Goal: Entertainment & Leisure: Browse casually

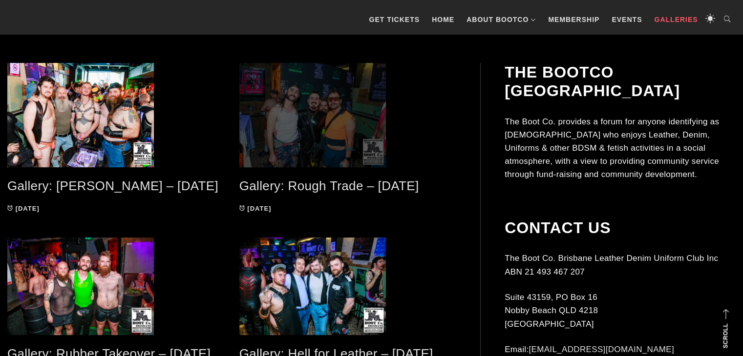
scroll to position [195, 0]
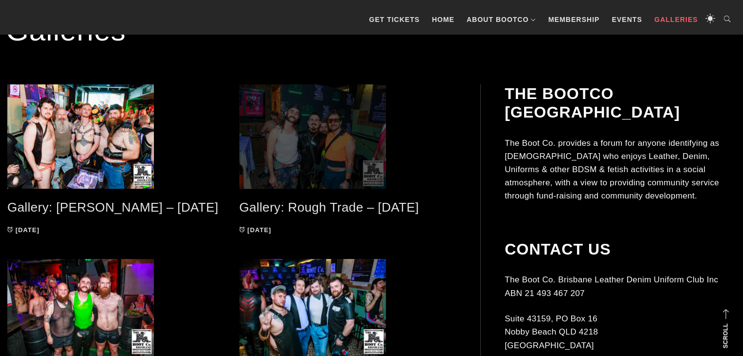
click at [316, 155] on span at bounding box center [347, 136] width 217 height 105
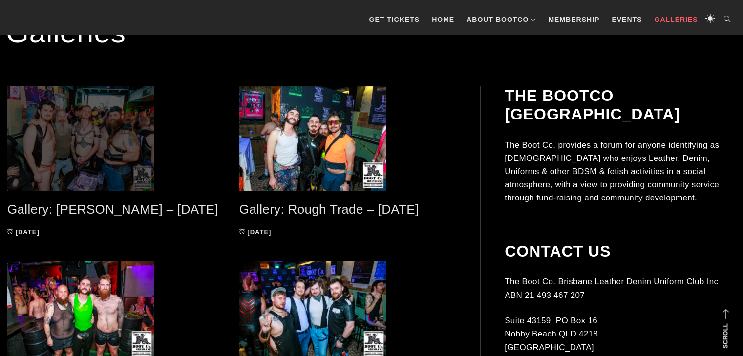
click at [105, 151] on span at bounding box center [115, 138] width 217 height 105
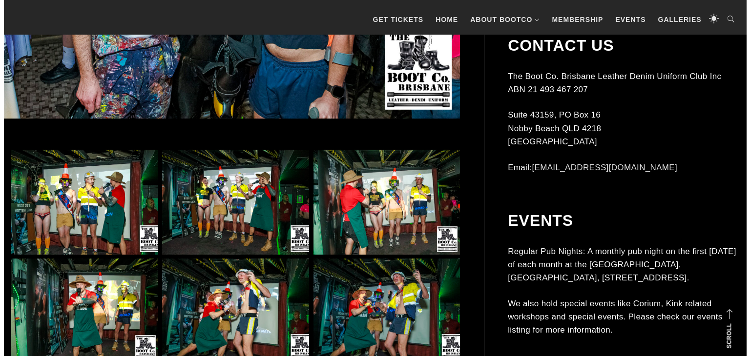
scroll to position [535, 0]
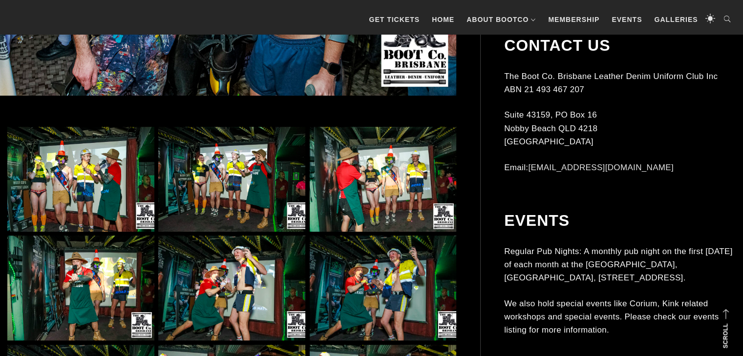
click at [87, 189] on img at bounding box center [80, 179] width 147 height 105
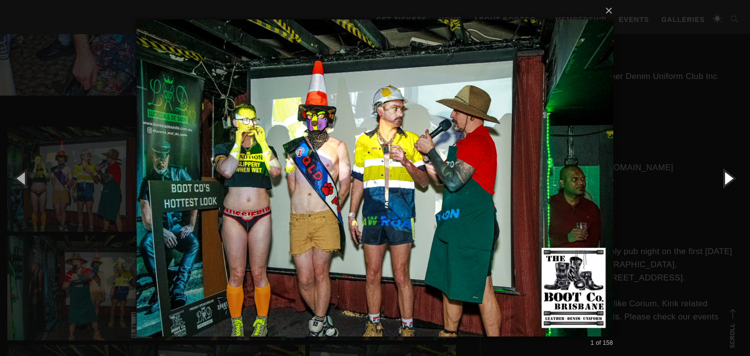
click at [727, 177] on button "button" at bounding box center [728, 178] width 44 height 54
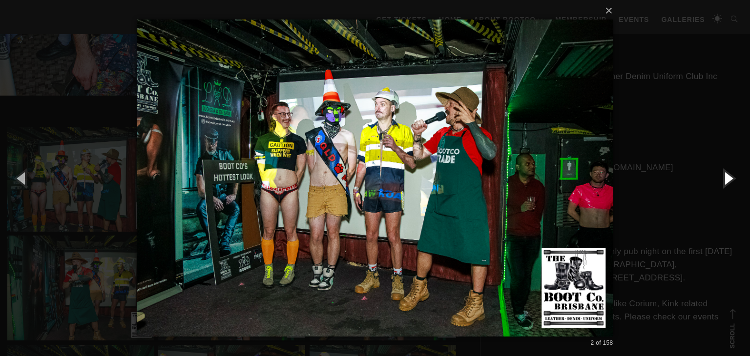
click at [727, 177] on button "button" at bounding box center [728, 178] width 44 height 54
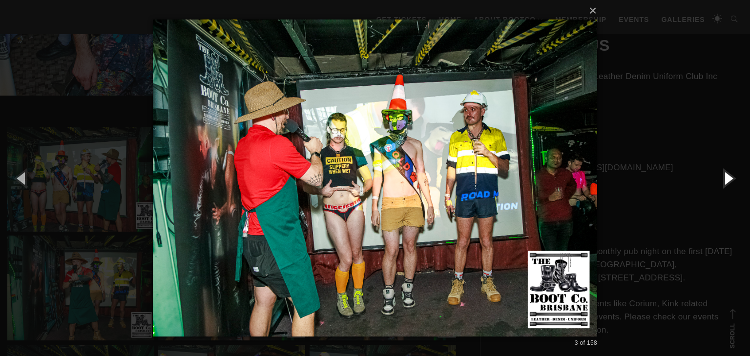
click at [727, 177] on button "button" at bounding box center [728, 178] width 44 height 54
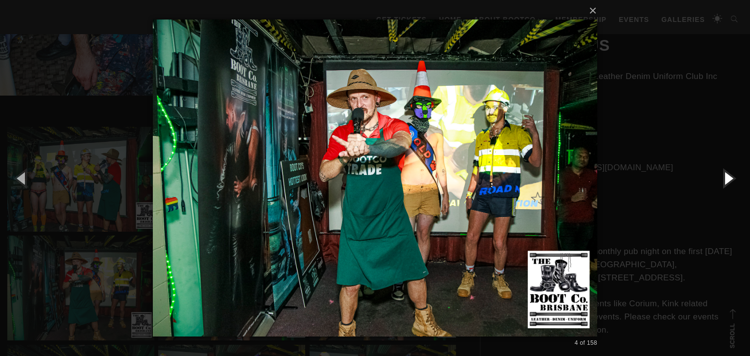
click at [727, 177] on button "button" at bounding box center [728, 178] width 44 height 54
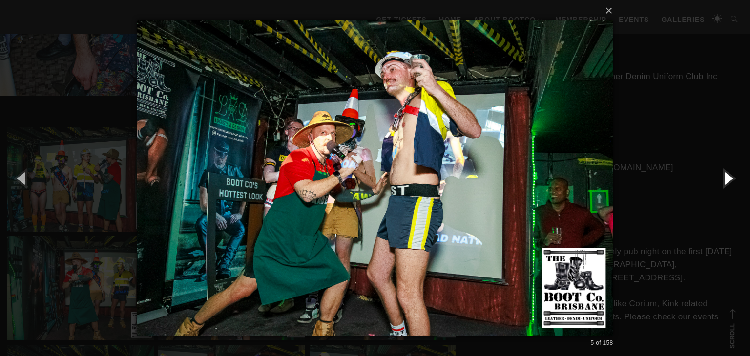
click at [727, 177] on button "button" at bounding box center [728, 178] width 44 height 54
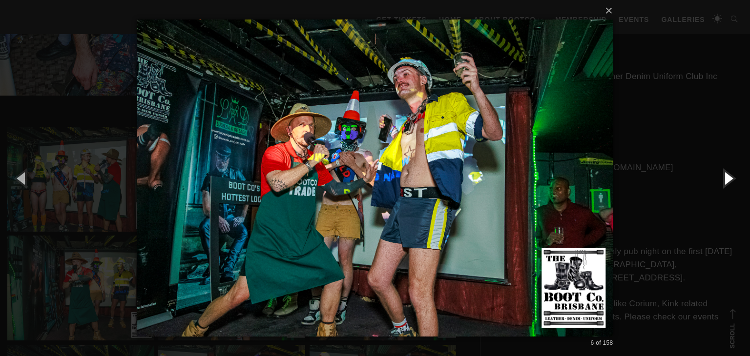
click at [727, 177] on button "button" at bounding box center [728, 178] width 44 height 54
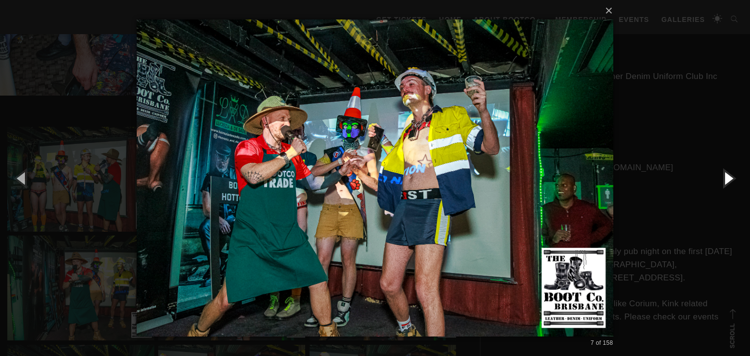
click at [727, 177] on button "button" at bounding box center [728, 178] width 44 height 54
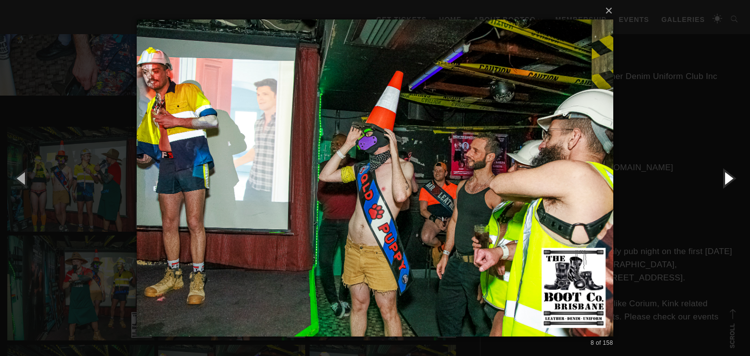
click at [727, 177] on button "button" at bounding box center [728, 178] width 44 height 54
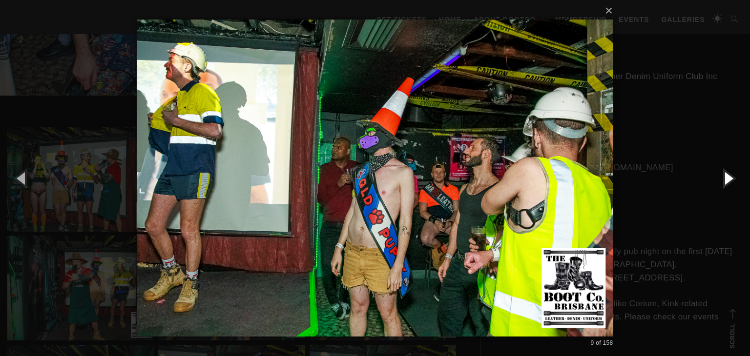
click at [727, 177] on button "button" at bounding box center [728, 178] width 44 height 54
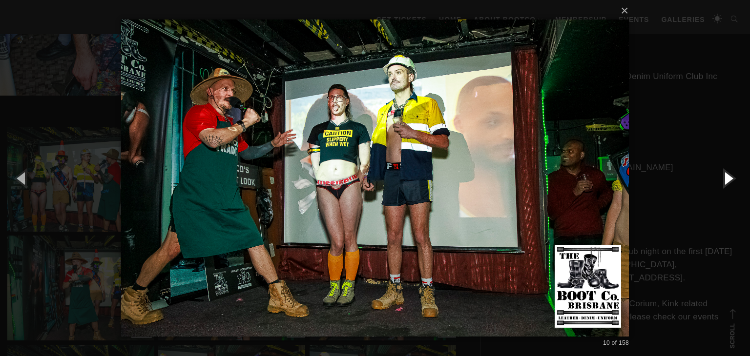
click at [727, 177] on button "button" at bounding box center [728, 178] width 44 height 54
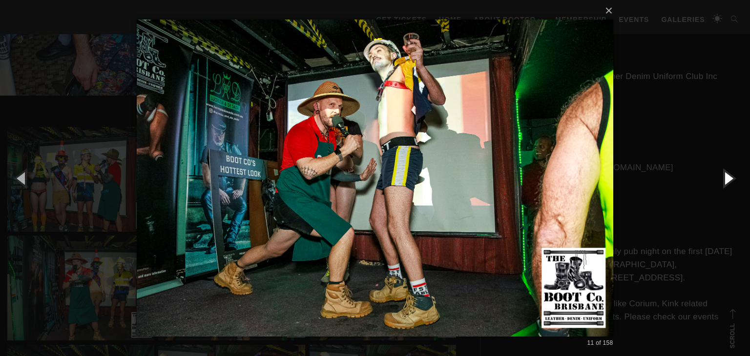
click at [727, 177] on button "button" at bounding box center [728, 178] width 44 height 54
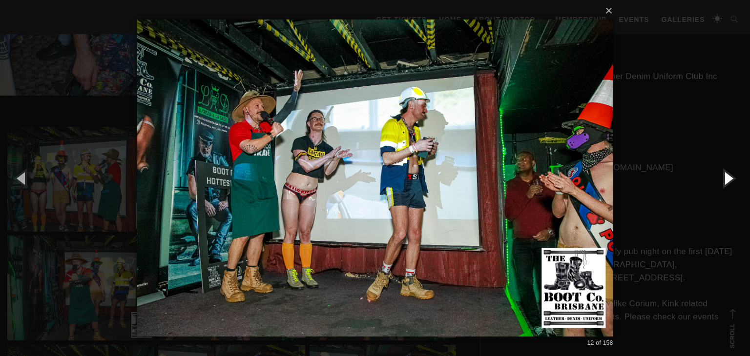
click at [727, 177] on button "button" at bounding box center [728, 178] width 44 height 54
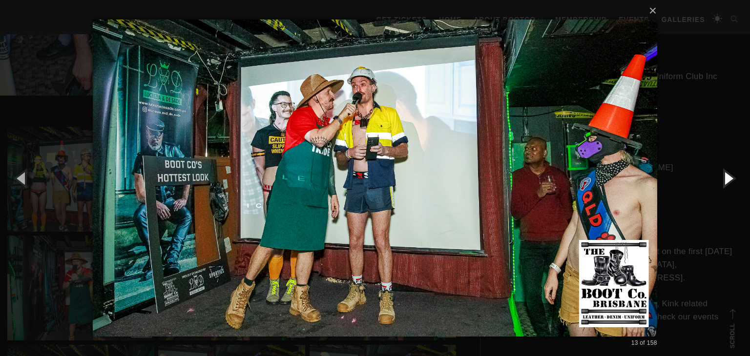
click at [727, 177] on button "button" at bounding box center [728, 178] width 44 height 54
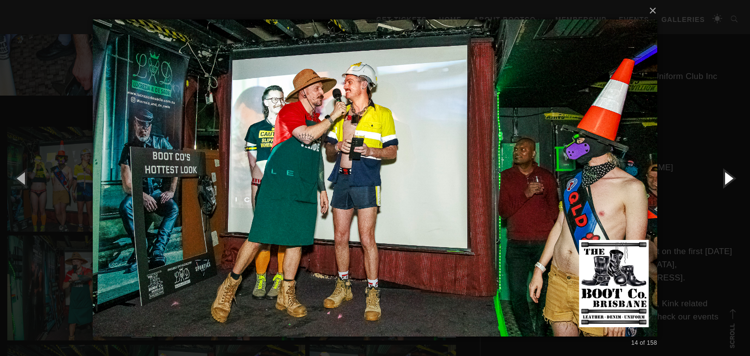
click at [727, 177] on button "button" at bounding box center [728, 178] width 44 height 54
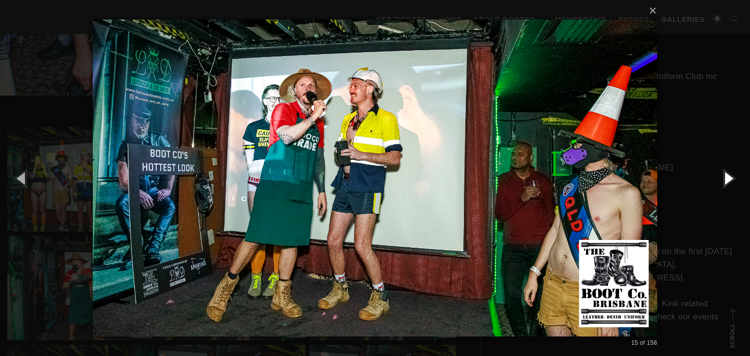
click at [727, 177] on button "button" at bounding box center [728, 178] width 44 height 54
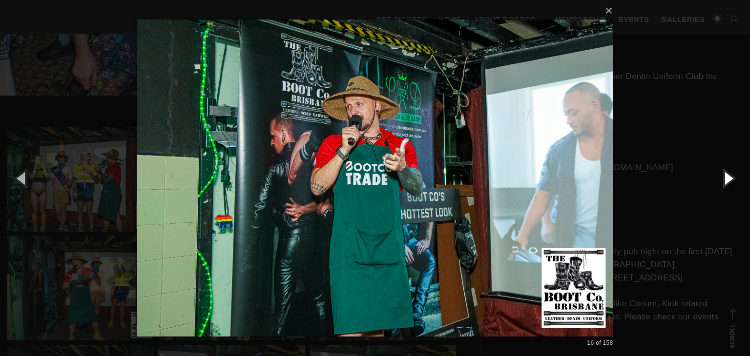
click at [727, 177] on button "button" at bounding box center [728, 178] width 44 height 54
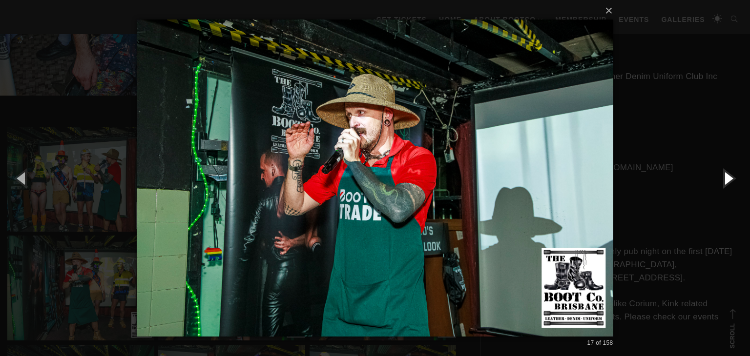
click at [727, 177] on button "button" at bounding box center [728, 178] width 44 height 54
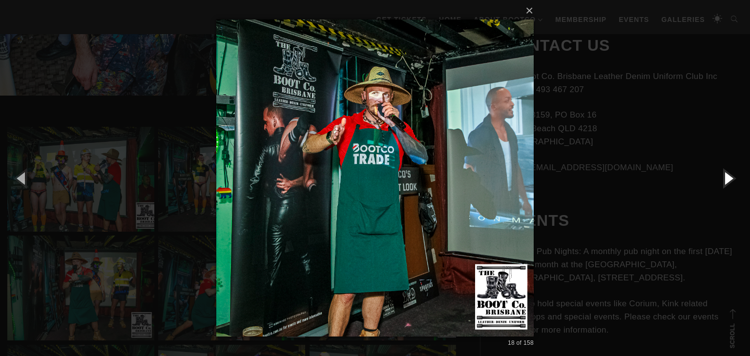
click at [727, 177] on button "button" at bounding box center [728, 178] width 44 height 54
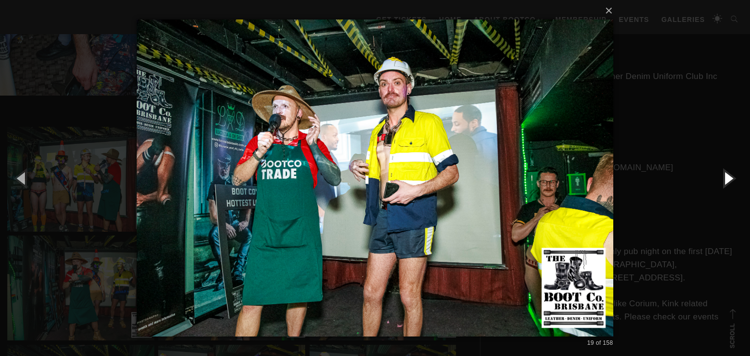
click at [727, 177] on button "button" at bounding box center [728, 178] width 44 height 54
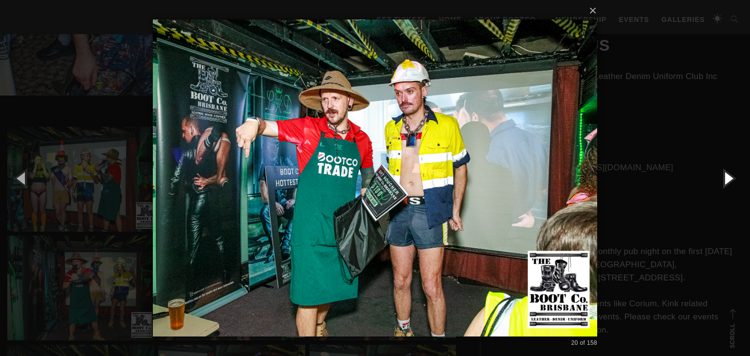
click at [727, 177] on button "button" at bounding box center [728, 178] width 44 height 54
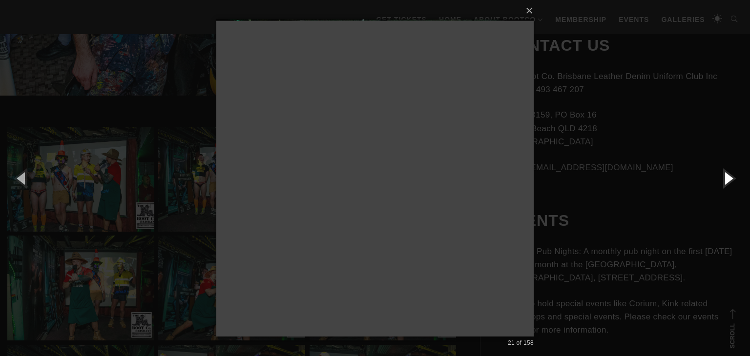
click at [727, 177] on button "button" at bounding box center [728, 178] width 44 height 54
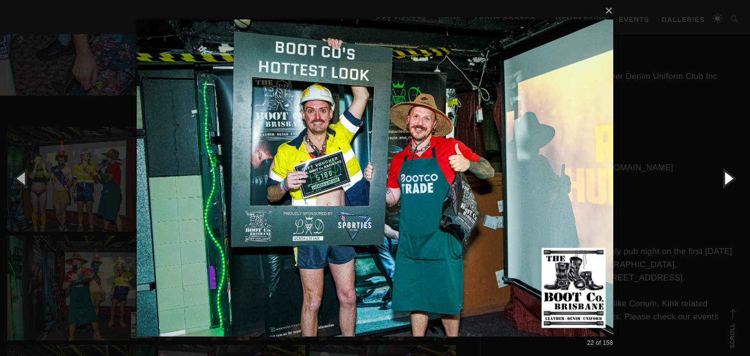
click at [727, 177] on button "button" at bounding box center [728, 178] width 44 height 54
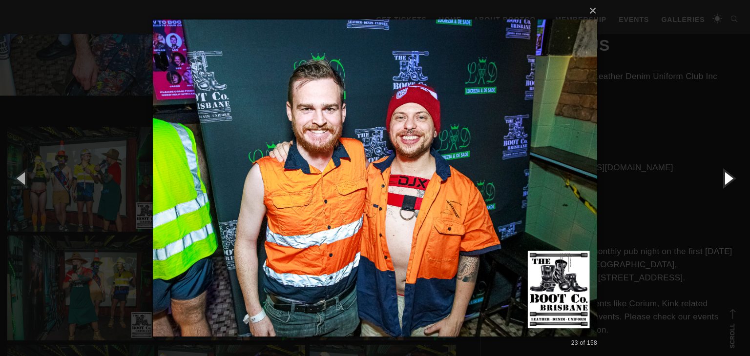
click at [727, 177] on button "button" at bounding box center [728, 178] width 44 height 54
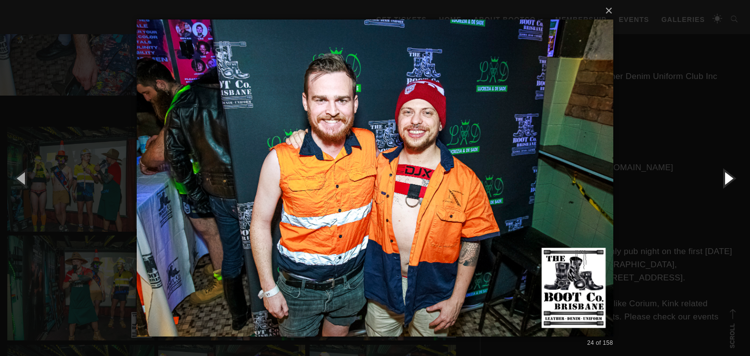
click at [727, 177] on button "button" at bounding box center [728, 178] width 44 height 54
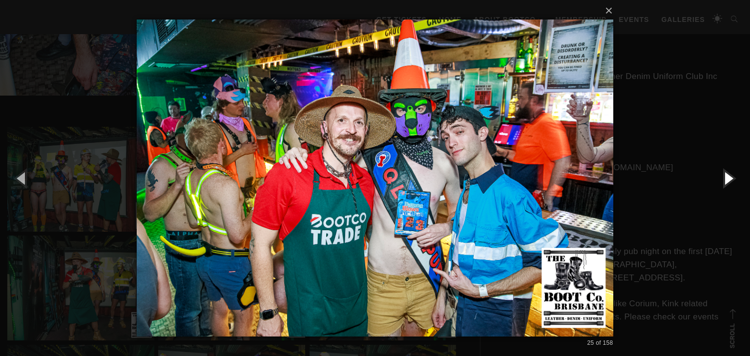
click at [727, 177] on button "button" at bounding box center [728, 178] width 44 height 54
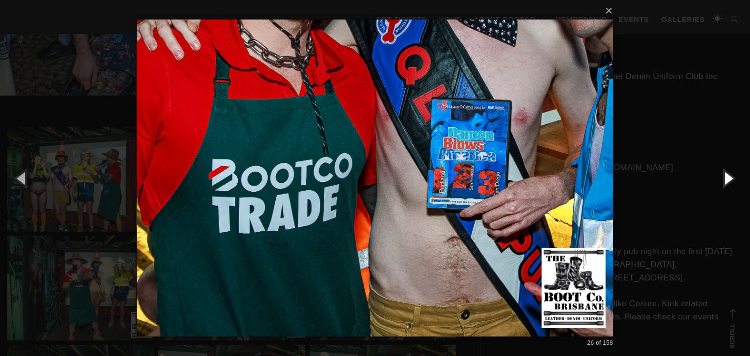
click at [727, 177] on button "button" at bounding box center [728, 178] width 44 height 54
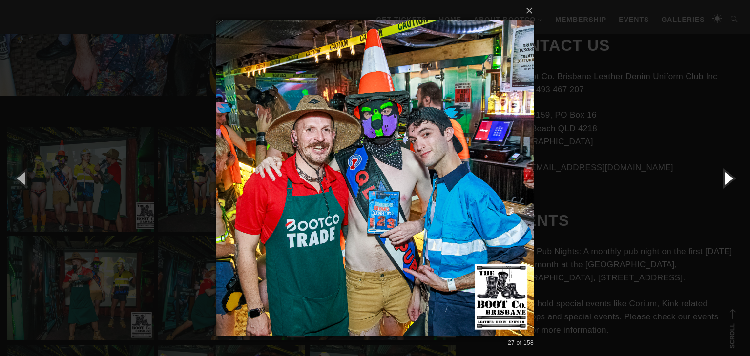
click at [727, 177] on button "button" at bounding box center [728, 178] width 44 height 54
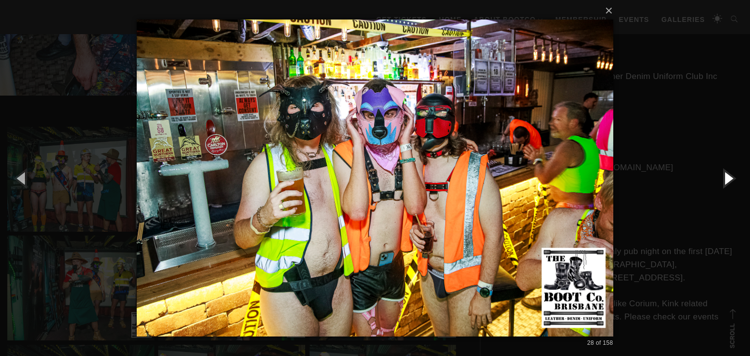
click at [727, 177] on button "button" at bounding box center [728, 178] width 44 height 54
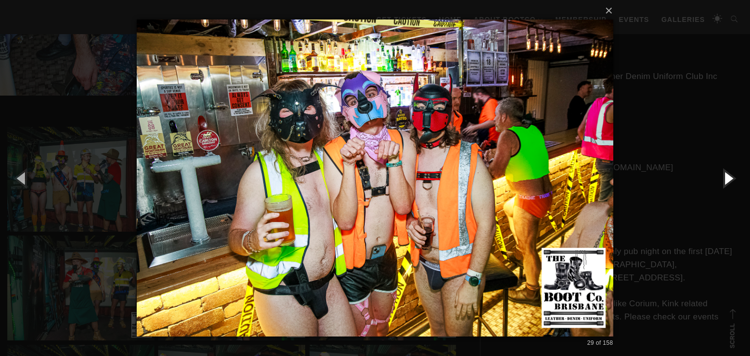
click at [727, 177] on button "button" at bounding box center [728, 178] width 44 height 54
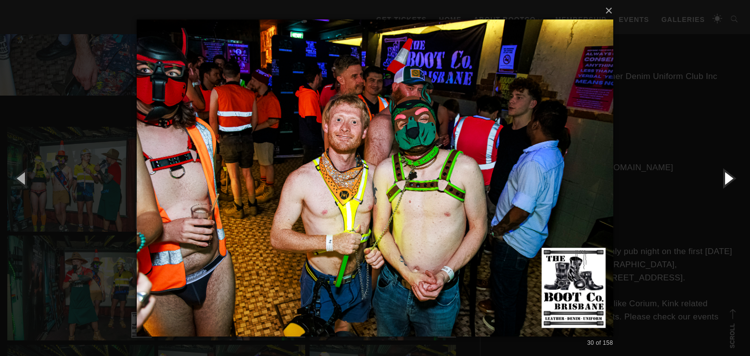
click at [727, 177] on button "button" at bounding box center [728, 178] width 44 height 54
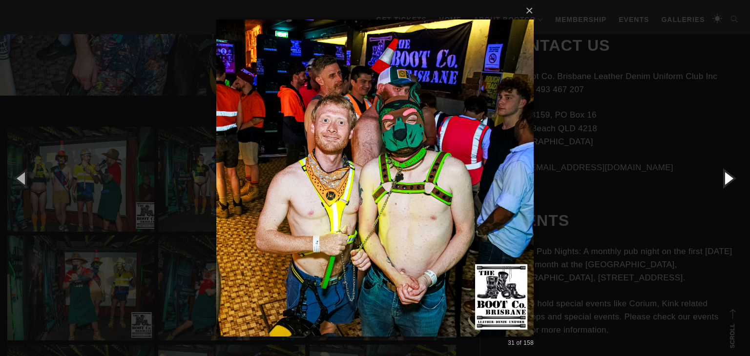
click at [727, 177] on button "button" at bounding box center [728, 178] width 44 height 54
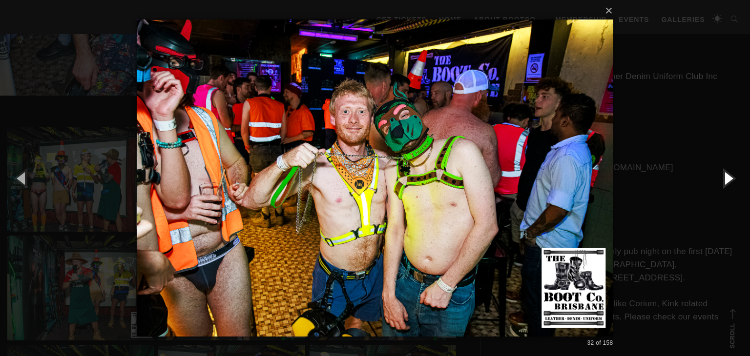
click at [727, 177] on button "button" at bounding box center [728, 178] width 44 height 54
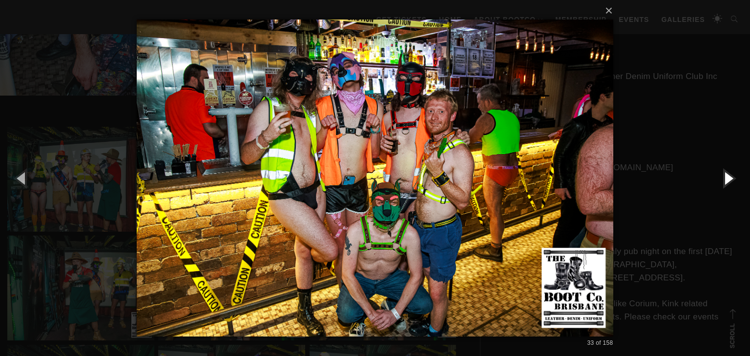
click at [727, 177] on button "button" at bounding box center [728, 178] width 44 height 54
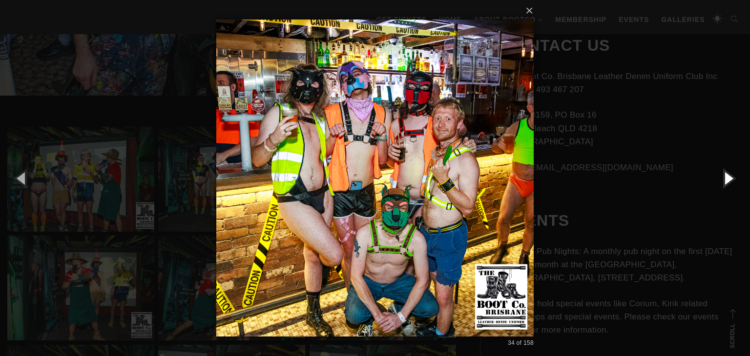
click at [727, 177] on button "button" at bounding box center [728, 178] width 44 height 54
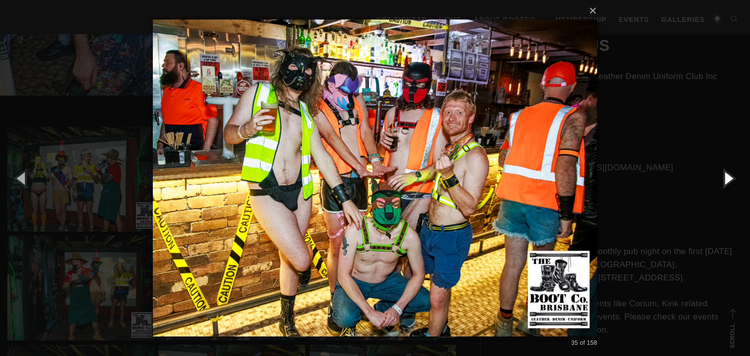
click at [727, 177] on button "button" at bounding box center [728, 178] width 44 height 54
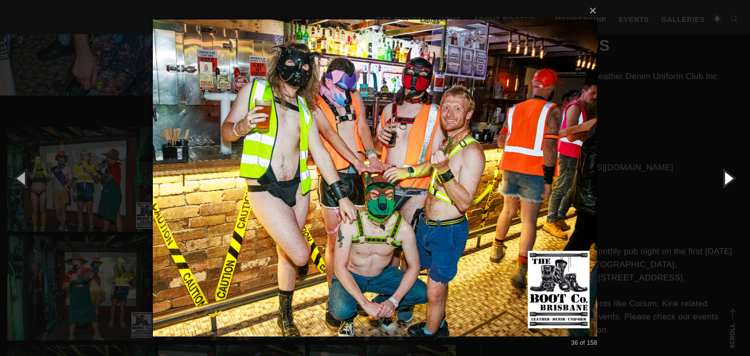
click at [727, 177] on button "button" at bounding box center [728, 178] width 44 height 54
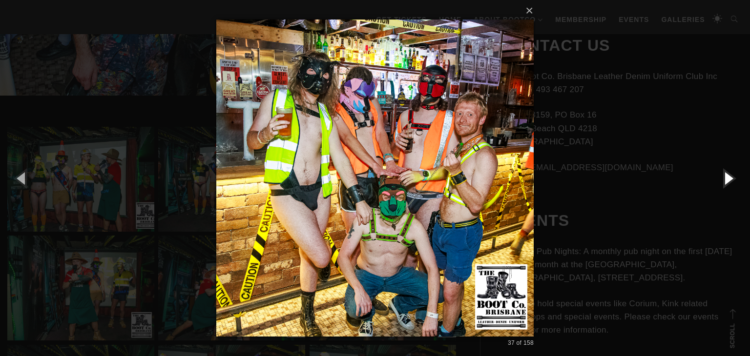
click at [727, 177] on button "button" at bounding box center [728, 178] width 44 height 54
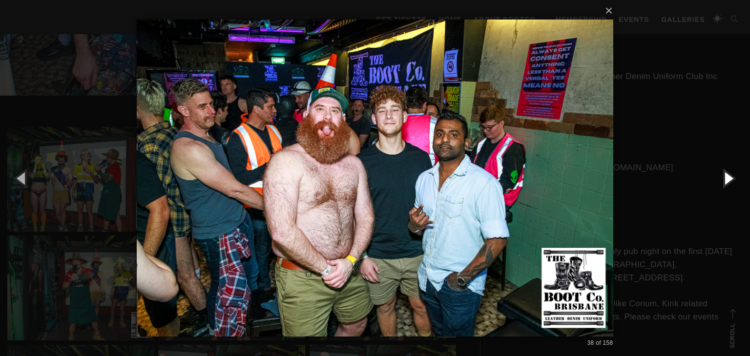
click at [727, 177] on button "button" at bounding box center [728, 178] width 44 height 54
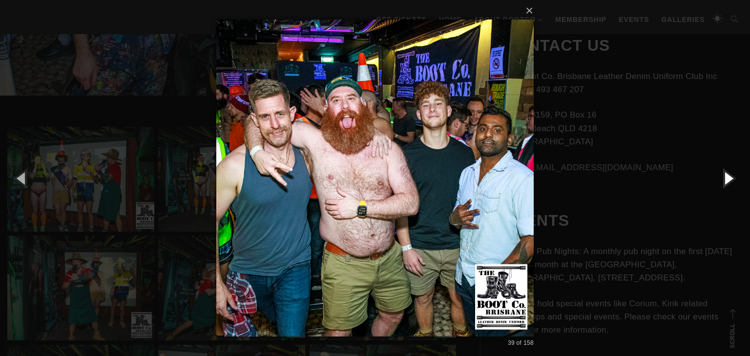
click at [727, 177] on button "button" at bounding box center [728, 178] width 44 height 54
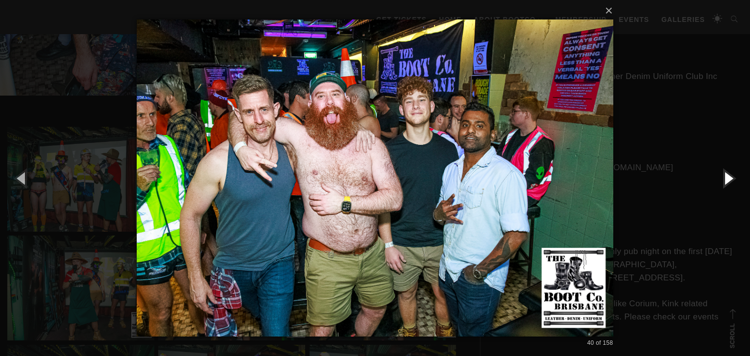
click at [727, 177] on button "button" at bounding box center [728, 178] width 44 height 54
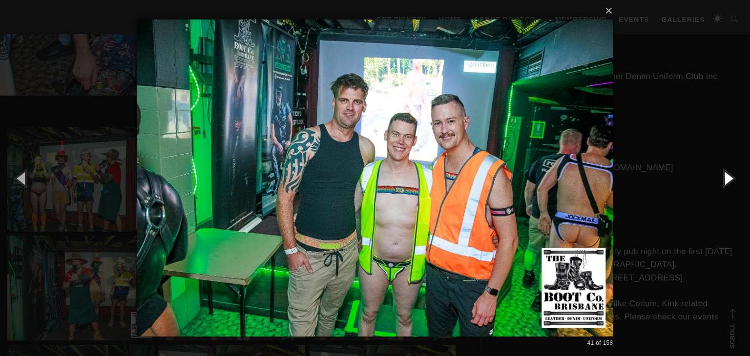
click at [727, 177] on button "button" at bounding box center [728, 178] width 44 height 54
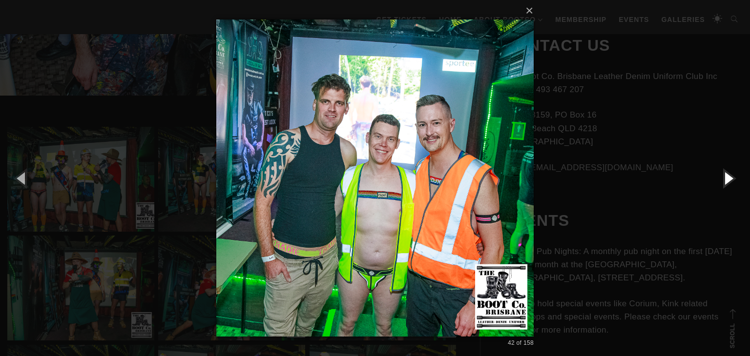
click at [727, 177] on button "button" at bounding box center [728, 178] width 44 height 54
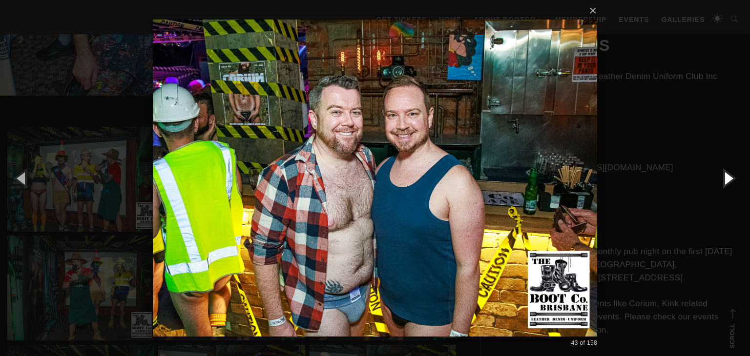
click at [727, 177] on button "button" at bounding box center [728, 178] width 44 height 54
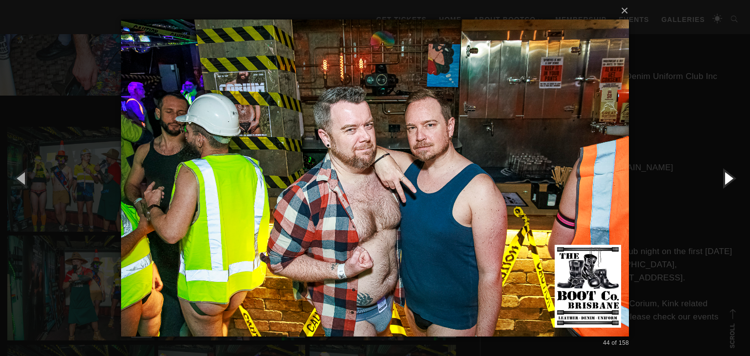
click at [727, 177] on button "button" at bounding box center [728, 178] width 44 height 54
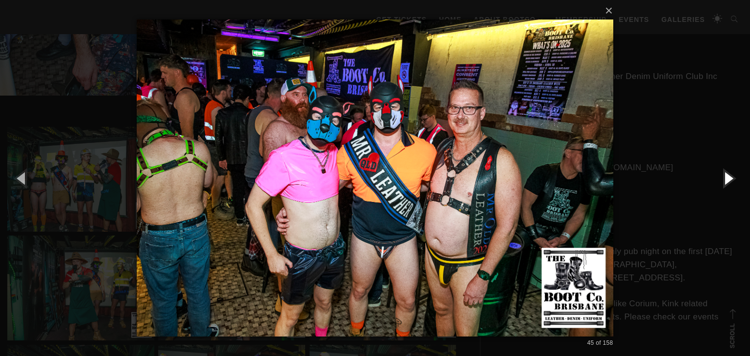
click at [727, 177] on button "button" at bounding box center [728, 178] width 44 height 54
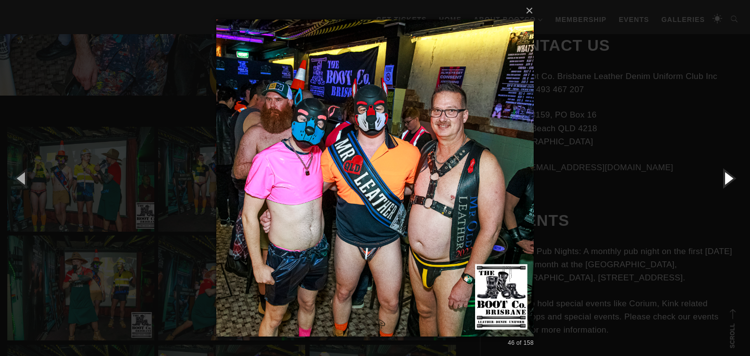
click at [727, 177] on button "button" at bounding box center [728, 178] width 44 height 54
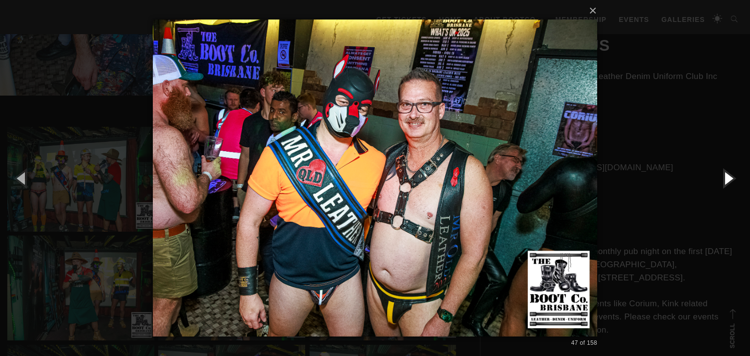
click at [727, 177] on button "button" at bounding box center [728, 178] width 44 height 54
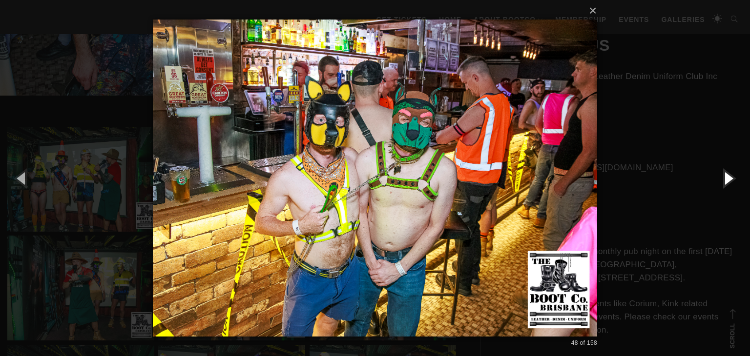
click at [727, 177] on button "button" at bounding box center [728, 178] width 44 height 54
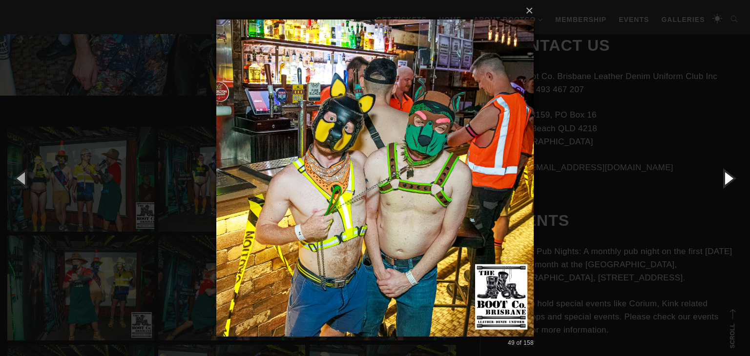
click at [727, 177] on button "button" at bounding box center [728, 178] width 44 height 54
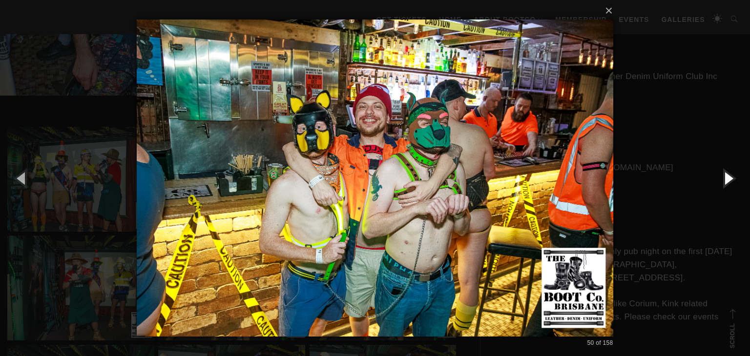
click at [727, 177] on button "button" at bounding box center [728, 178] width 44 height 54
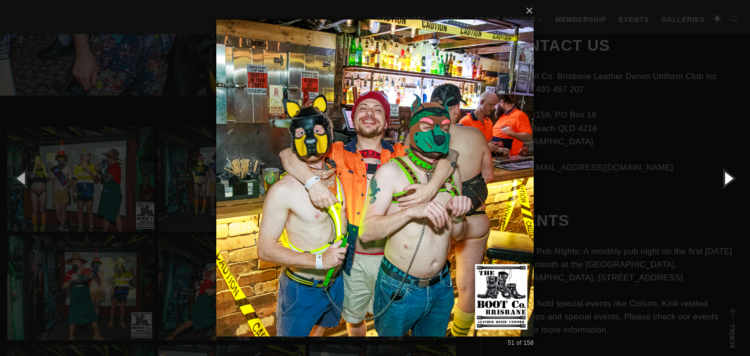
click at [723, 178] on button "button" at bounding box center [728, 178] width 44 height 54
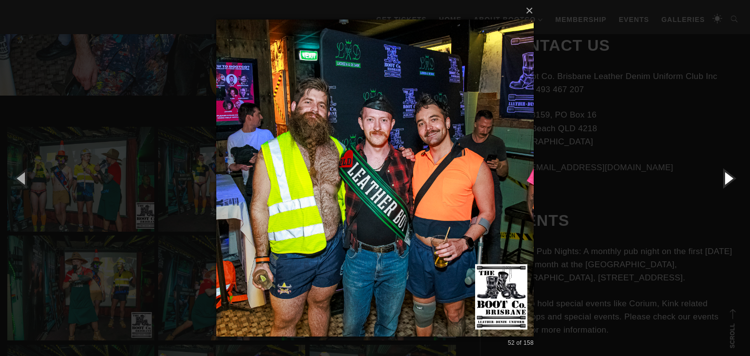
click at [723, 178] on button "button" at bounding box center [728, 178] width 44 height 54
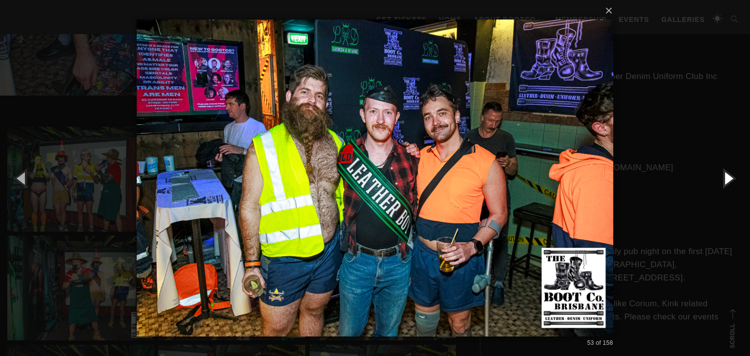
click at [723, 178] on button "button" at bounding box center [728, 178] width 44 height 54
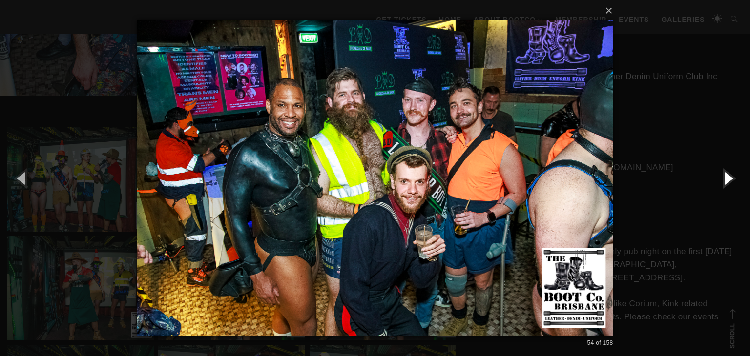
click at [723, 178] on button "button" at bounding box center [728, 178] width 44 height 54
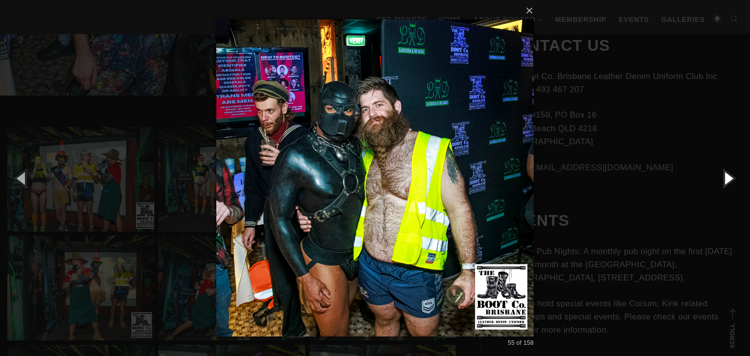
click at [723, 178] on button "button" at bounding box center [728, 178] width 44 height 54
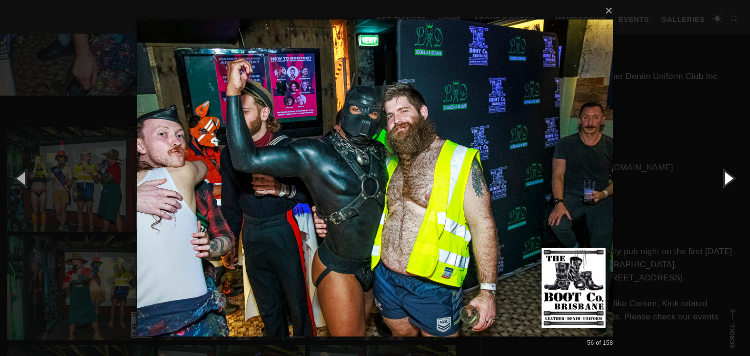
click at [723, 178] on button "button" at bounding box center [728, 178] width 44 height 54
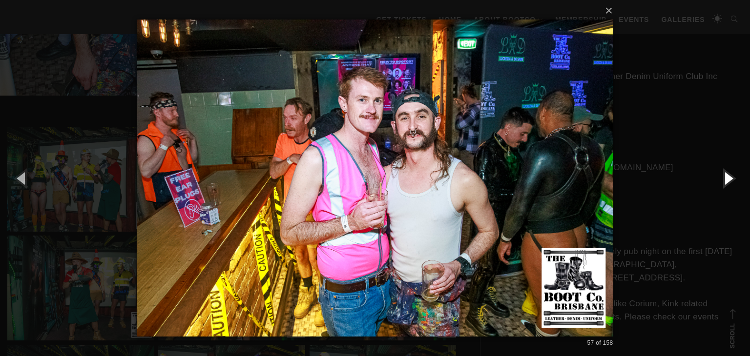
click at [723, 178] on button "button" at bounding box center [728, 178] width 44 height 54
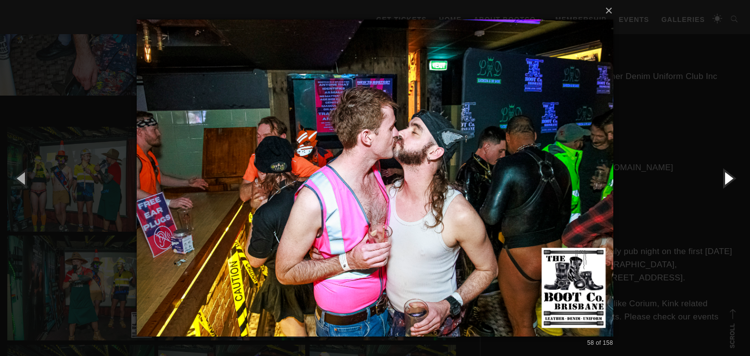
click at [723, 178] on button "button" at bounding box center [728, 178] width 44 height 54
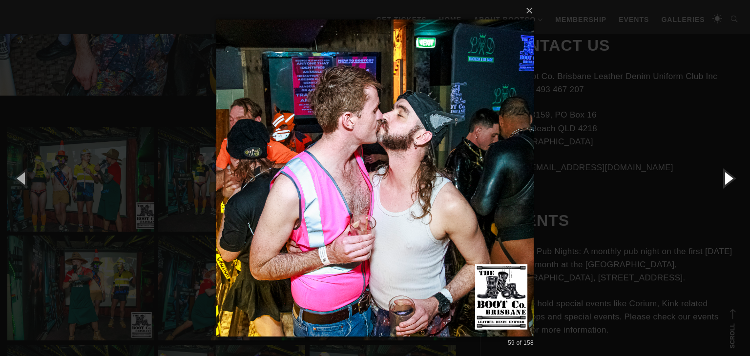
click at [723, 178] on button "button" at bounding box center [728, 178] width 44 height 54
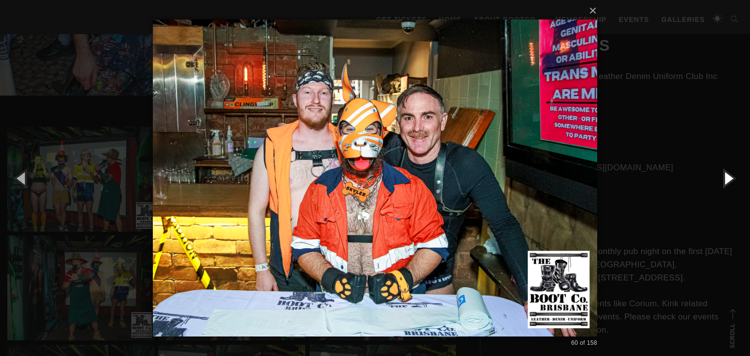
click at [723, 178] on button "button" at bounding box center [728, 178] width 44 height 54
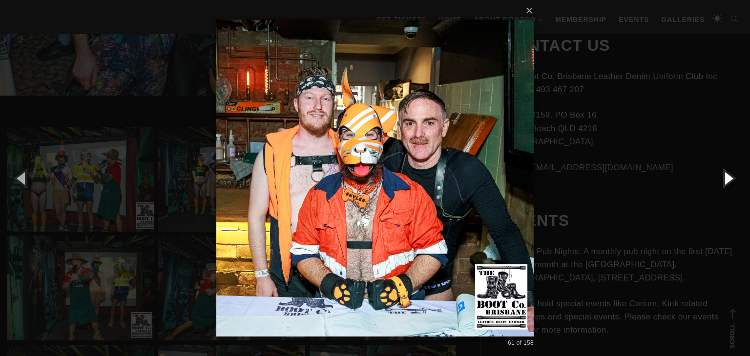
click at [723, 178] on button "button" at bounding box center [728, 178] width 44 height 54
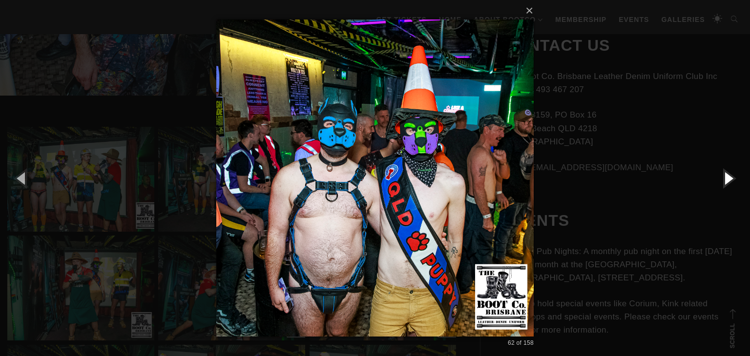
click at [723, 178] on button "button" at bounding box center [728, 178] width 44 height 54
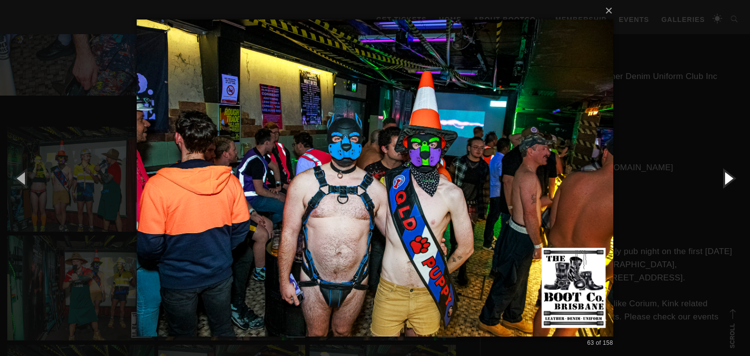
click at [723, 178] on button "button" at bounding box center [728, 178] width 44 height 54
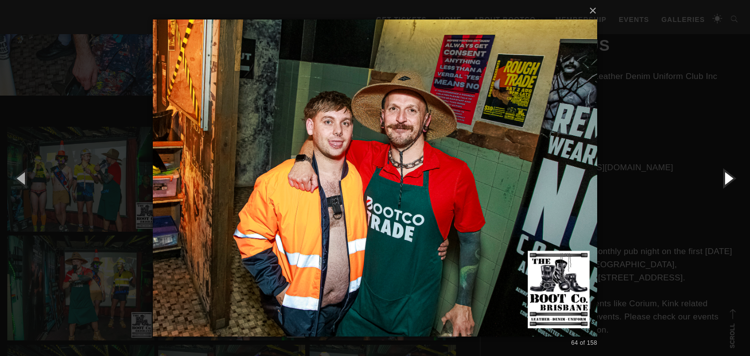
click at [723, 178] on button "button" at bounding box center [728, 178] width 44 height 54
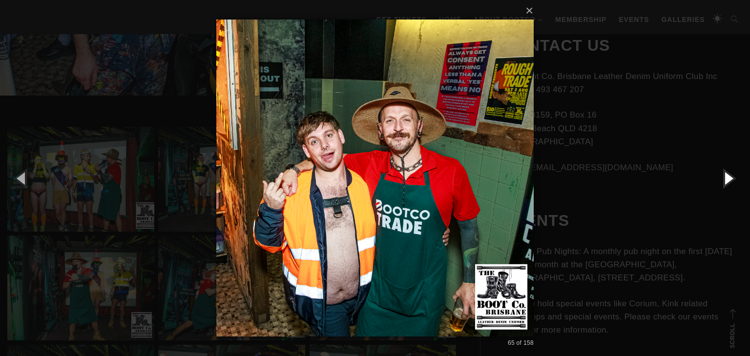
click at [723, 178] on button "button" at bounding box center [728, 178] width 44 height 54
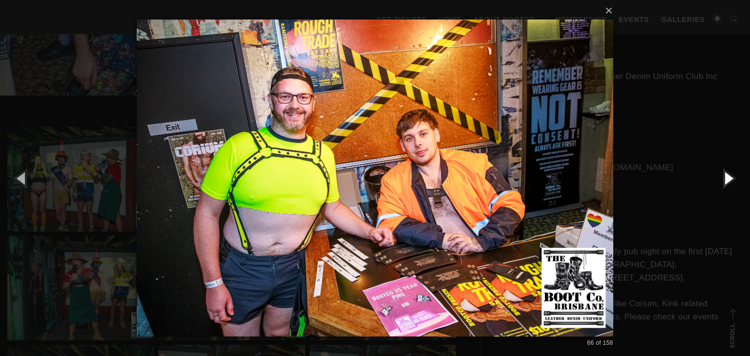
click at [723, 178] on button "button" at bounding box center [728, 178] width 44 height 54
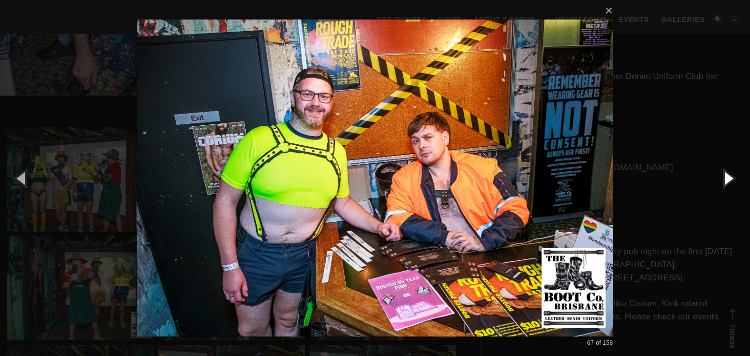
click at [723, 178] on button "button" at bounding box center [728, 178] width 44 height 54
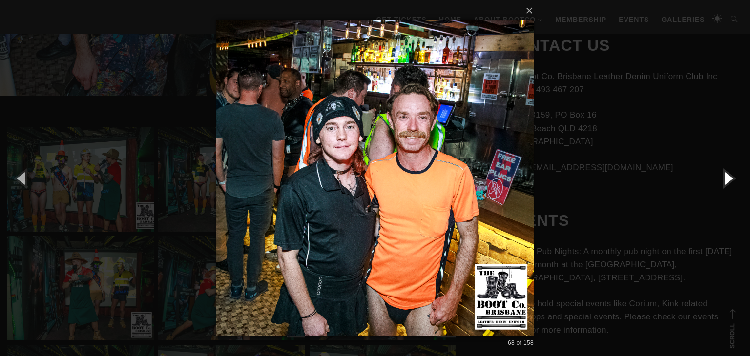
click at [723, 178] on button "button" at bounding box center [728, 178] width 44 height 54
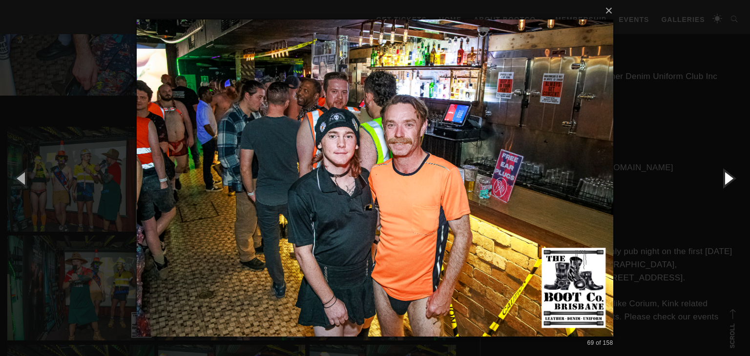
click at [723, 178] on button "button" at bounding box center [728, 178] width 44 height 54
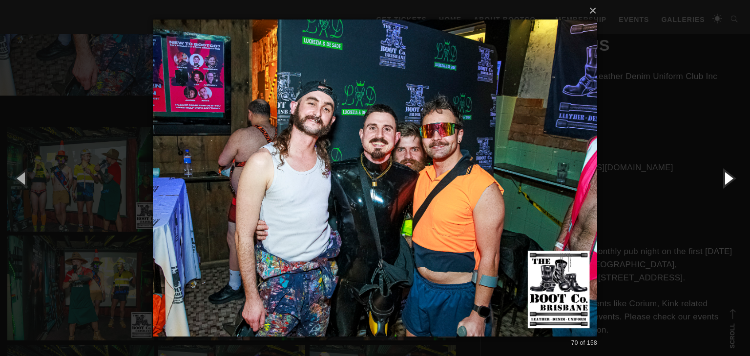
click at [723, 178] on button "button" at bounding box center [728, 178] width 44 height 54
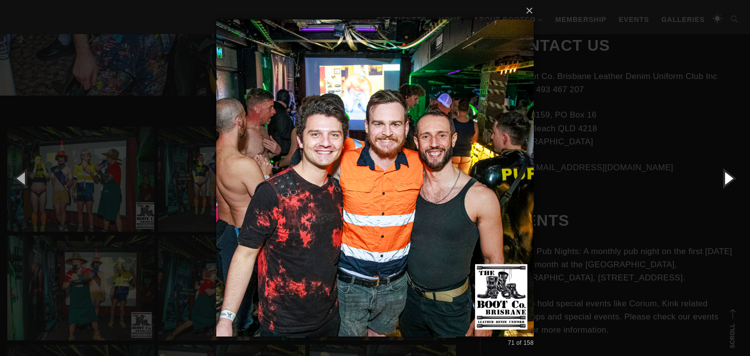
click at [723, 178] on button "button" at bounding box center [728, 178] width 44 height 54
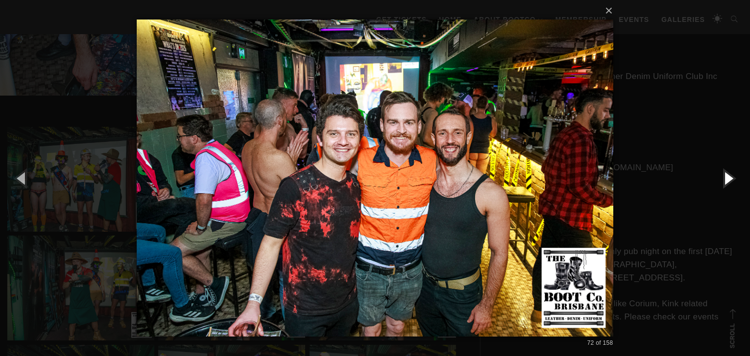
click at [723, 178] on button "button" at bounding box center [728, 178] width 44 height 54
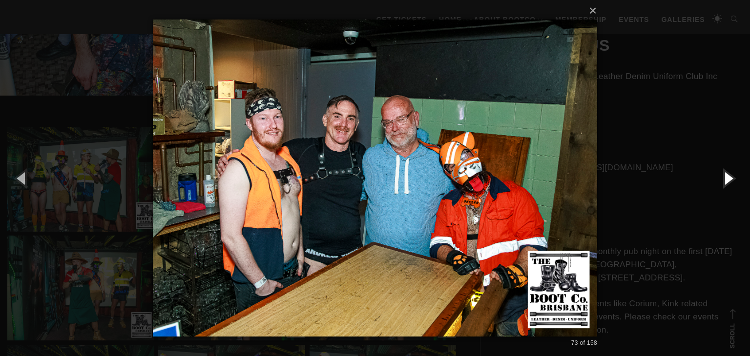
click at [723, 178] on button "button" at bounding box center [728, 178] width 44 height 54
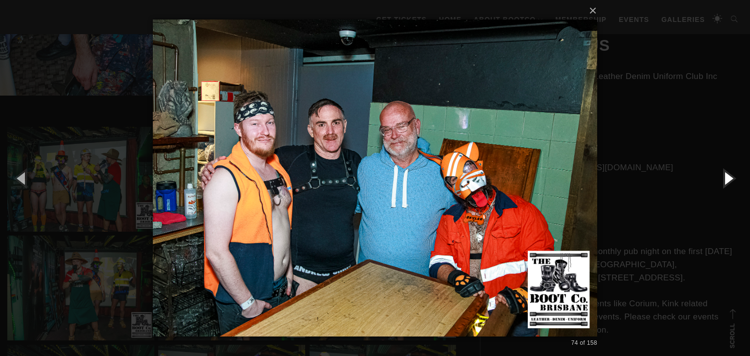
click at [723, 178] on button "button" at bounding box center [728, 178] width 44 height 54
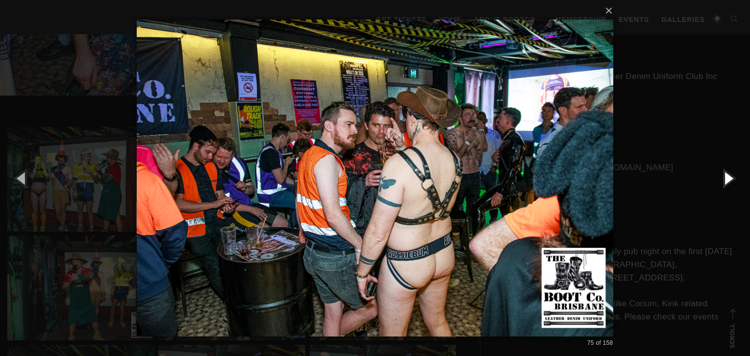
click at [723, 178] on button "button" at bounding box center [728, 178] width 44 height 54
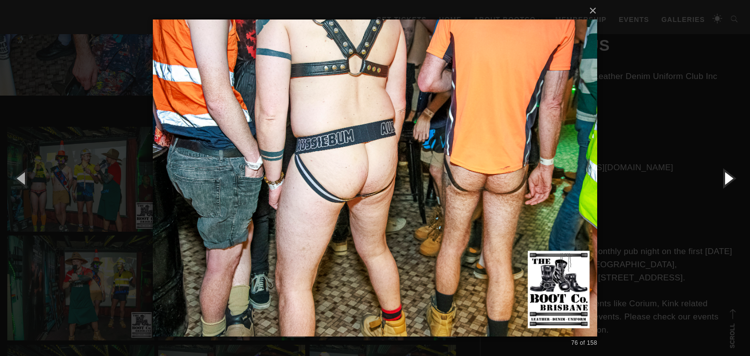
click at [723, 178] on button "button" at bounding box center [728, 178] width 44 height 54
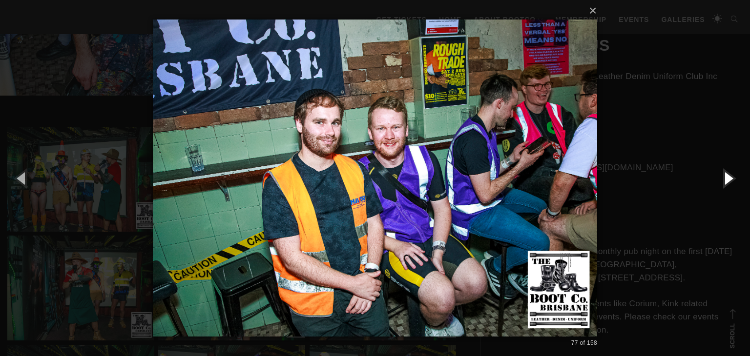
click at [723, 178] on button "button" at bounding box center [728, 178] width 44 height 54
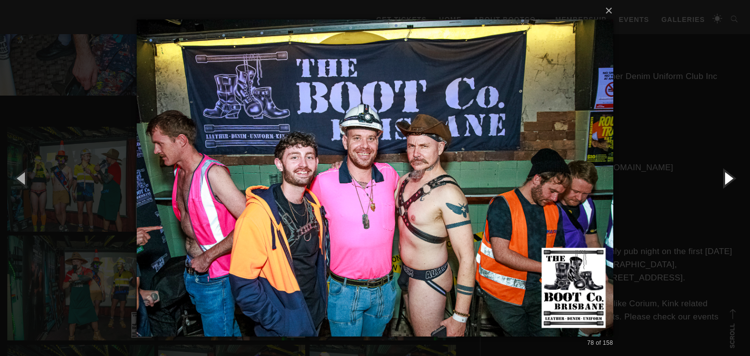
click at [723, 178] on button "button" at bounding box center [728, 178] width 44 height 54
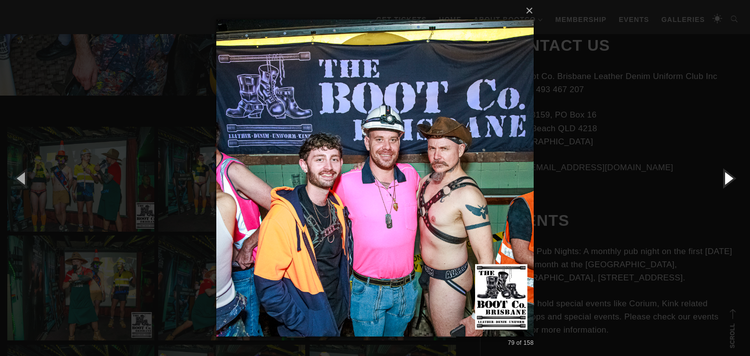
click at [723, 178] on button "button" at bounding box center [728, 178] width 44 height 54
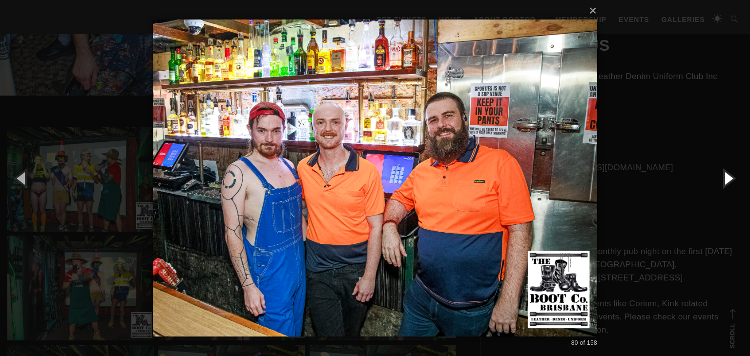
click at [723, 178] on button "button" at bounding box center [728, 178] width 44 height 54
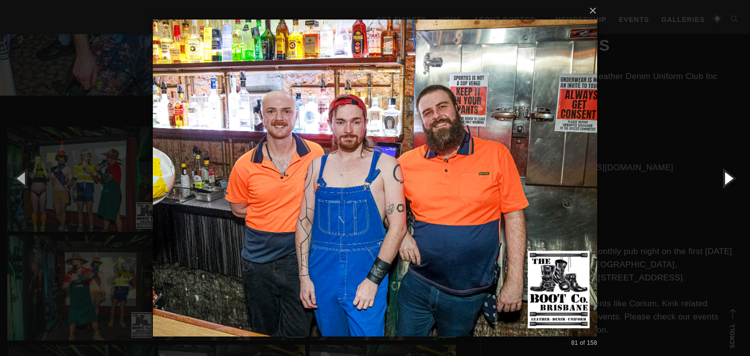
click at [723, 178] on button "button" at bounding box center [728, 178] width 44 height 54
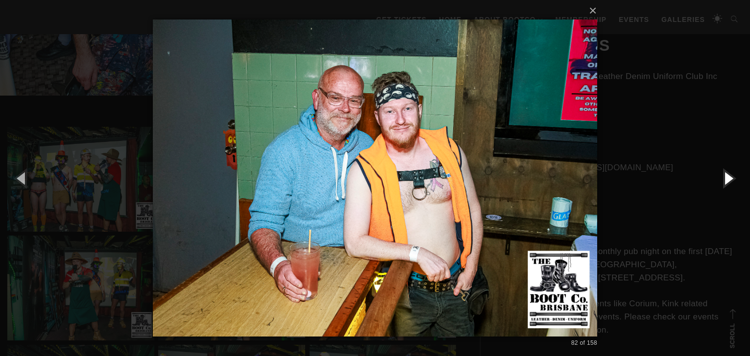
click at [723, 178] on button "button" at bounding box center [728, 178] width 44 height 54
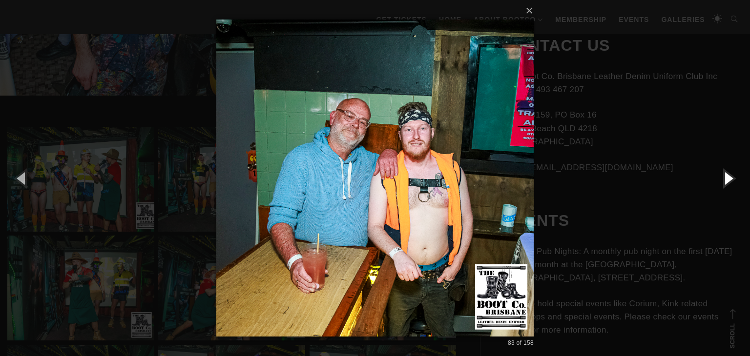
click at [723, 178] on button "button" at bounding box center [728, 178] width 44 height 54
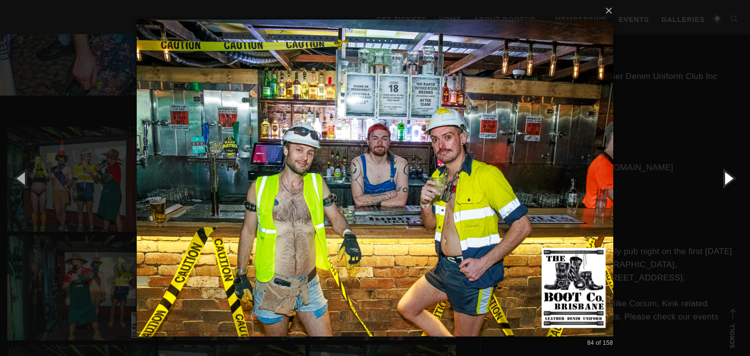
click at [723, 178] on button "button" at bounding box center [728, 178] width 44 height 54
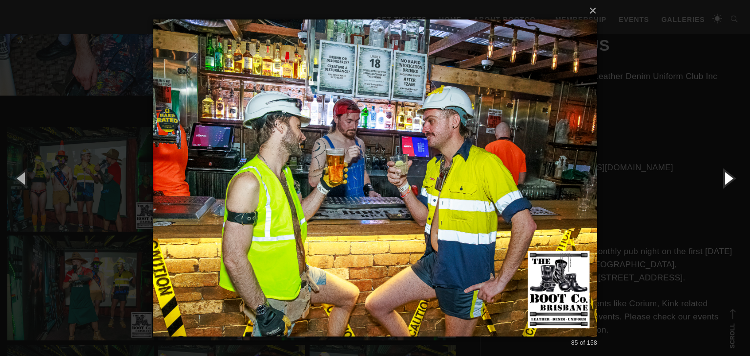
click at [723, 178] on button "button" at bounding box center [728, 178] width 44 height 54
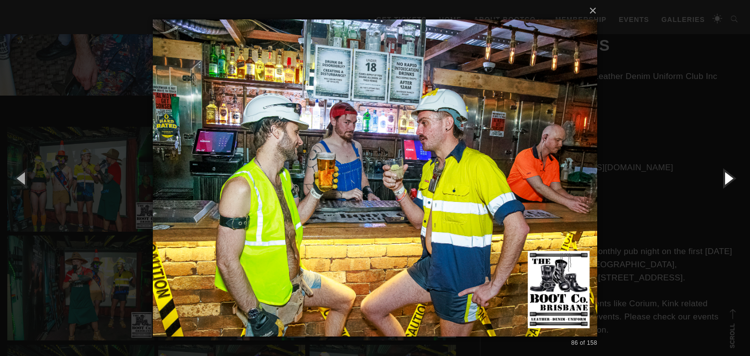
click at [723, 178] on button "button" at bounding box center [728, 178] width 44 height 54
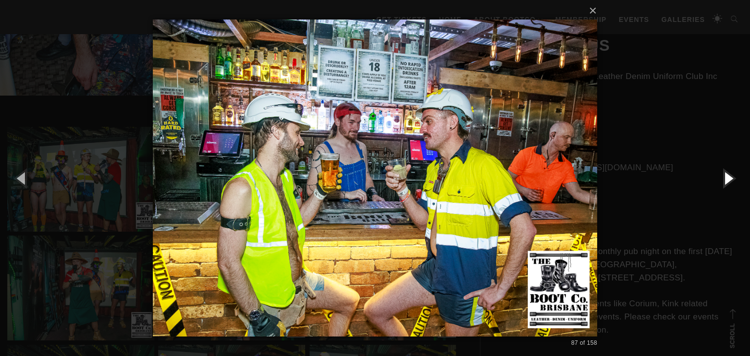
click at [723, 178] on button "button" at bounding box center [728, 178] width 44 height 54
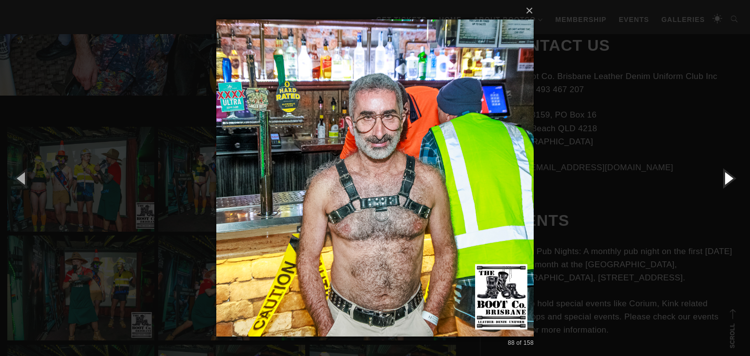
click at [723, 178] on button "button" at bounding box center [728, 178] width 44 height 54
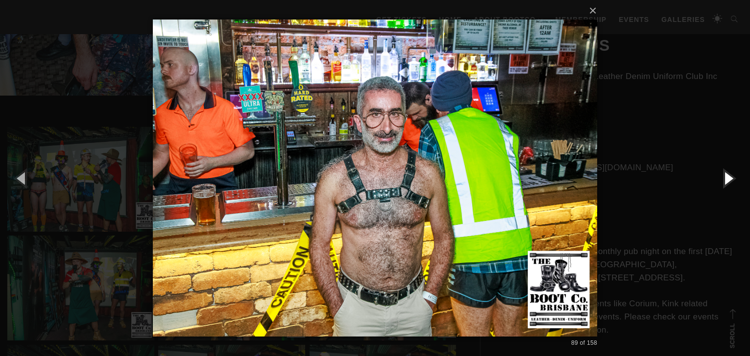
click at [723, 178] on button "button" at bounding box center [728, 178] width 44 height 54
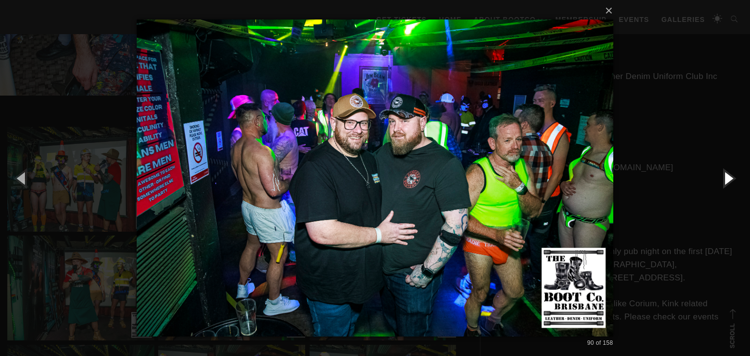
click at [723, 178] on button "button" at bounding box center [728, 178] width 44 height 54
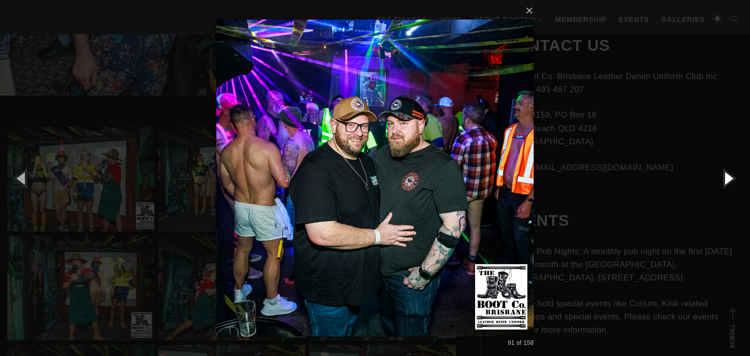
click at [723, 178] on button "button" at bounding box center [728, 178] width 44 height 54
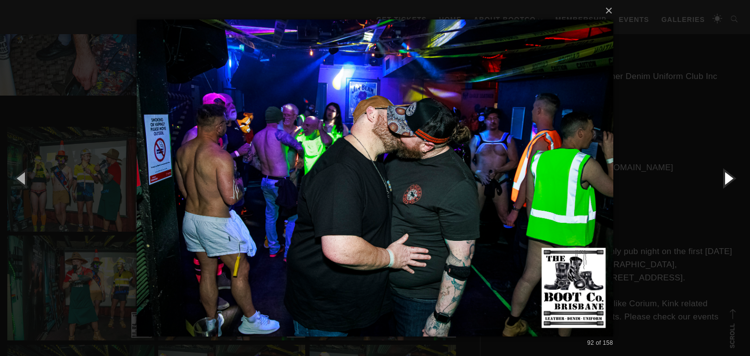
click at [723, 178] on button "button" at bounding box center [728, 178] width 44 height 54
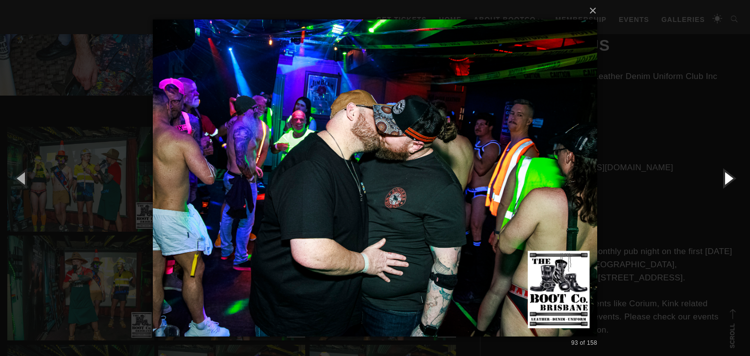
click at [723, 178] on button "button" at bounding box center [728, 178] width 44 height 54
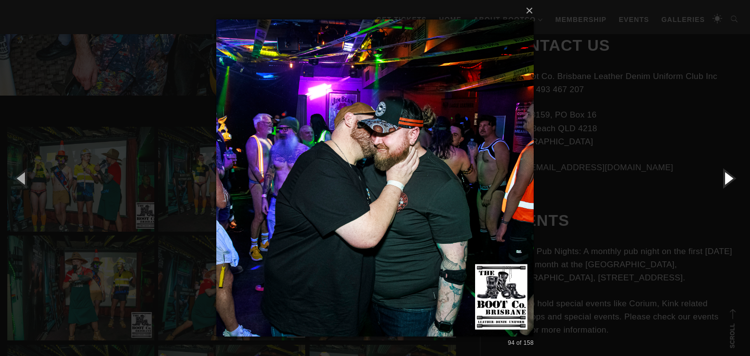
click at [723, 178] on button "button" at bounding box center [728, 178] width 44 height 54
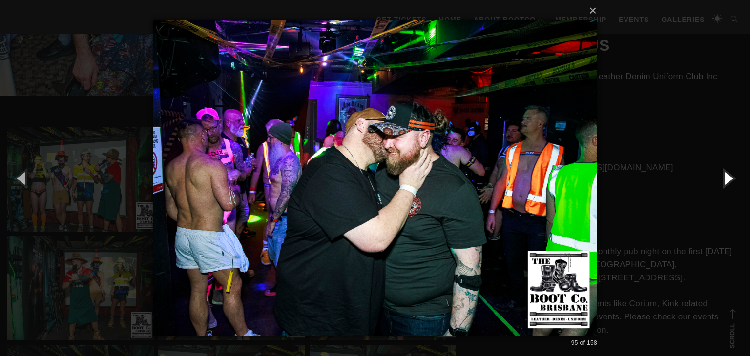
click at [723, 178] on button "button" at bounding box center [728, 178] width 44 height 54
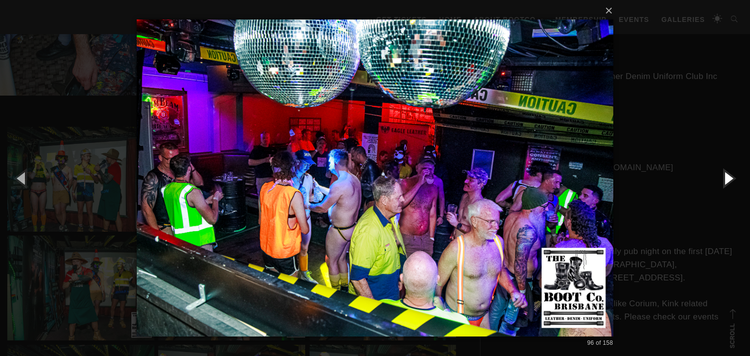
click at [723, 178] on button "button" at bounding box center [728, 178] width 44 height 54
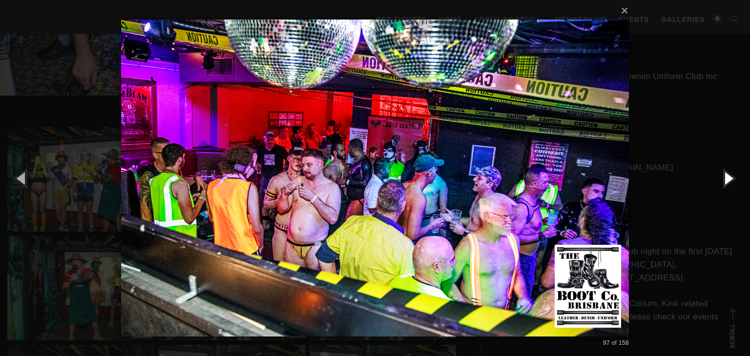
click at [723, 178] on button "button" at bounding box center [728, 178] width 44 height 54
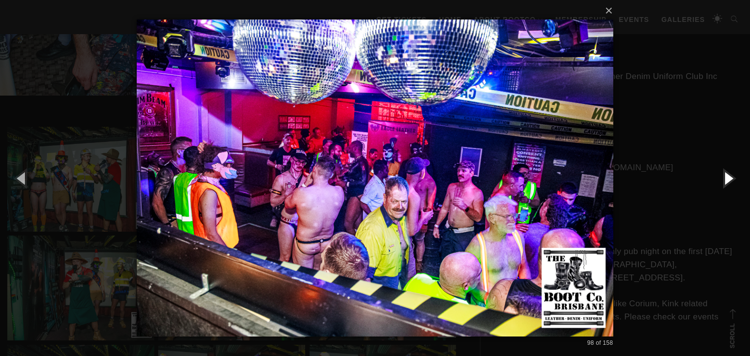
click at [723, 178] on button "button" at bounding box center [728, 178] width 44 height 54
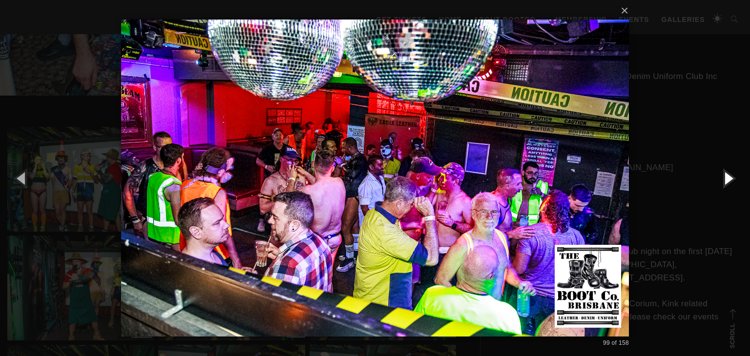
click at [723, 178] on button "button" at bounding box center [728, 178] width 44 height 54
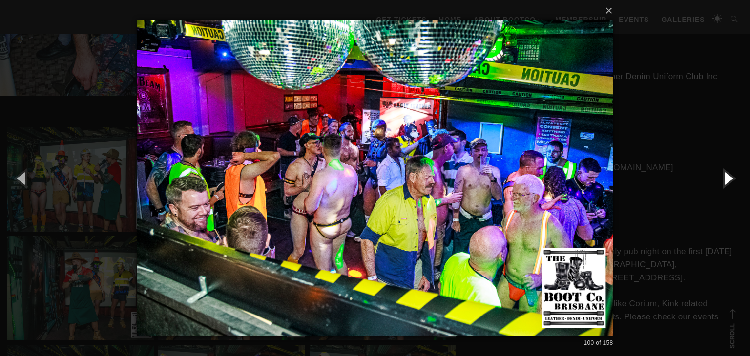
click at [723, 178] on button "button" at bounding box center [728, 178] width 44 height 54
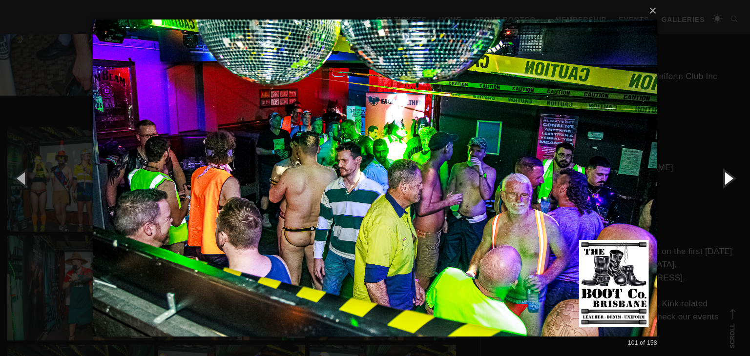
click at [723, 178] on button "button" at bounding box center [728, 178] width 44 height 54
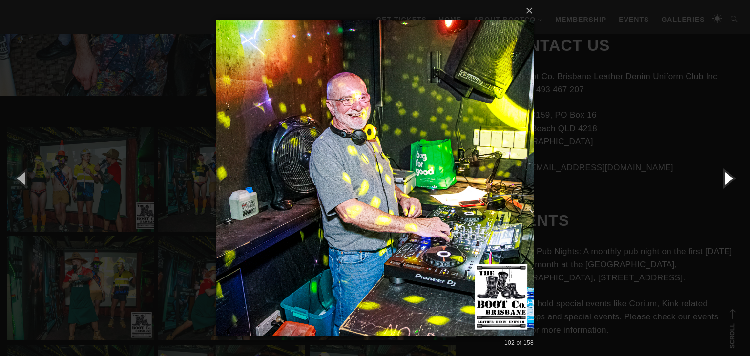
click at [723, 178] on button "button" at bounding box center [728, 178] width 44 height 54
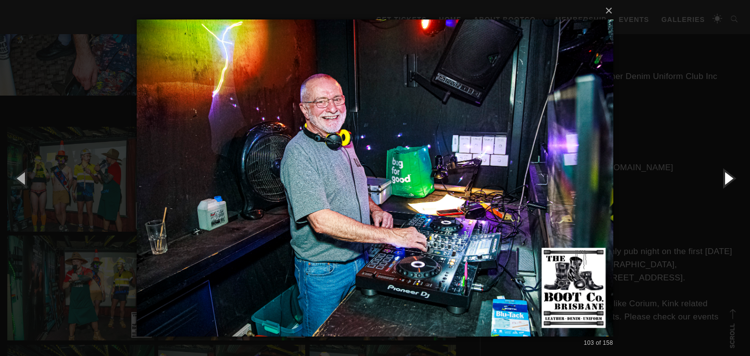
click at [723, 178] on button "button" at bounding box center [728, 178] width 44 height 54
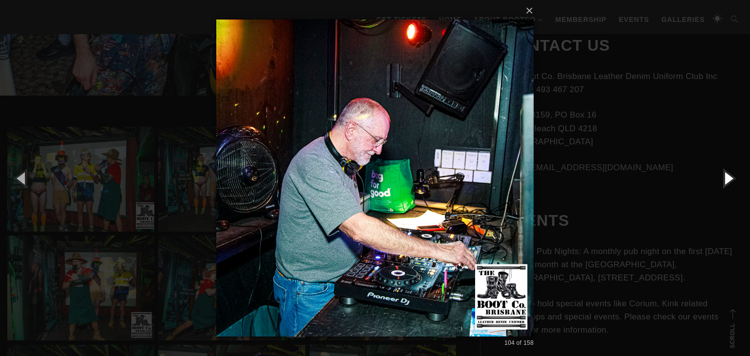
click at [723, 178] on button "button" at bounding box center [728, 178] width 44 height 54
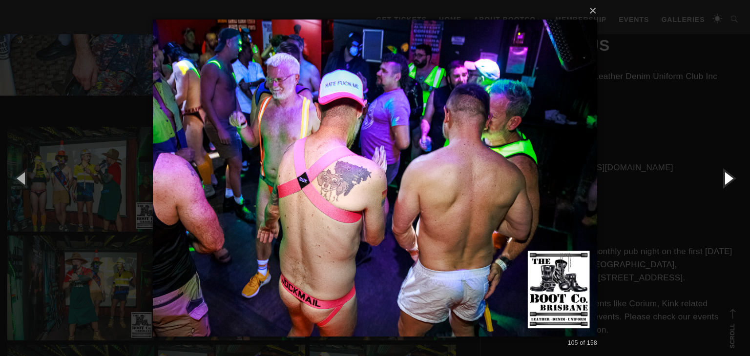
click at [723, 178] on button "button" at bounding box center [728, 178] width 44 height 54
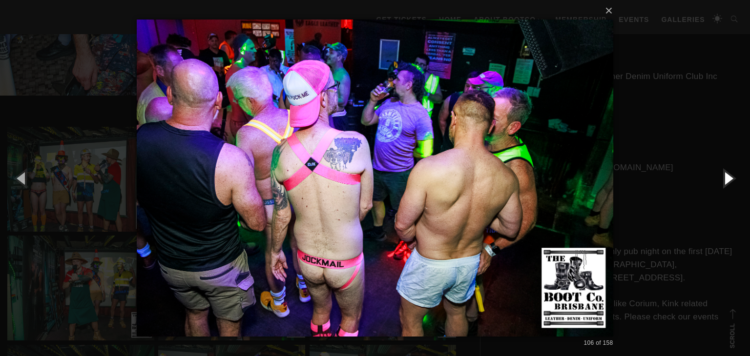
click at [723, 178] on button "button" at bounding box center [728, 178] width 44 height 54
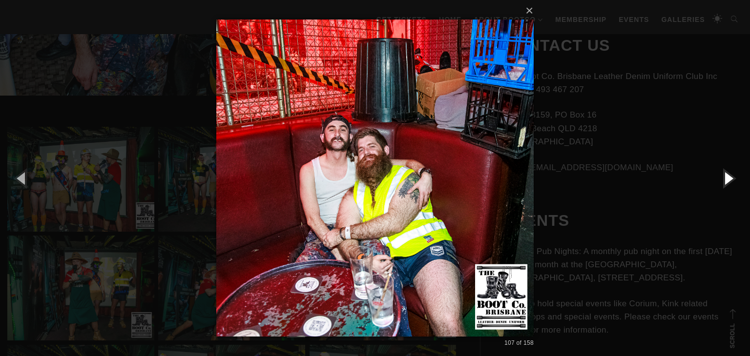
click at [723, 178] on button "button" at bounding box center [728, 178] width 44 height 54
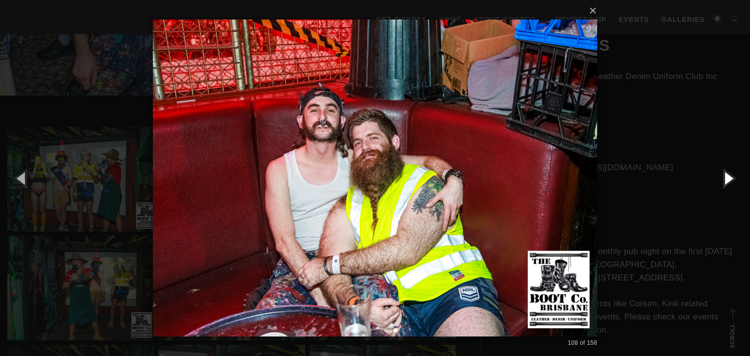
click at [723, 178] on button "button" at bounding box center [728, 178] width 44 height 54
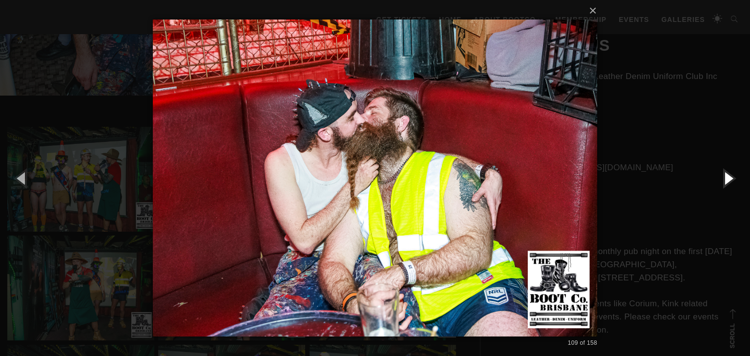
click at [723, 178] on button "button" at bounding box center [728, 178] width 44 height 54
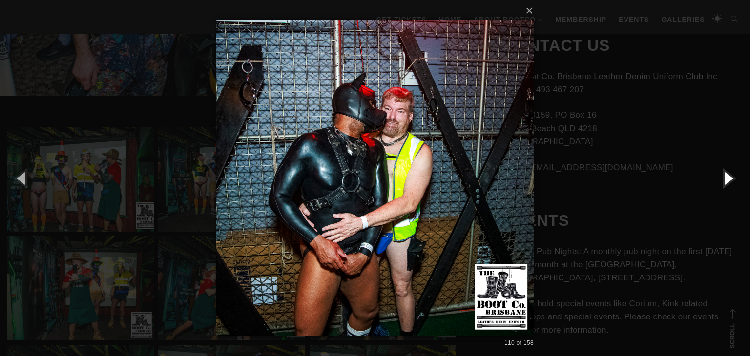
click at [723, 178] on button "button" at bounding box center [728, 178] width 44 height 54
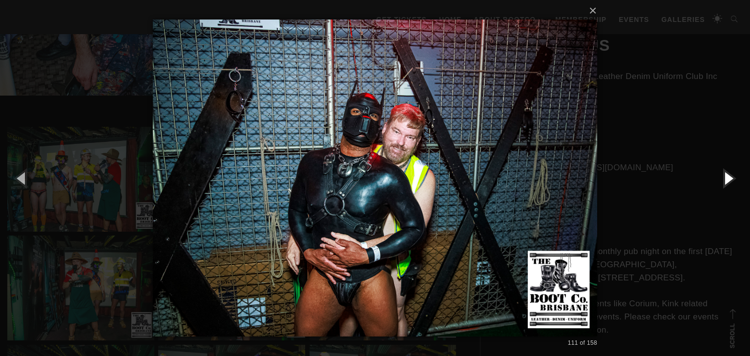
click at [723, 178] on button "button" at bounding box center [728, 178] width 44 height 54
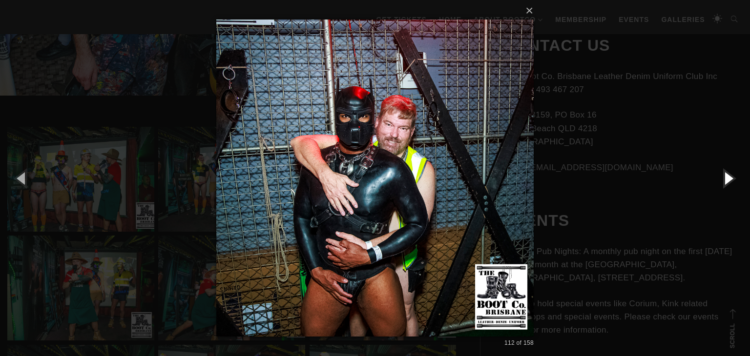
click at [723, 178] on button "button" at bounding box center [728, 178] width 44 height 54
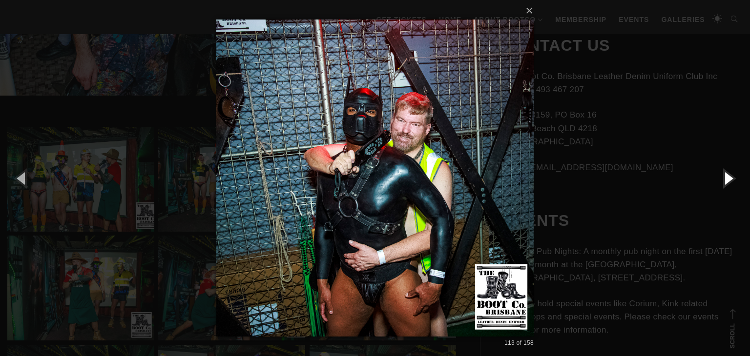
click at [723, 178] on button "button" at bounding box center [728, 178] width 44 height 54
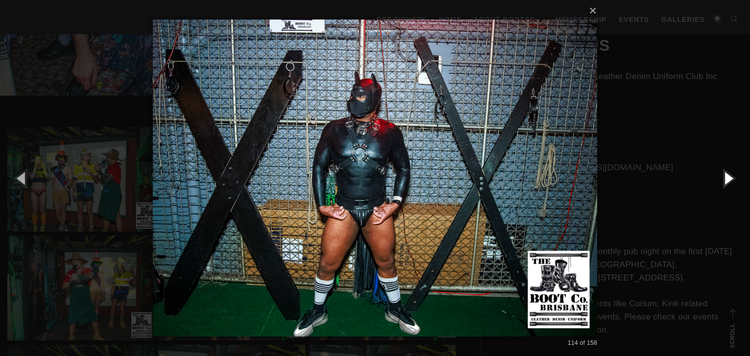
click at [723, 178] on button "button" at bounding box center [728, 178] width 44 height 54
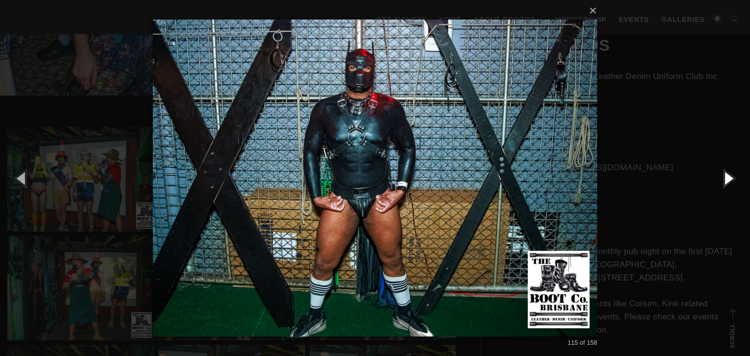
click at [723, 178] on button "button" at bounding box center [728, 178] width 44 height 54
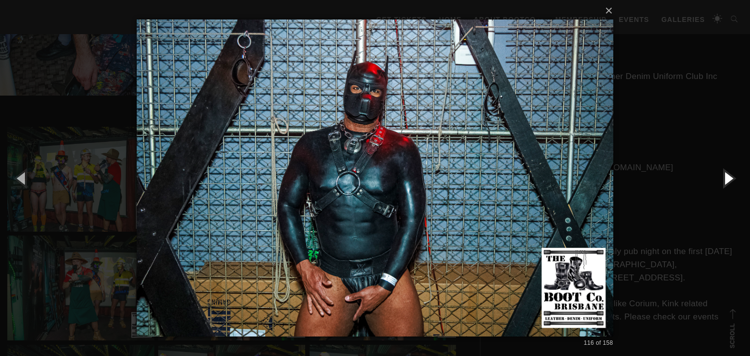
click at [723, 178] on button "button" at bounding box center [728, 178] width 44 height 54
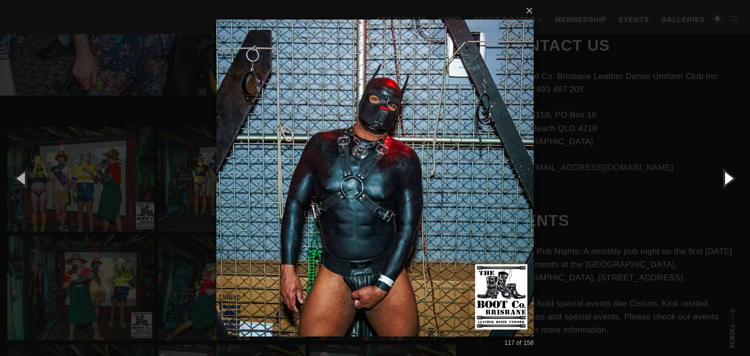
click at [723, 178] on button "button" at bounding box center [728, 178] width 44 height 54
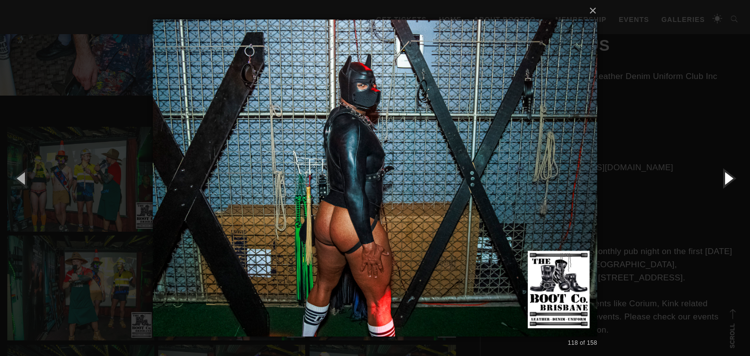
click at [723, 178] on button "button" at bounding box center [728, 178] width 44 height 54
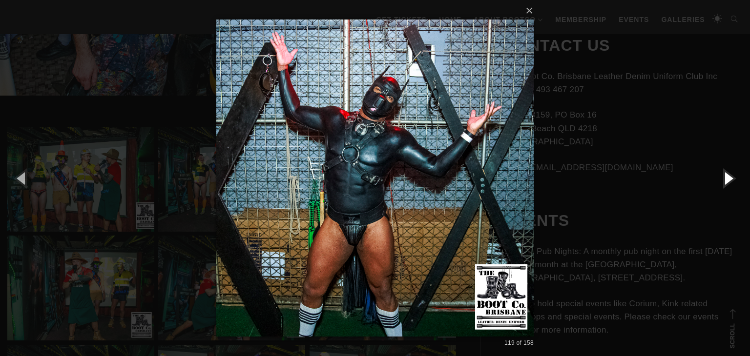
click at [723, 178] on button "button" at bounding box center [728, 178] width 44 height 54
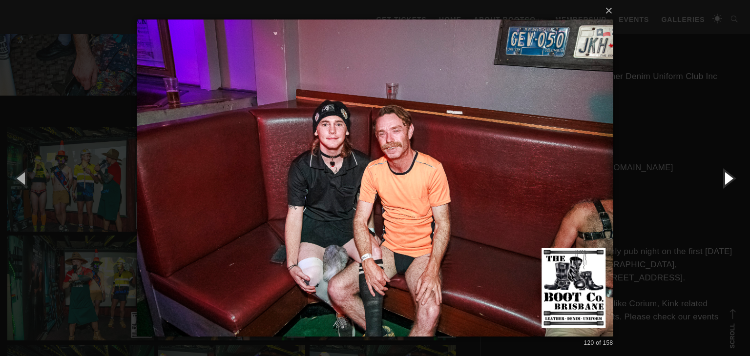
click at [723, 178] on button "button" at bounding box center [728, 178] width 44 height 54
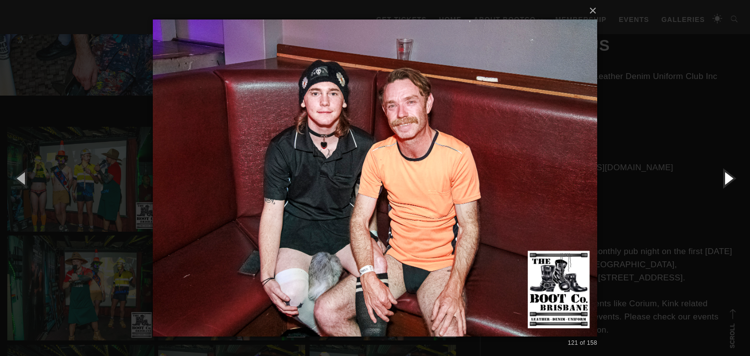
click at [723, 178] on button "button" at bounding box center [728, 178] width 44 height 54
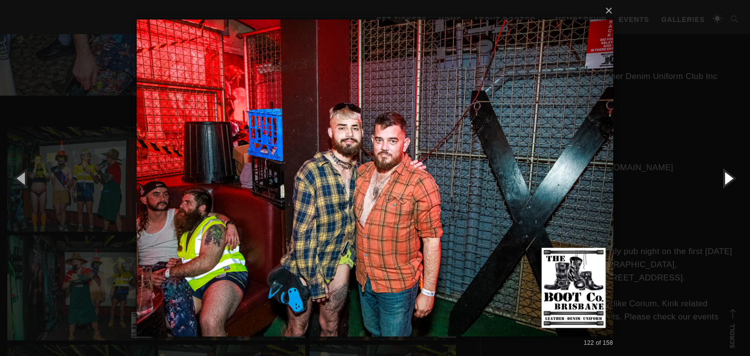
click at [723, 178] on button "button" at bounding box center [728, 178] width 44 height 54
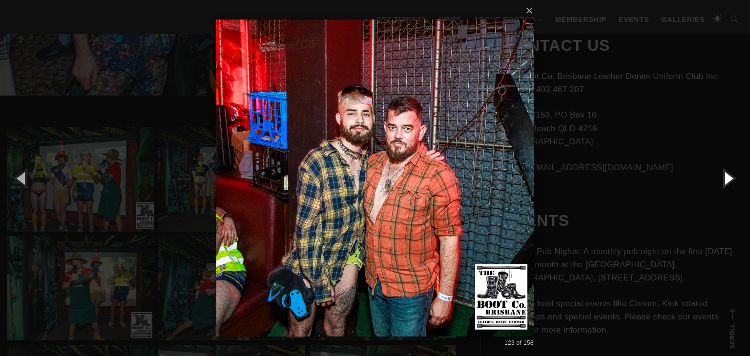
click at [723, 178] on button "button" at bounding box center [728, 178] width 44 height 54
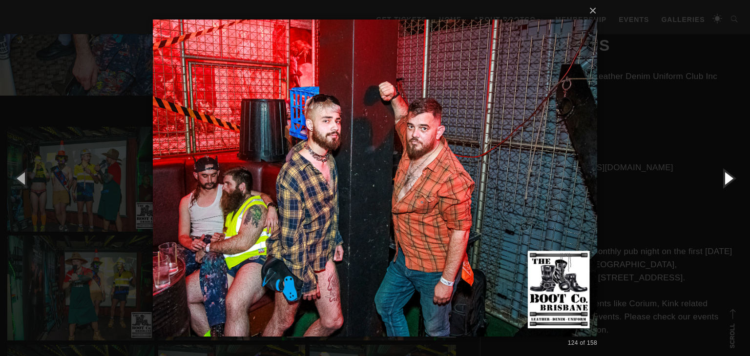
click at [723, 178] on button "button" at bounding box center [728, 178] width 44 height 54
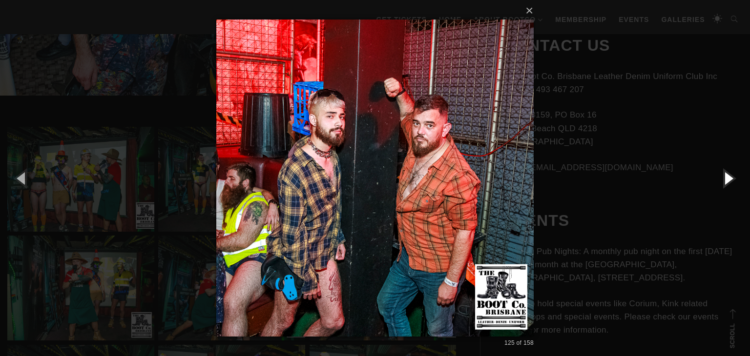
click at [723, 178] on button "button" at bounding box center [728, 178] width 44 height 54
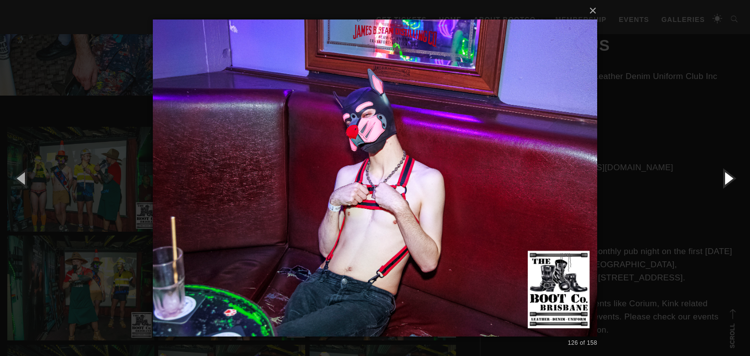
click at [723, 178] on button "button" at bounding box center [728, 178] width 44 height 54
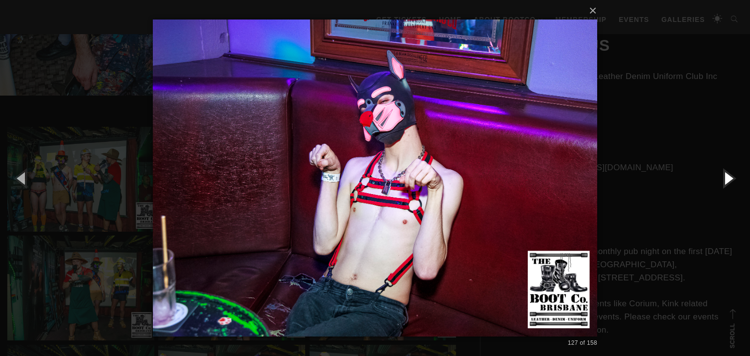
click at [723, 178] on button "button" at bounding box center [728, 178] width 44 height 54
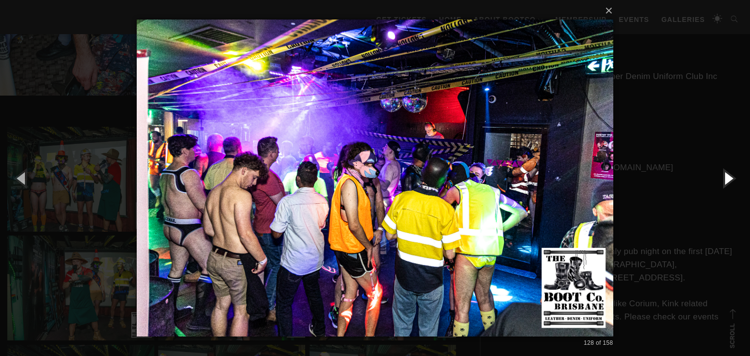
click at [723, 178] on button "button" at bounding box center [728, 178] width 44 height 54
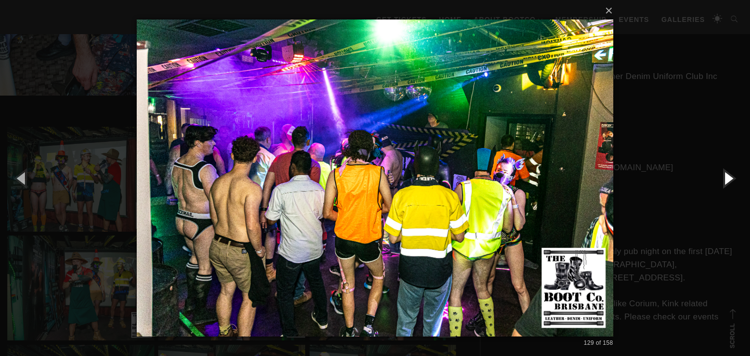
click at [723, 178] on button "button" at bounding box center [728, 178] width 44 height 54
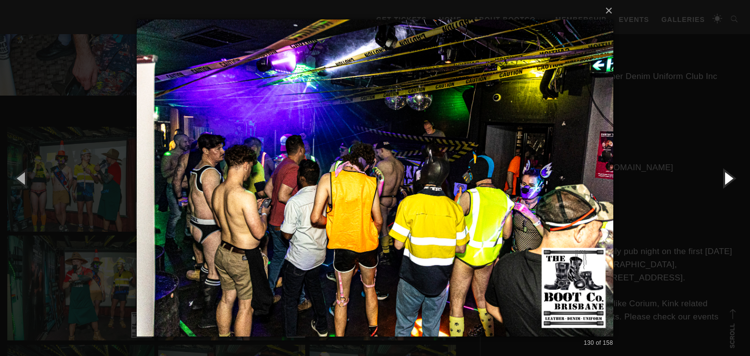
click at [723, 178] on button "button" at bounding box center [728, 178] width 44 height 54
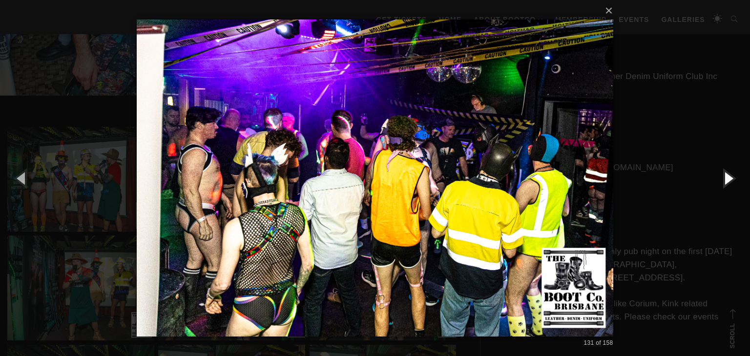
click at [723, 178] on button "button" at bounding box center [728, 178] width 44 height 54
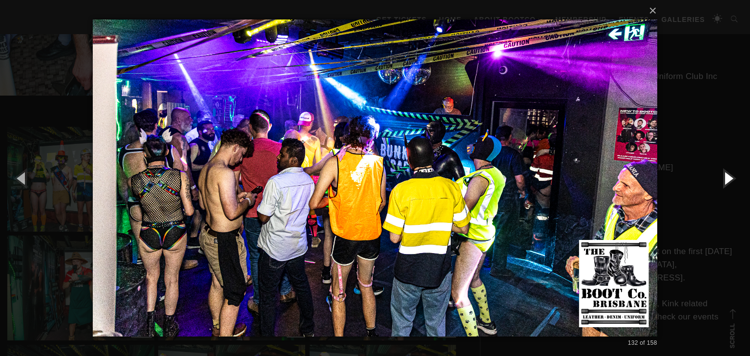
click at [723, 178] on button "button" at bounding box center [728, 178] width 44 height 54
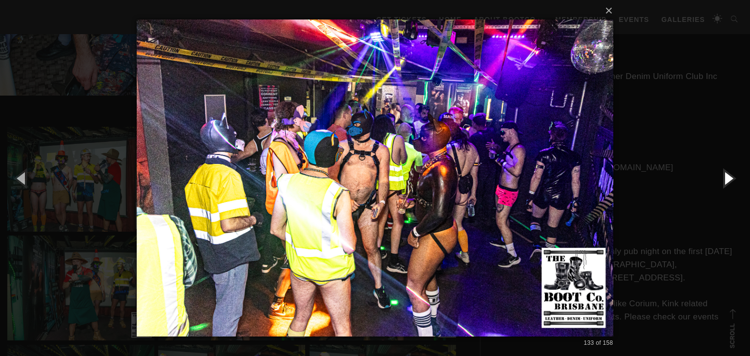
click at [723, 178] on button "button" at bounding box center [728, 178] width 44 height 54
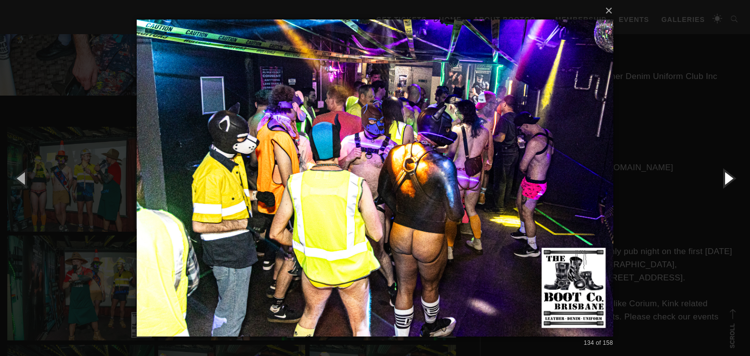
click at [723, 178] on button "button" at bounding box center [728, 178] width 44 height 54
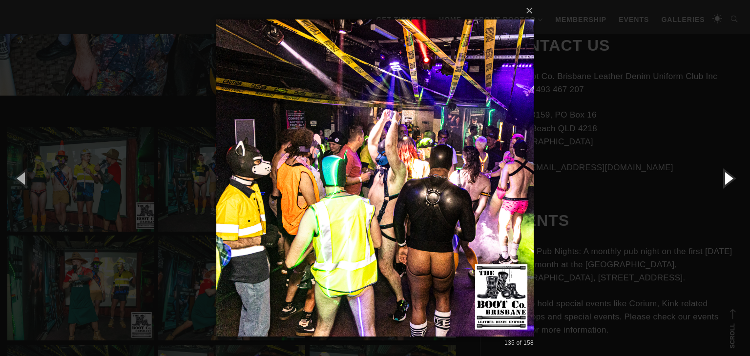
click at [723, 178] on button "button" at bounding box center [728, 178] width 44 height 54
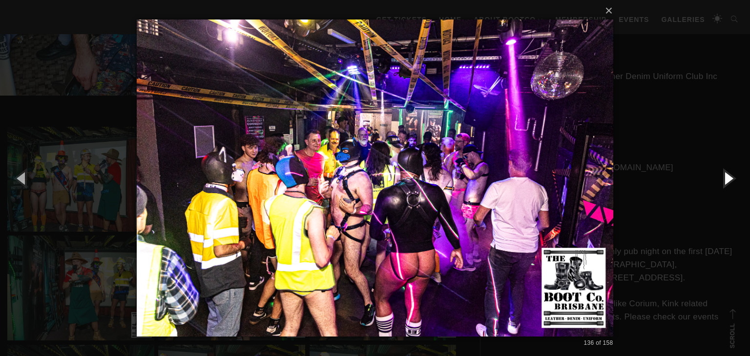
click at [723, 178] on button "button" at bounding box center [728, 178] width 44 height 54
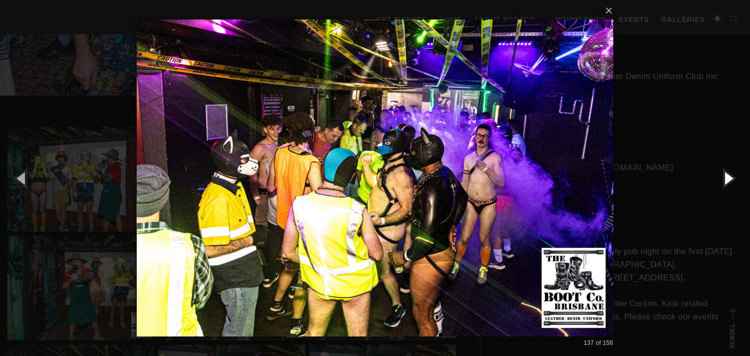
click at [723, 178] on button "button" at bounding box center [728, 178] width 44 height 54
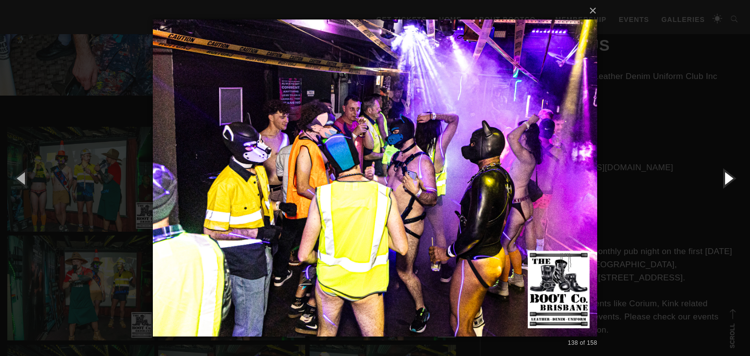
click at [723, 178] on button "button" at bounding box center [728, 178] width 44 height 54
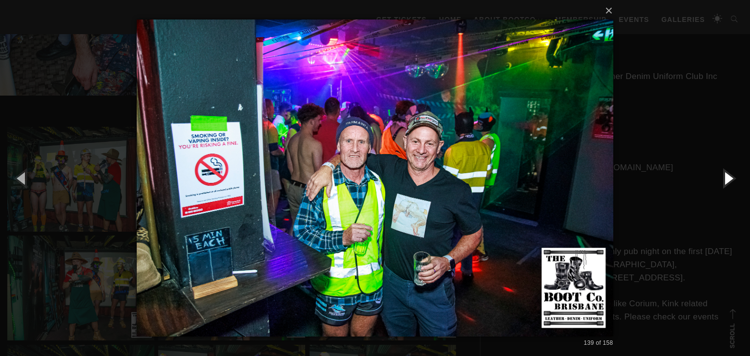
click at [723, 178] on button "button" at bounding box center [728, 178] width 44 height 54
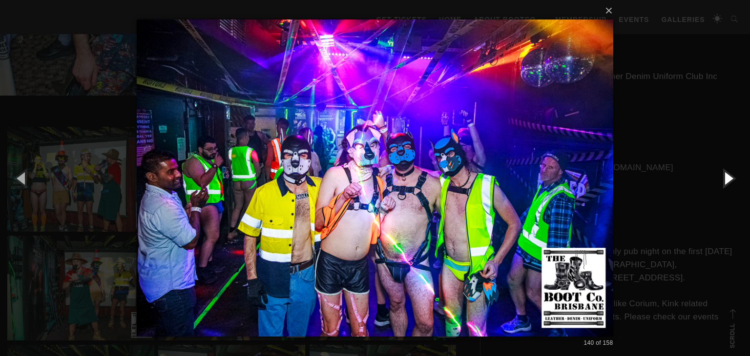
click at [723, 178] on button "button" at bounding box center [728, 178] width 44 height 54
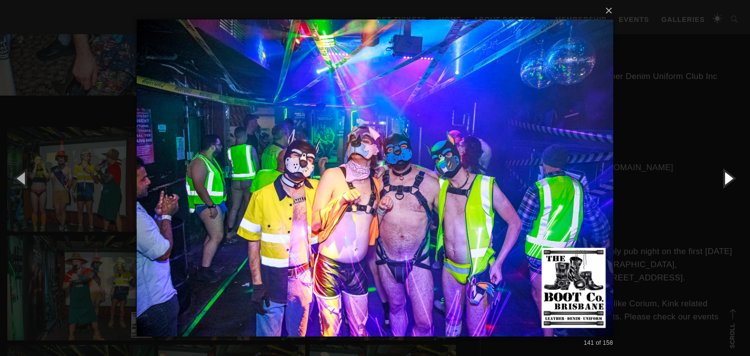
click at [723, 178] on button "button" at bounding box center [728, 178] width 44 height 54
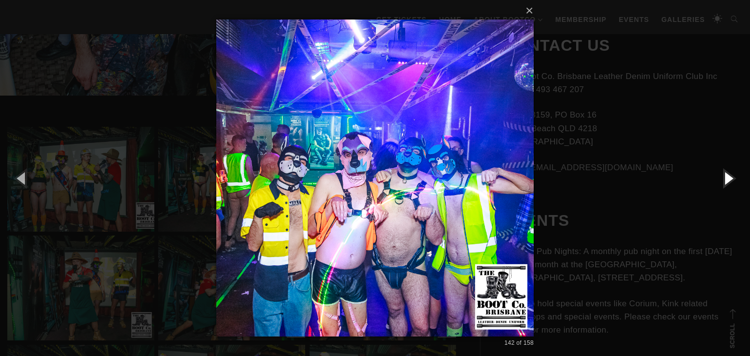
click at [723, 178] on button "button" at bounding box center [728, 178] width 44 height 54
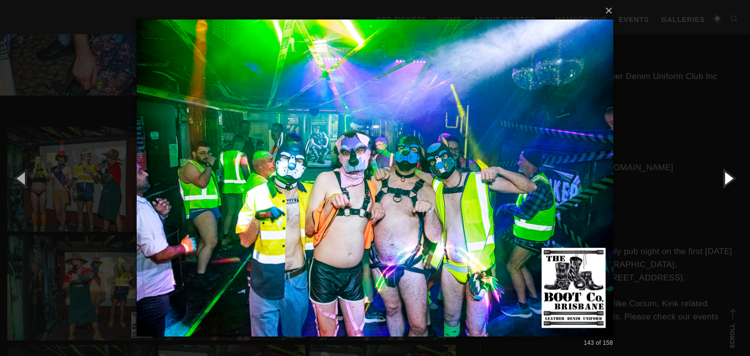
click at [723, 178] on button "button" at bounding box center [728, 178] width 44 height 54
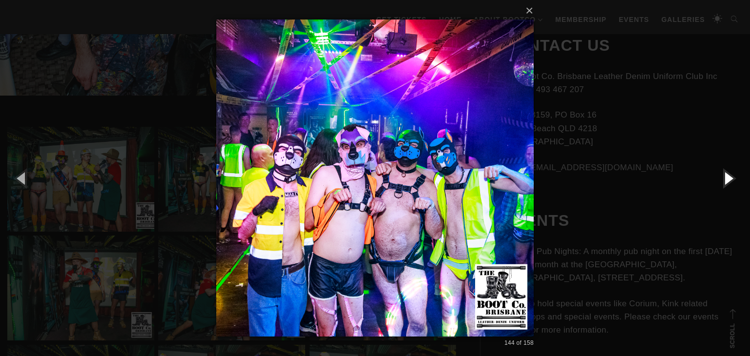
click at [723, 178] on button "button" at bounding box center [728, 178] width 44 height 54
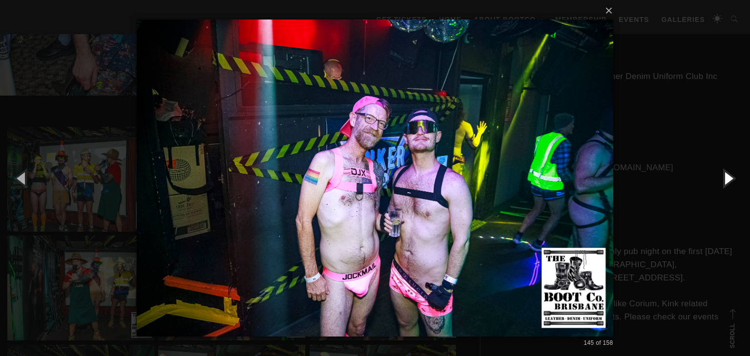
click at [723, 178] on button "button" at bounding box center [728, 178] width 44 height 54
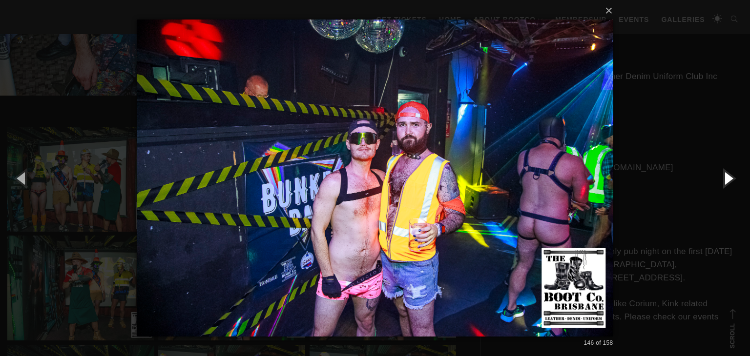
click at [723, 178] on button "button" at bounding box center [728, 178] width 44 height 54
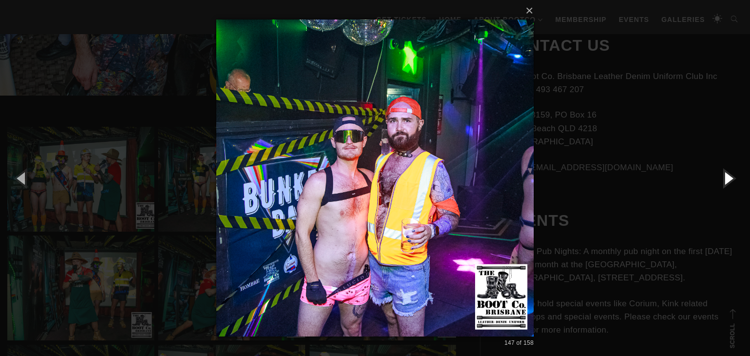
click at [723, 178] on button "button" at bounding box center [728, 178] width 44 height 54
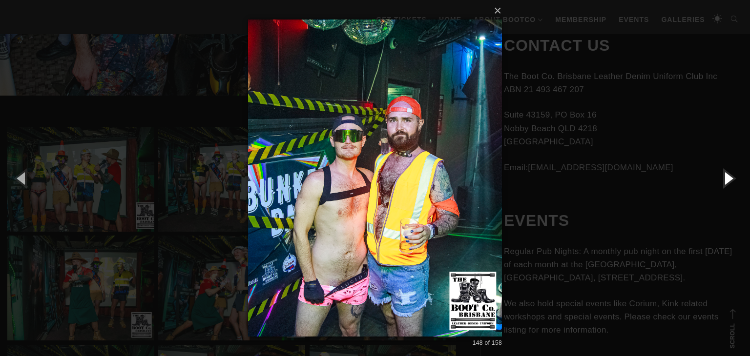
click at [723, 178] on button "button" at bounding box center [728, 178] width 44 height 54
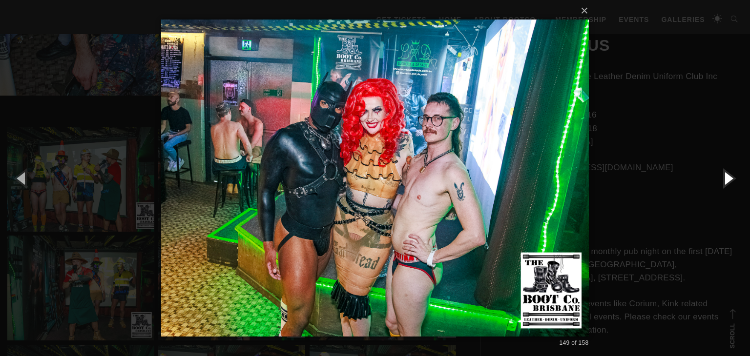
click at [723, 178] on button "button" at bounding box center [728, 178] width 44 height 54
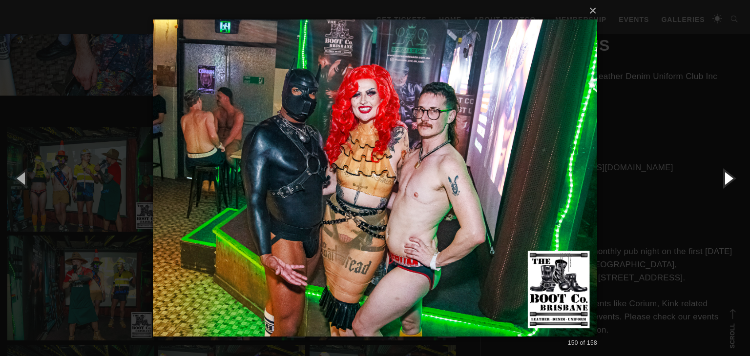
click at [723, 178] on button "button" at bounding box center [728, 178] width 44 height 54
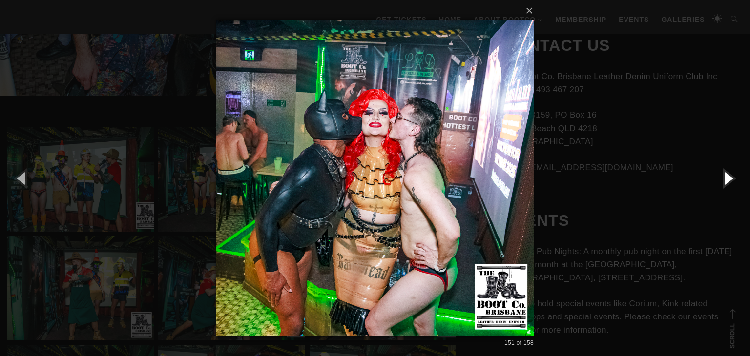
click at [723, 178] on button "button" at bounding box center [728, 178] width 44 height 54
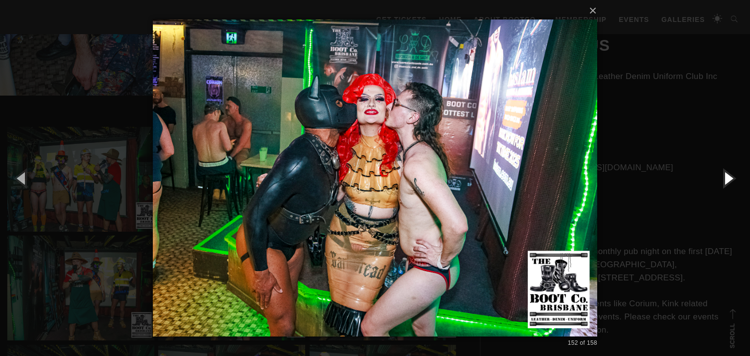
click at [723, 178] on button "button" at bounding box center [728, 178] width 44 height 54
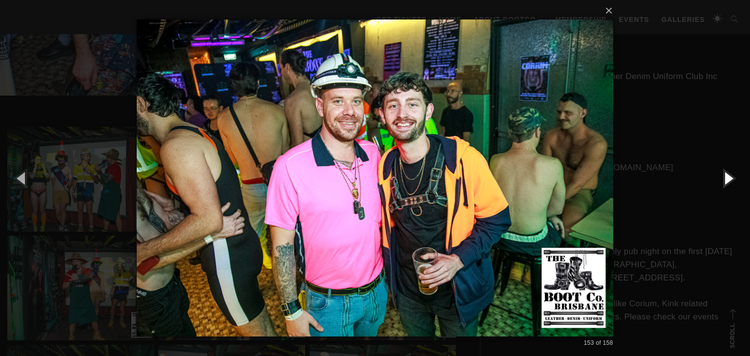
click at [723, 178] on button "button" at bounding box center [728, 178] width 44 height 54
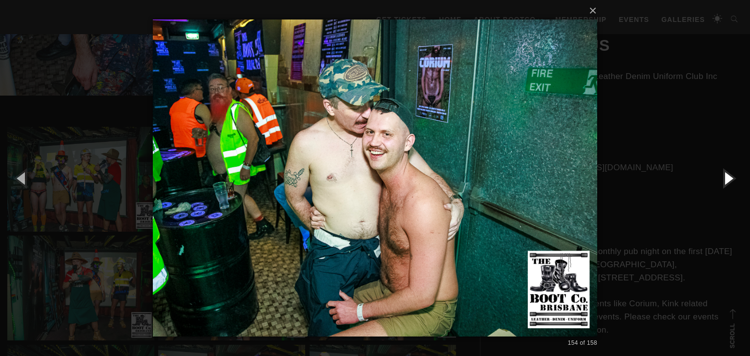
click at [723, 178] on button "button" at bounding box center [728, 178] width 44 height 54
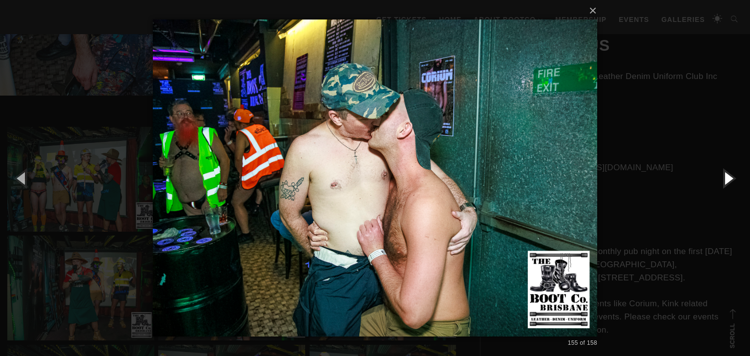
click at [723, 178] on button "button" at bounding box center [728, 178] width 44 height 54
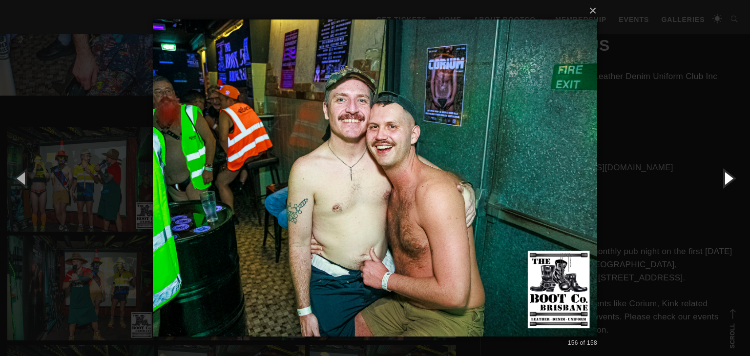
click at [723, 178] on button "button" at bounding box center [728, 178] width 44 height 54
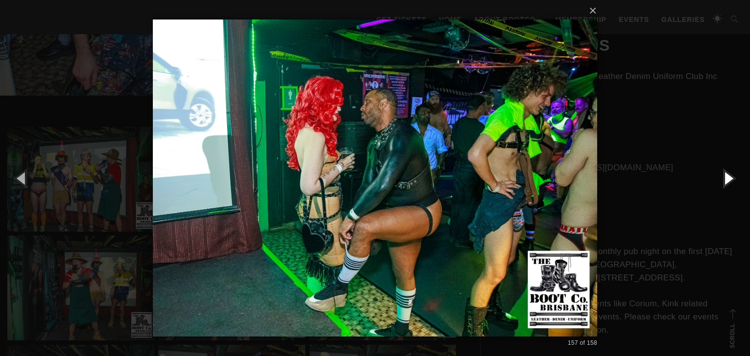
click at [723, 178] on button "button" at bounding box center [728, 178] width 44 height 54
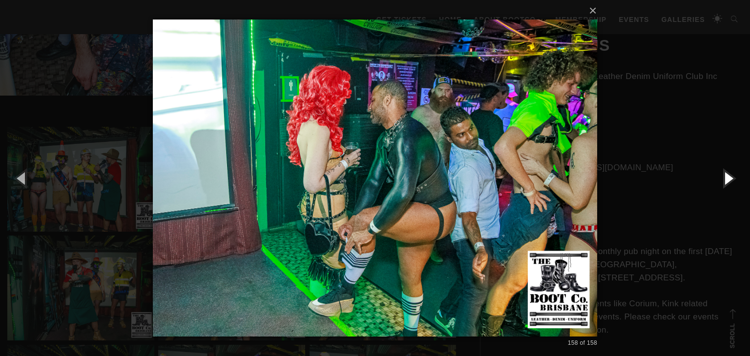
click at [723, 178] on button "button" at bounding box center [728, 178] width 44 height 54
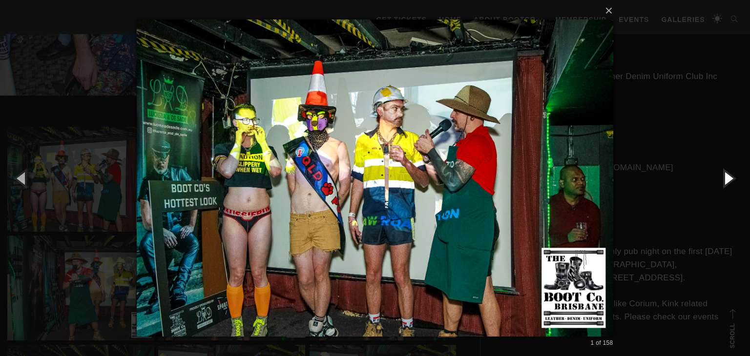
click at [723, 178] on button "button" at bounding box center [728, 178] width 44 height 54
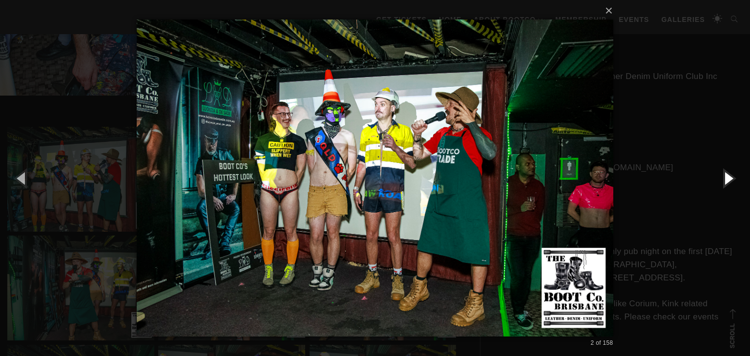
click at [723, 178] on button "button" at bounding box center [728, 178] width 44 height 54
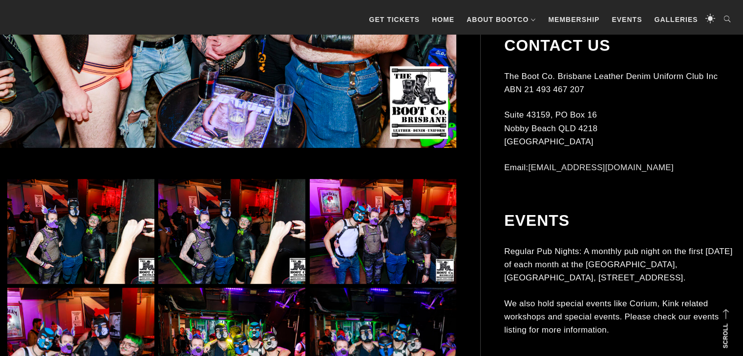
scroll to position [488, 0]
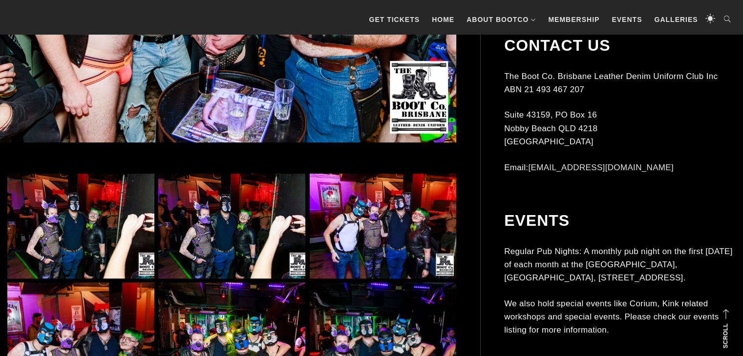
click at [79, 218] on img at bounding box center [80, 226] width 147 height 105
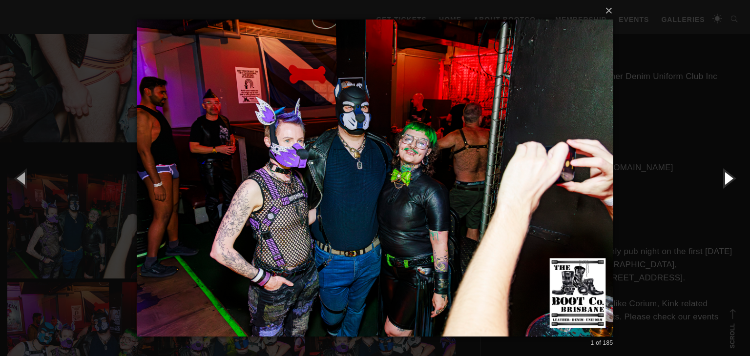
click at [731, 176] on button "button" at bounding box center [728, 178] width 44 height 54
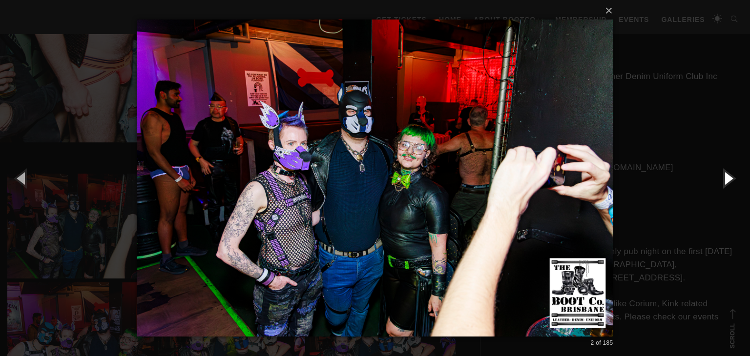
click at [731, 176] on button "button" at bounding box center [728, 178] width 44 height 54
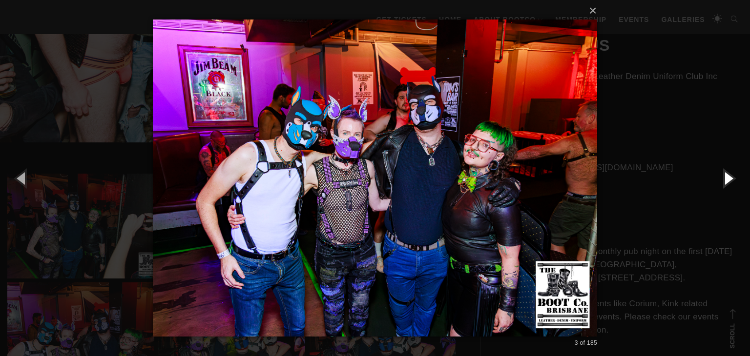
click at [731, 176] on button "button" at bounding box center [728, 178] width 44 height 54
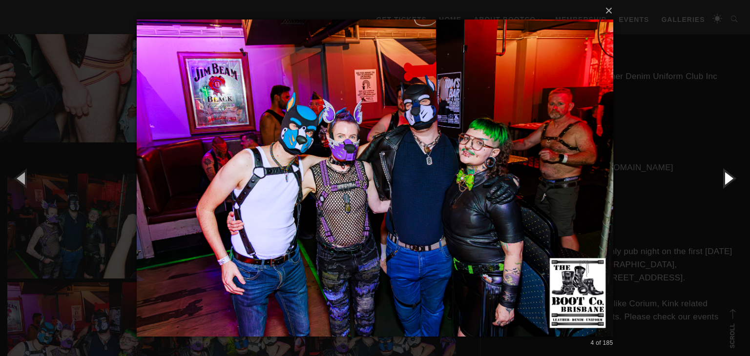
click at [731, 176] on button "button" at bounding box center [728, 178] width 44 height 54
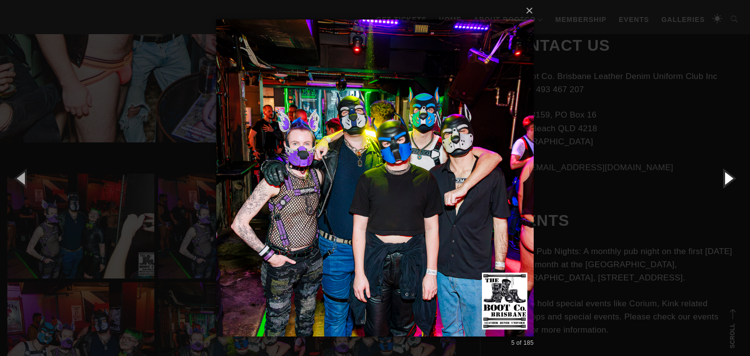
click at [731, 176] on button "button" at bounding box center [728, 178] width 44 height 54
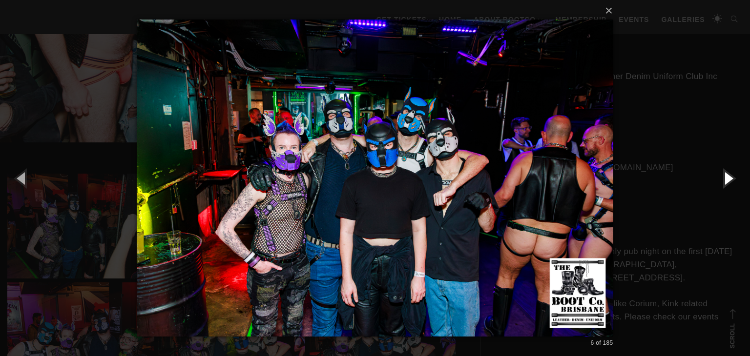
click at [731, 176] on button "button" at bounding box center [728, 178] width 44 height 54
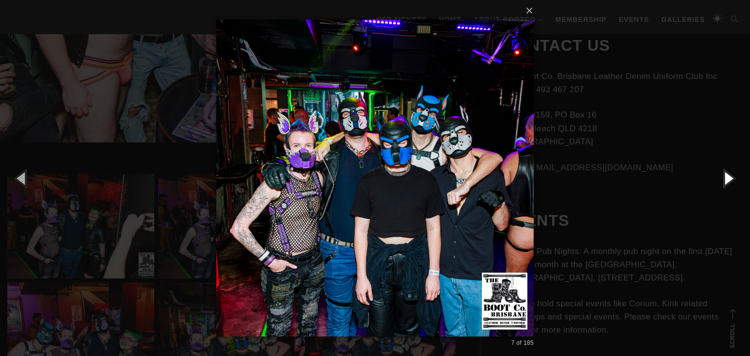
click at [731, 176] on button "button" at bounding box center [728, 178] width 44 height 54
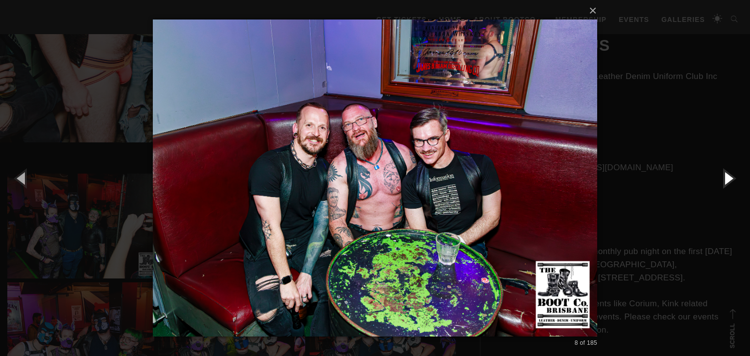
click at [731, 176] on button "button" at bounding box center [728, 178] width 44 height 54
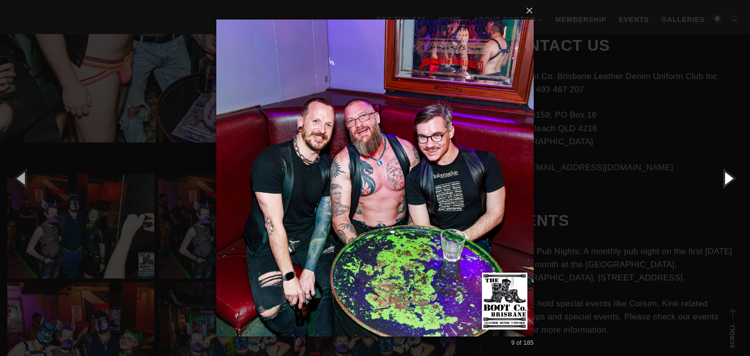
click at [723, 176] on button "button" at bounding box center [728, 178] width 44 height 54
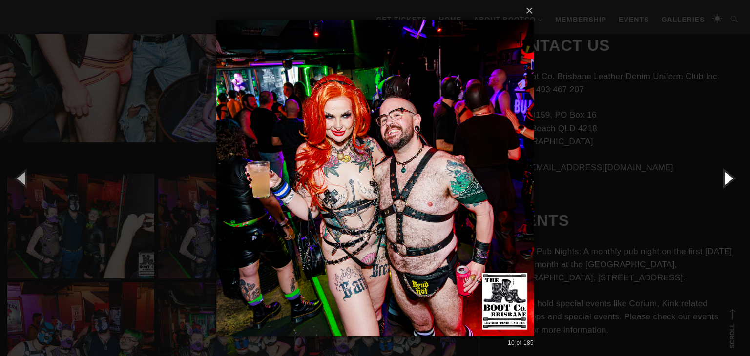
click at [723, 176] on button "button" at bounding box center [728, 178] width 44 height 54
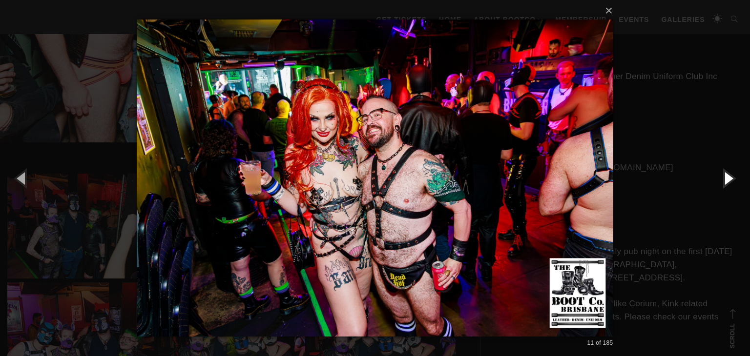
click at [723, 176] on button "button" at bounding box center [728, 178] width 44 height 54
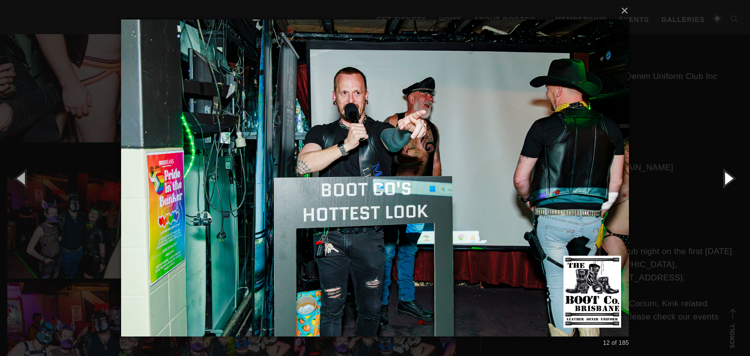
click at [723, 176] on button "button" at bounding box center [728, 178] width 44 height 54
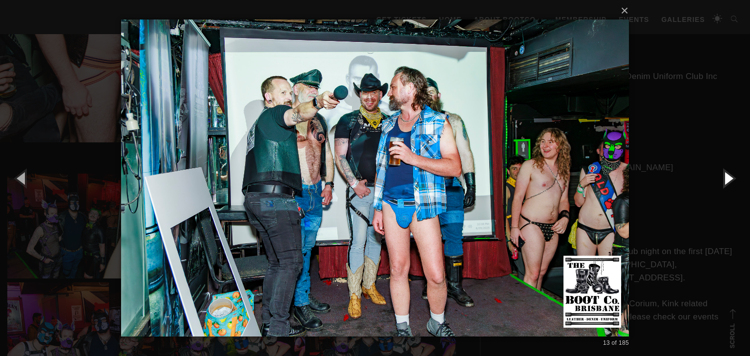
click at [723, 176] on button "button" at bounding box center [728, 178] width 44 height 54
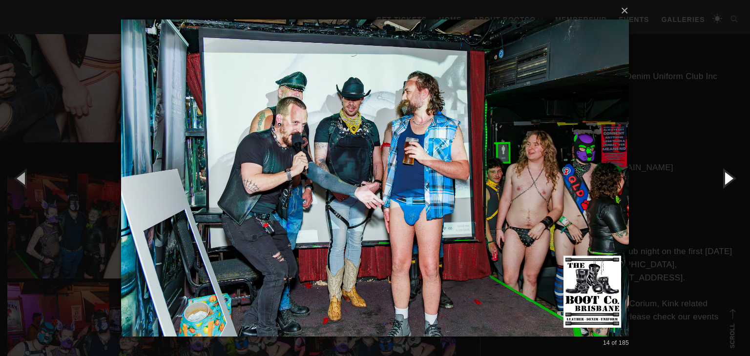
click at [723, 176] on button "button" at bounding box center [728, 178] width 44 height 54
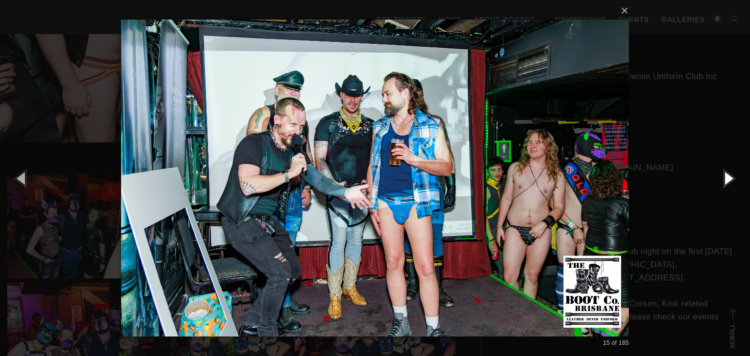
click at [723, 176] on button "button" at bounding box center [728, 178] width 44 height 54
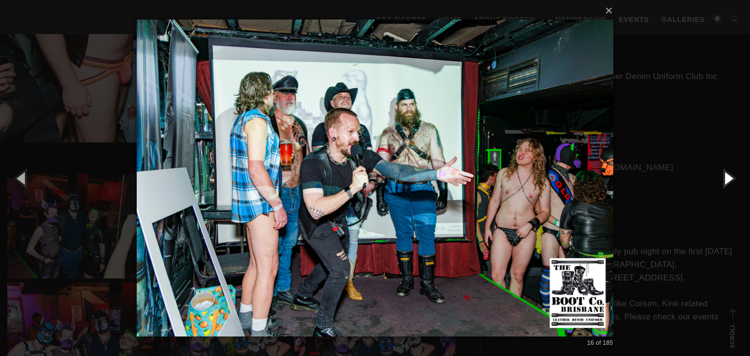
click at [723, 176] on button "button" at bounding box center [728, 178] width 44 height 54
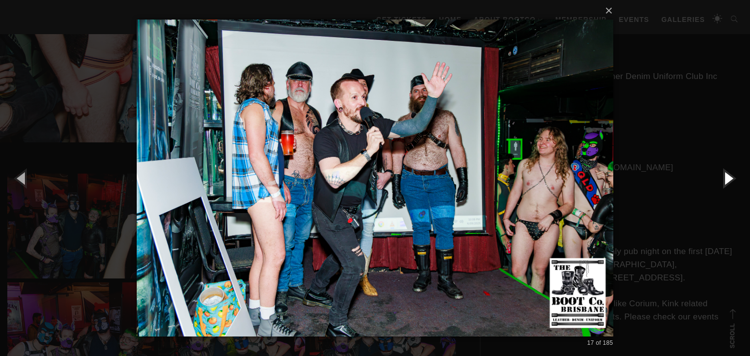
click at [723, 176] on button "button" at bounding box center [728, 178] width 44 height 54
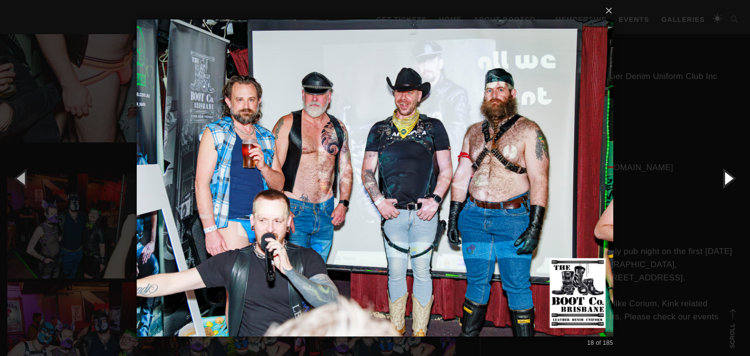
click at [723, 176] on button "button" at bounding box center [728, 178] width 44 height 54
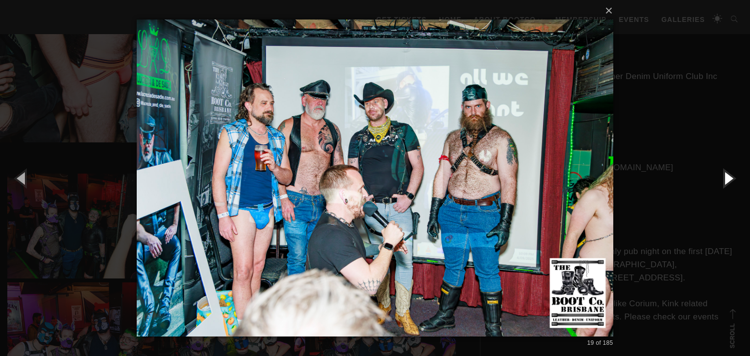
click at [723, 176] on button "button" at bounding box center [728, 178] width 44 height 54
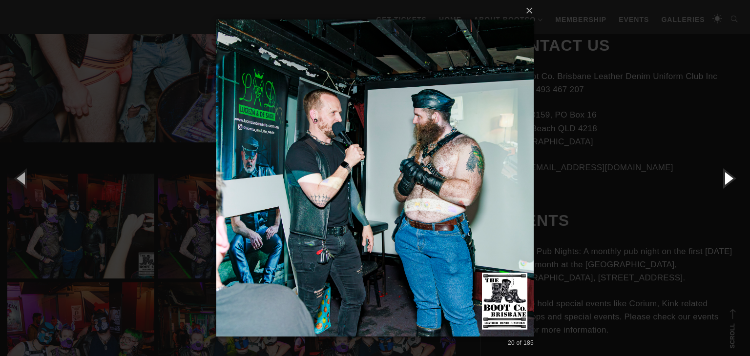
click at [723, 176] on button "button" at bounding box center [728, 178] width 44 height 54
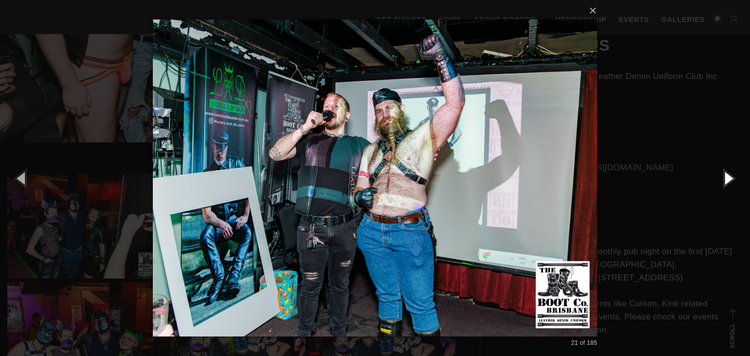
click at [723, 176] on button "button" at bounding box center [728, 178] width 44 height 54
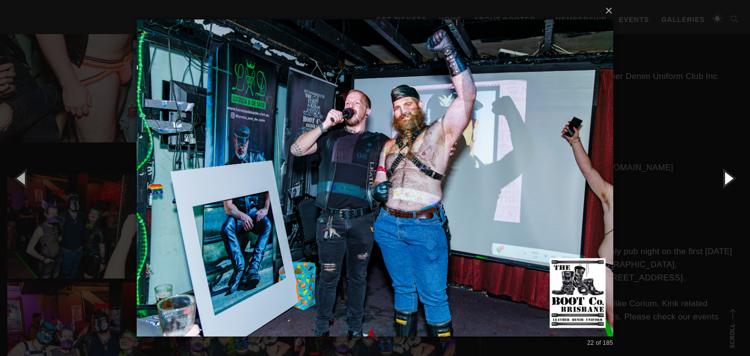
click at [723, 176] on button "button" at bounding box center [728, 178] width 44 height 54
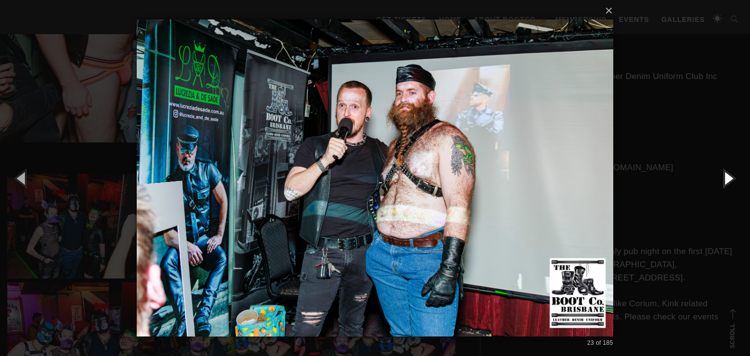
click at [723, 176] on button "button" at bounding box center [728, 178] width 44 height 54
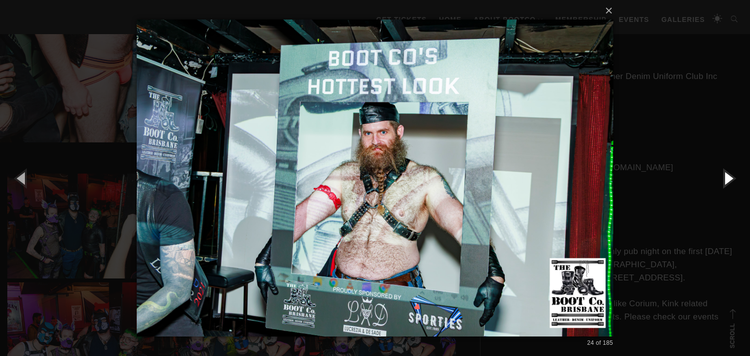
click at [723, 176] on button "button" at bounding box center [728, 178] width 44 height 54
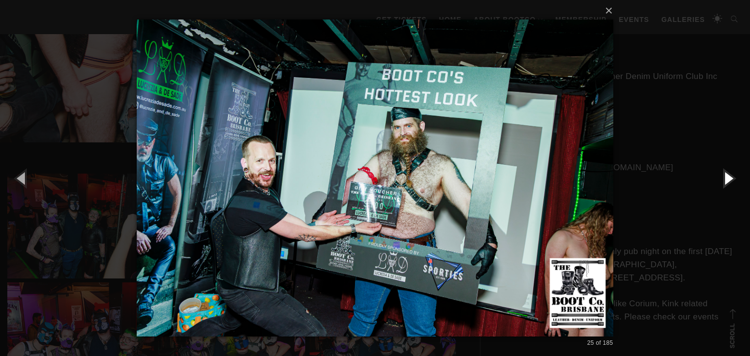
click at [723, 176] on button "button" at bounding box center [728, 178] width 44 height 54
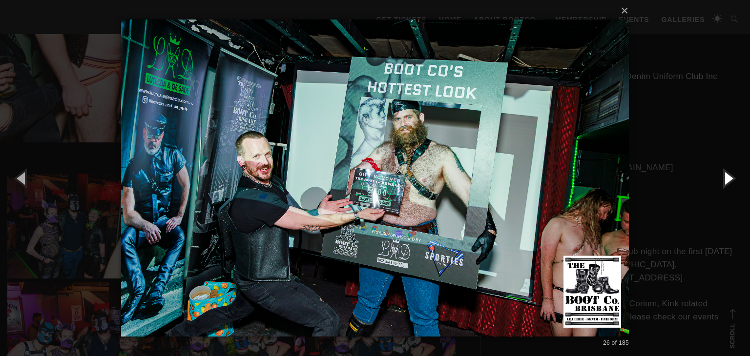
click at [723, 176] on button "button" at bounding box center [728, 178] width 44 height 54
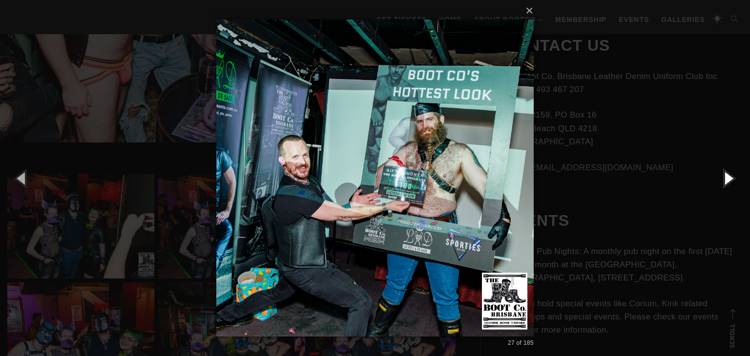
click at [723, 176] on button "button" at bounding box center [728, 178] width 44 height 54
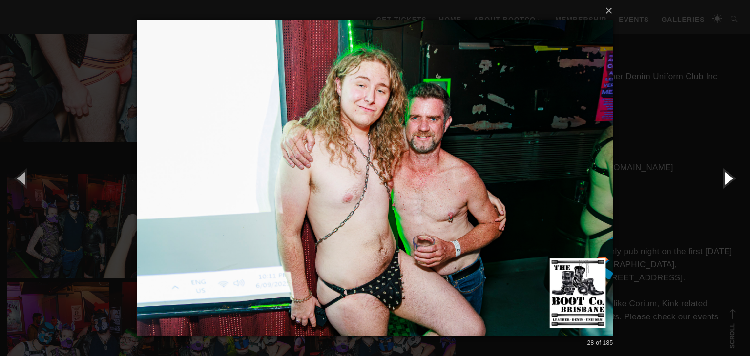
click at [723, 176] on button "button" at bounding box center [728, 178] width 44 height 54
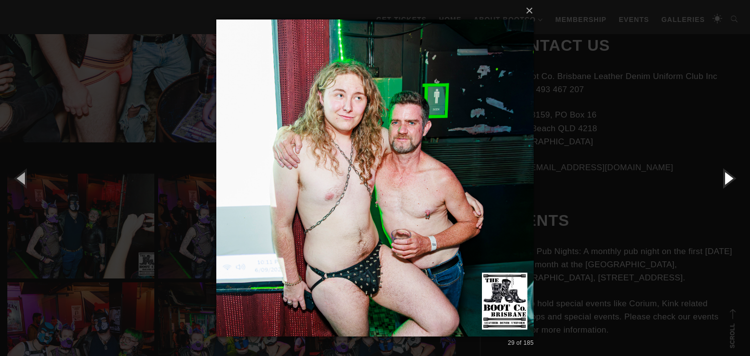
click at [723, 176] on button "button" at bounding box center [728, 178] width 44 height 54
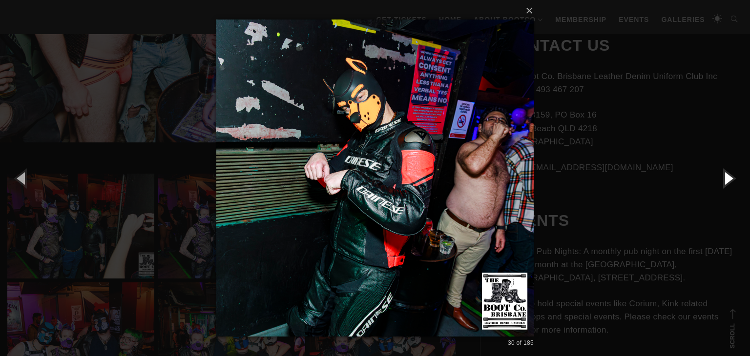
click at [723, 176] on button "button" at bounding box center [728, 178] width 44 height 54
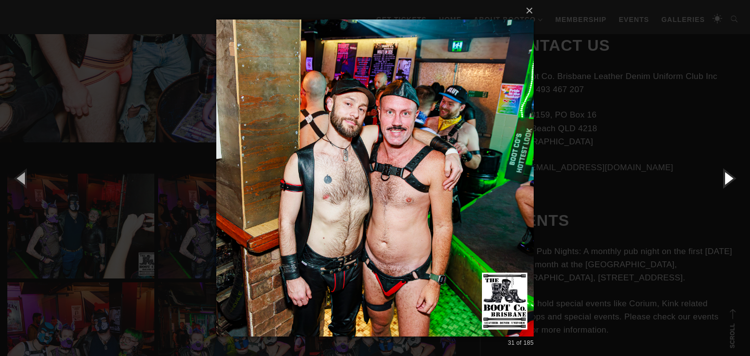
click at [723, 176] on button "button" at bounding box center [728, 178] width 44 height 54
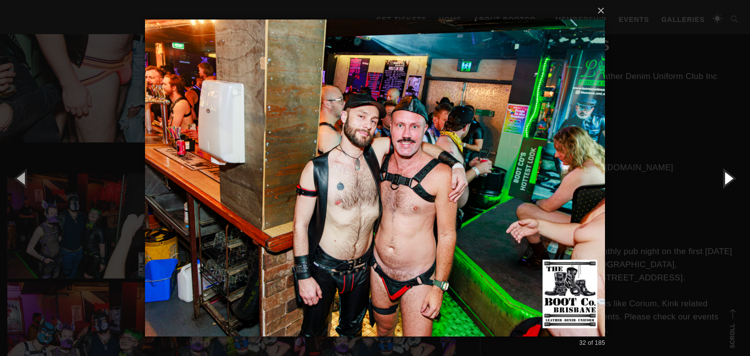
click at [724, 176] on button "button" at bounding box center [728, 178] width 44 height 54
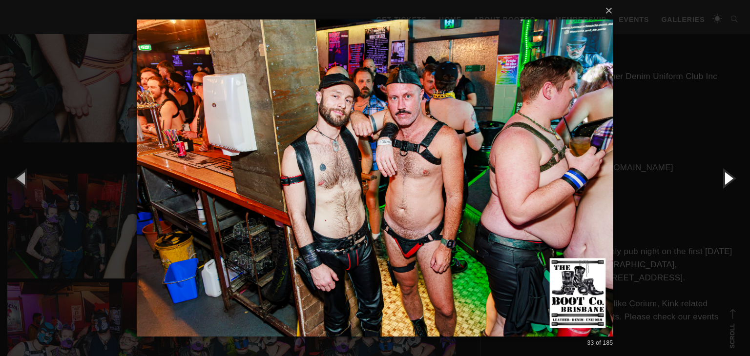
click at [724, 176] on button "button" at bounding box center [728, 178] width 44 height 54
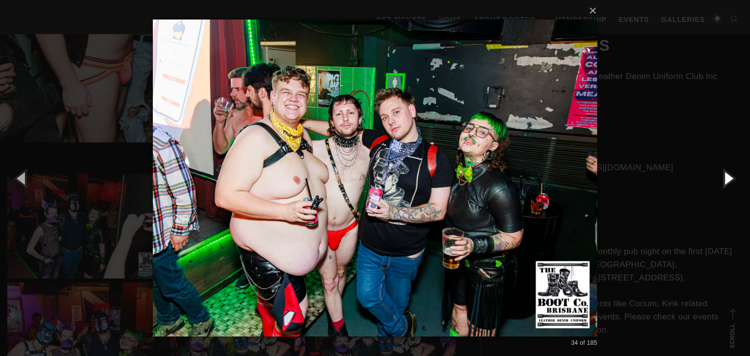
click at [724, 176] on button "button" at bounding box center [728, 178] width 44 height 54
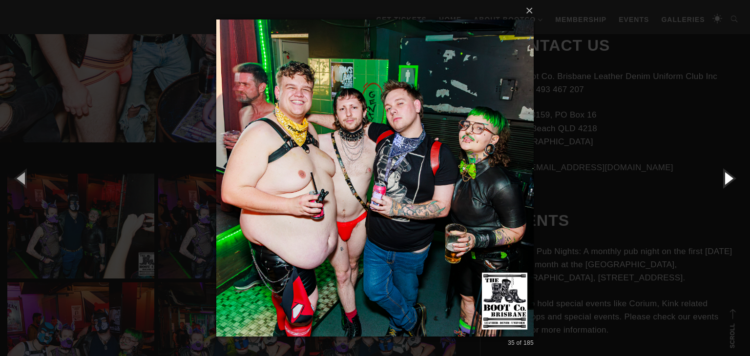
click at [724, 176] on button "button" at bounding box center [728, 178] width 44 height 54
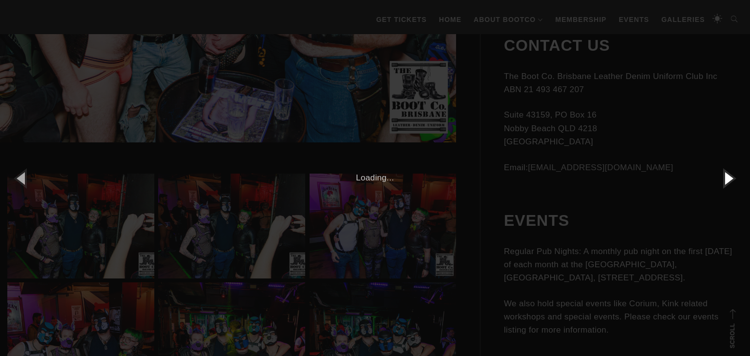
click at [731, 174] on button "button" at bounding box center [728, 178] width 44 height 54
click at [730, 176] on button "button" at bounding box center [728, 178] width 44 height 54
click at [627, 177] on div "The image could not be loaded." at bounding box center [375, 177] width 742 height 13
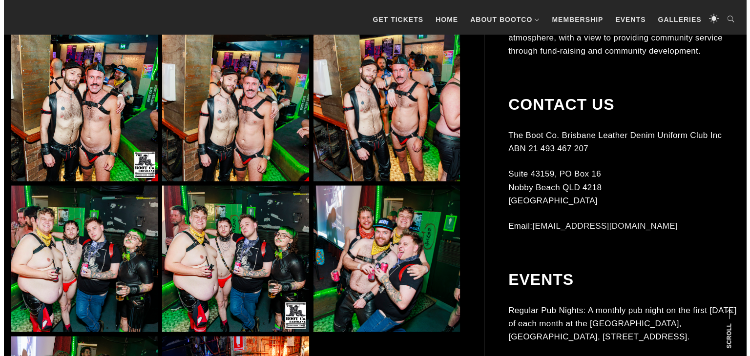
scroll to position [1905, 0]
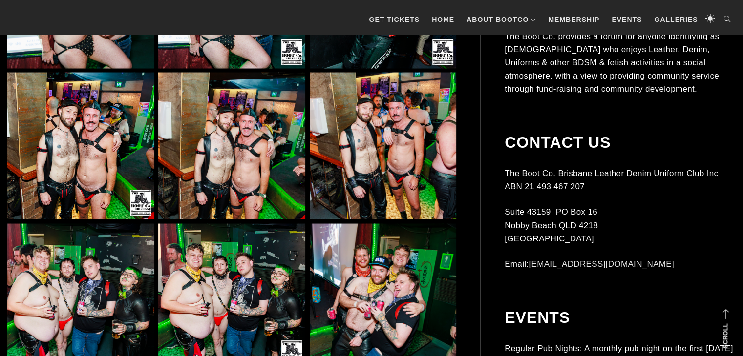
click at [99, 170] on img at bounding box center [80, 146] width 147 height 147
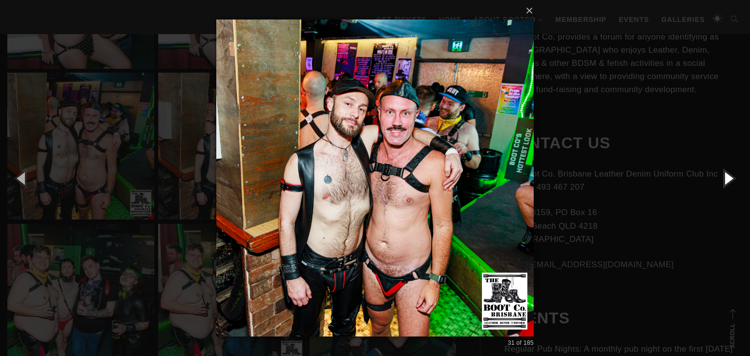
click at [721, 179] on button "button" at bounding box center [728, 178] width 44 height 54
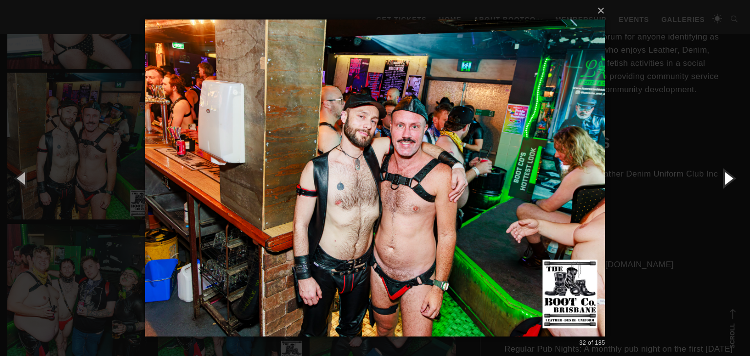
click at [721, 179] on button "button" at bounding box center [728, 178] width 44 height 54
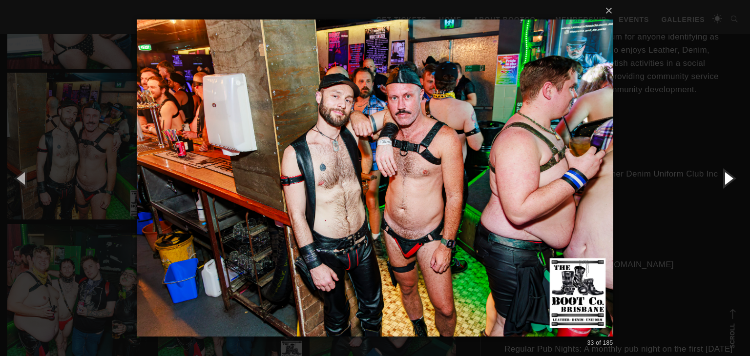
click at [721, 179] on button "button" at bounding box center [728, 178] width 44 height 54
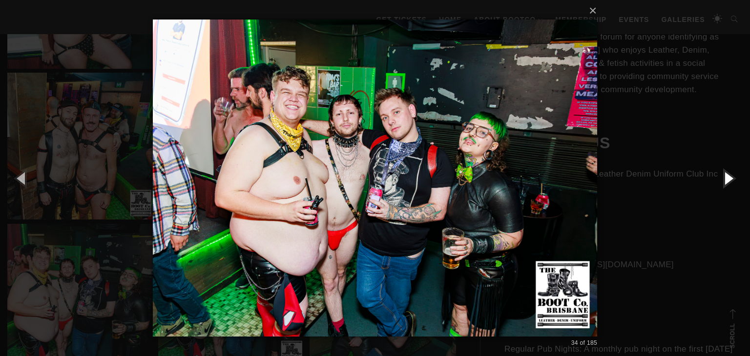
click at [721, 179] on button "button" at bounding box center [728, 178] width 44 height 54
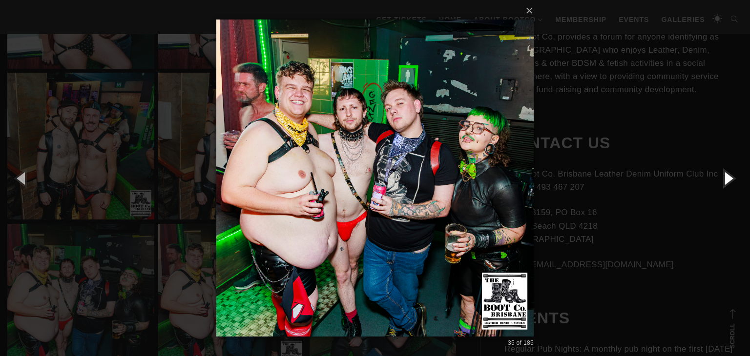
click at [721, 179] on button "button" at bounding box center [728, 178] width 44 height 54
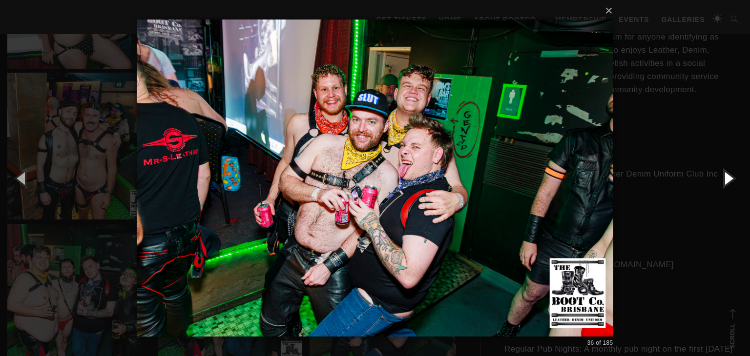
click at [721, 179] on button "button" at bounding box center [728, 178] width 44 height 54
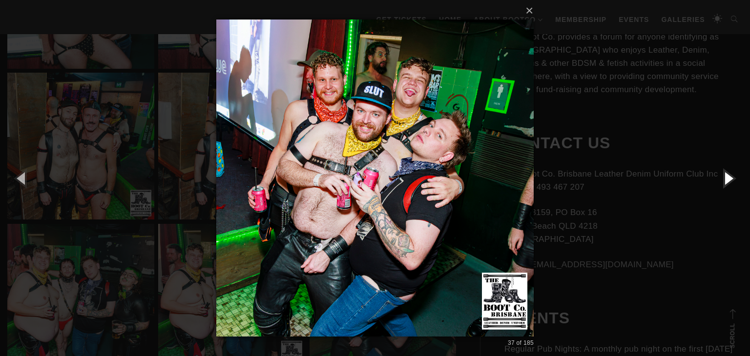
click at [721, 179] on button "button" at bounding box center [728, 178] width 44 height 54
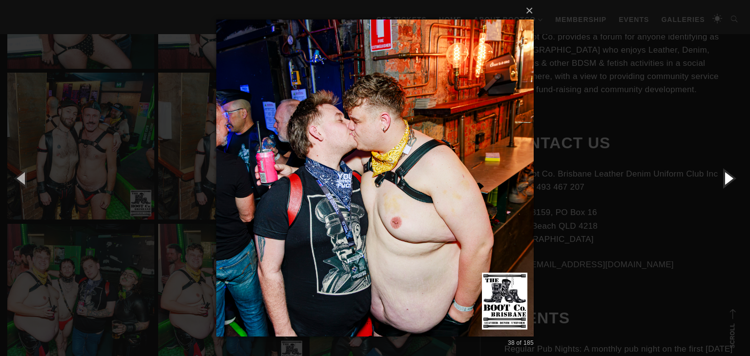
click at [721, 179] on button "button" at bounding box center [728, 178] width 44 height 54
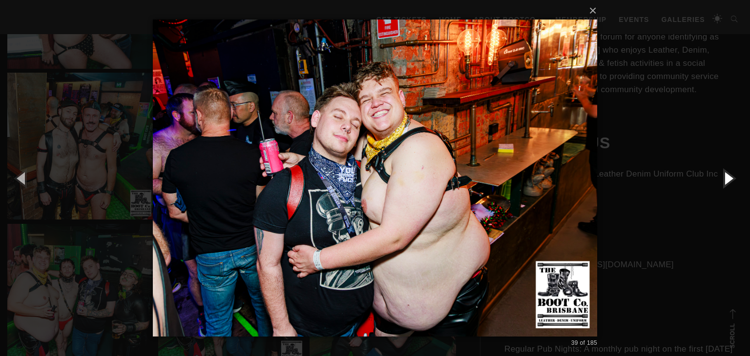
click at [721, 179] on button "button" at bounding box center [728, 178] width 44 height 54
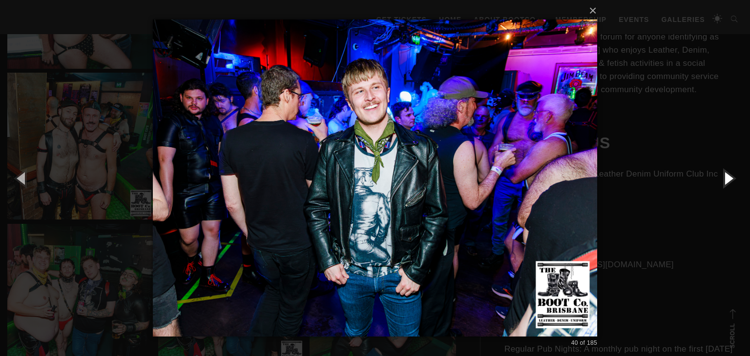
click at [721, 179] on button "button" at bounding box center [728, 178] width 44 height 54
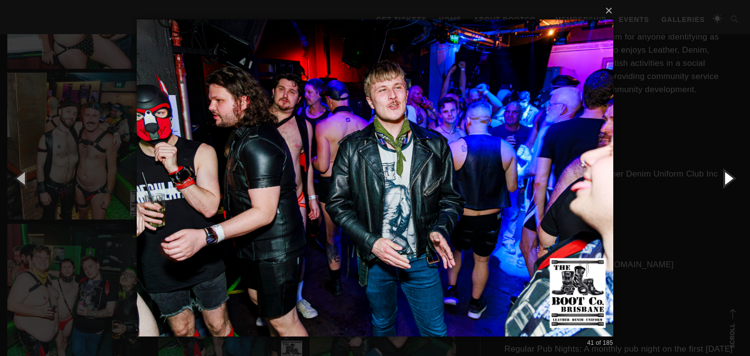
click at [721, 179] on button "button" at bounding box center [728, 178] width 44 height 54
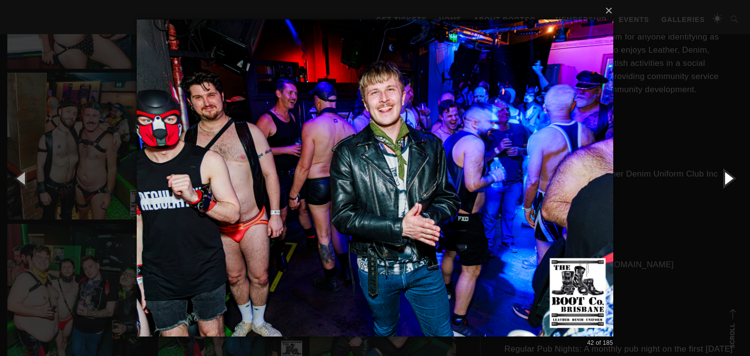
click at [721, 179] on button "button" at bounding box center [728, 178] width 44 height 54
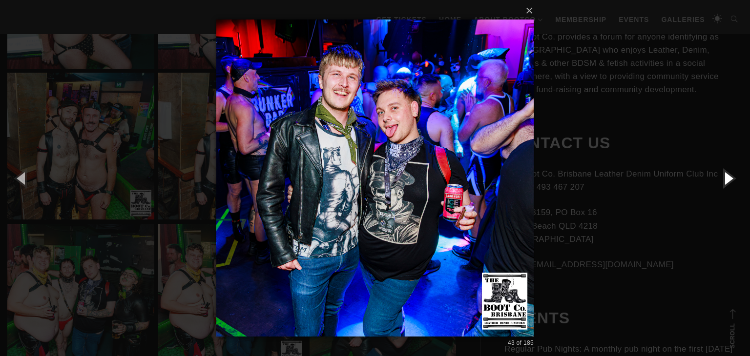
click at [721, 179] on button "button" at bounding box center [728, 178] width 44 height 54
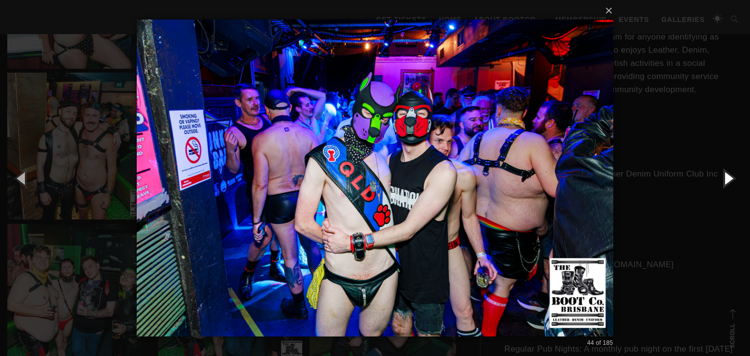
click at [721, 179] on button "button" at bounding box center [728, 178] width 44 height 54
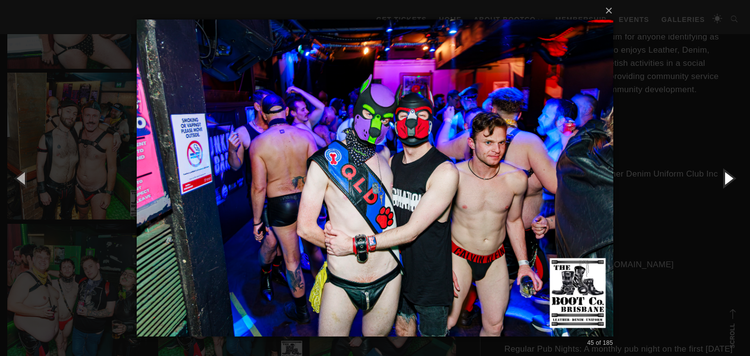
click at [721, 179] on button "button" at bounding box center [728, 178] width 44 height 54
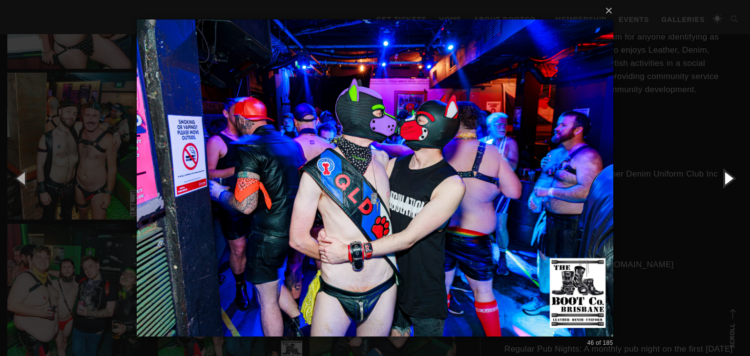
click at [721, 179] on button "button" at bounding box center [728, 178] width 44 height 54
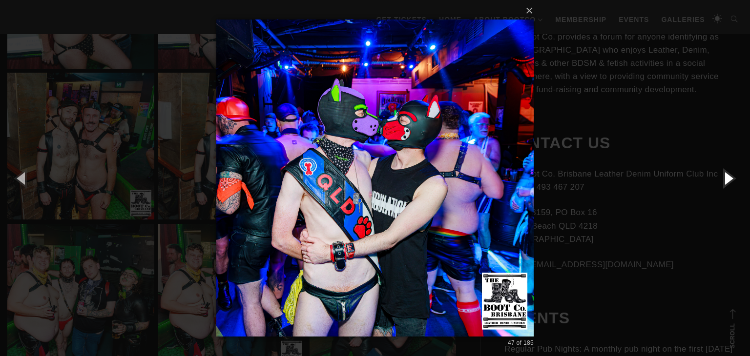
click at [721, 179] on button "button" at bounding box center [728, 178] width 44 height 54
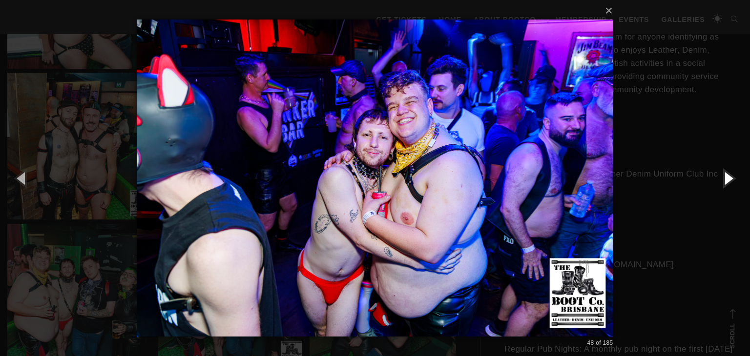
click at [730, 178] on button "button" at bounding box center [728, 178] width 44 height 54
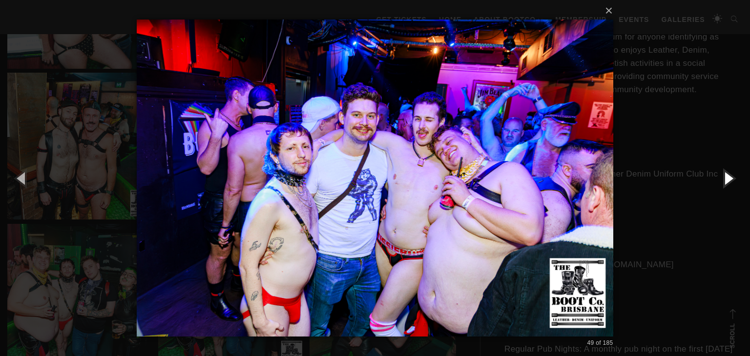
click at [730, 178] on button "button" at bounding box center [728, 178] width 44 height 54
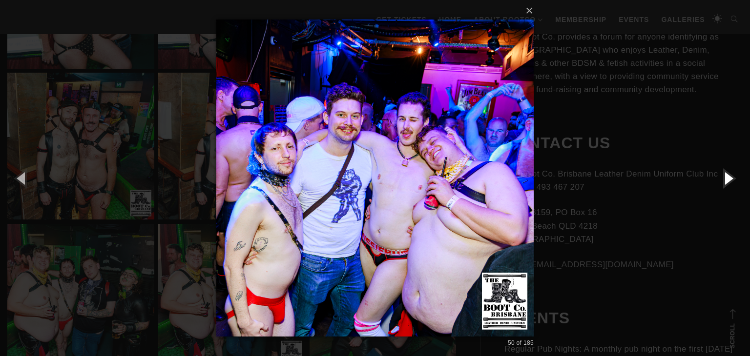
click at [730, 178] on button "button" at bounding box center [728, 178] width 44 height 54
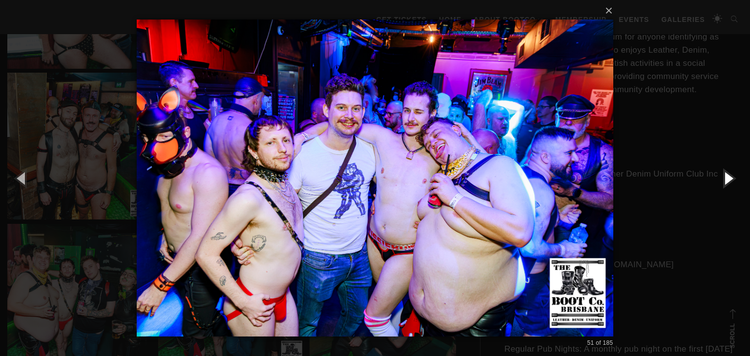
click at [730, 178] on button "button" at bounding box center [728, 178] width 44 height 54
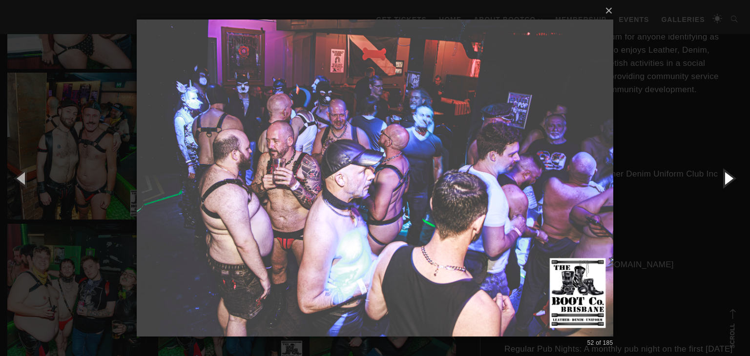
click at [730, 178] on button "button" at bounding box center [728, 178] width 44 height 54
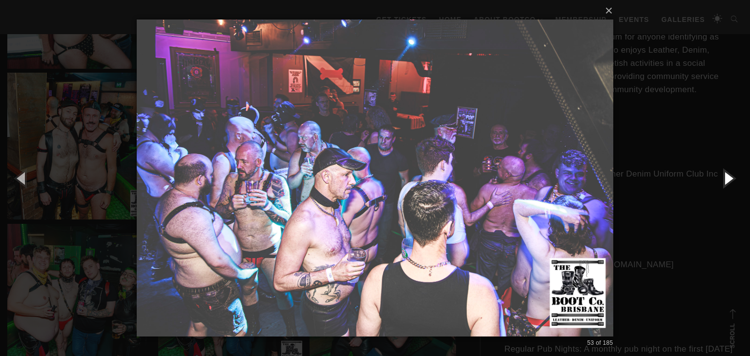
click at [730, 178] on button "button" at bounding box center [728, 178] width 44 height 54
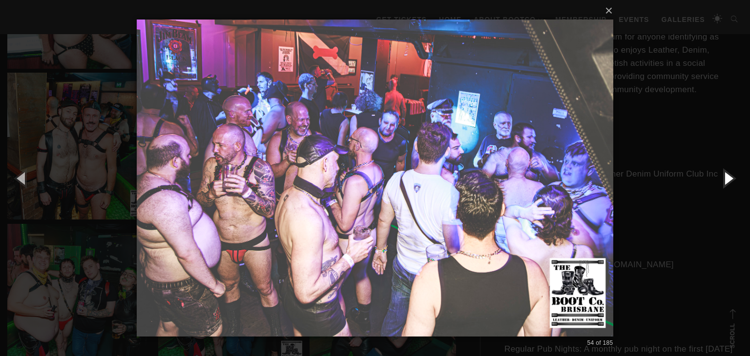
click at [730, 178] on button "button" at bounding box center [728, 178] width 44 height 54
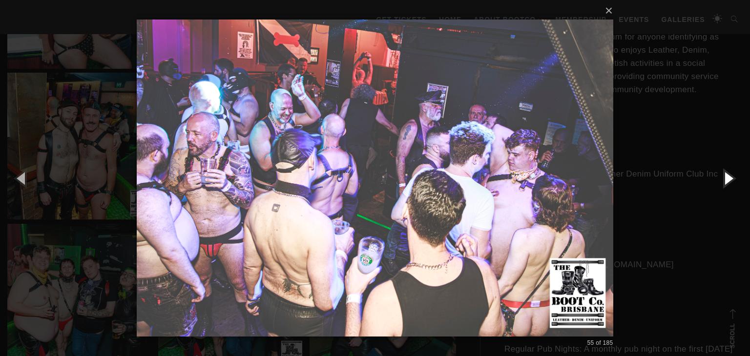
click at [730, 178] on button "button" at bounding box center [728, 178] width 44 height 54
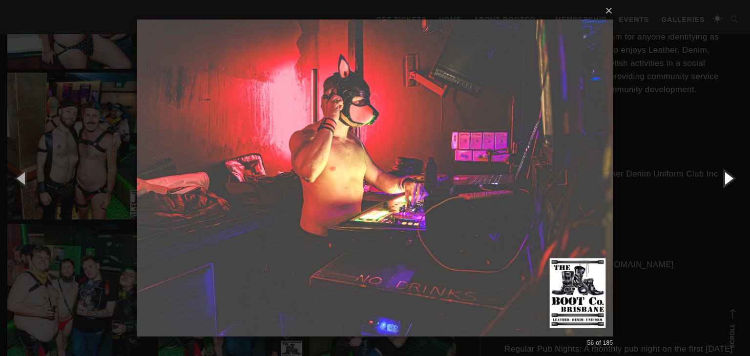
click at [730, 178] on button "button" at bounding box center [728, 178] width 44 height 54
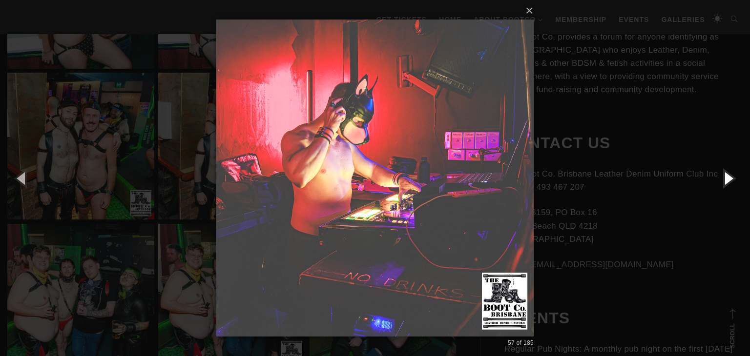
click at [730, 178] on button "button" at bounding box center [728, 178] width 44 height 54
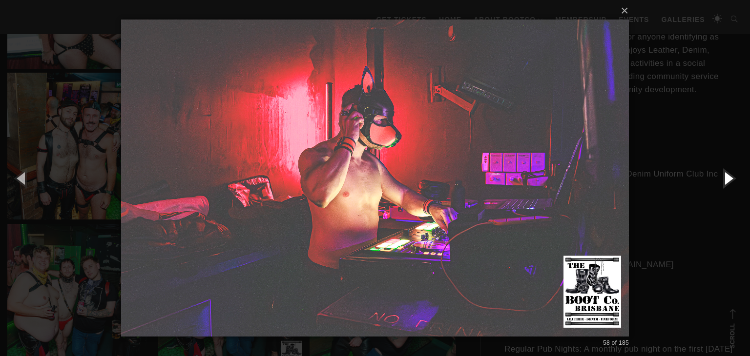
click at [730, 178] on button "button" at bounding box center [728, 178] width 44 height 54
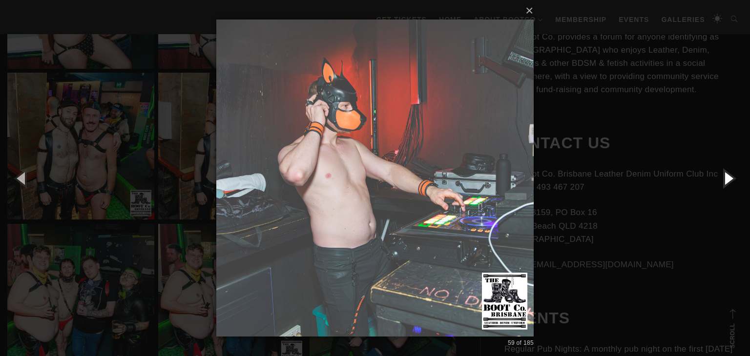
click at [730, 178] on button "button" at bounding box center [728, 178] width 44 height 54
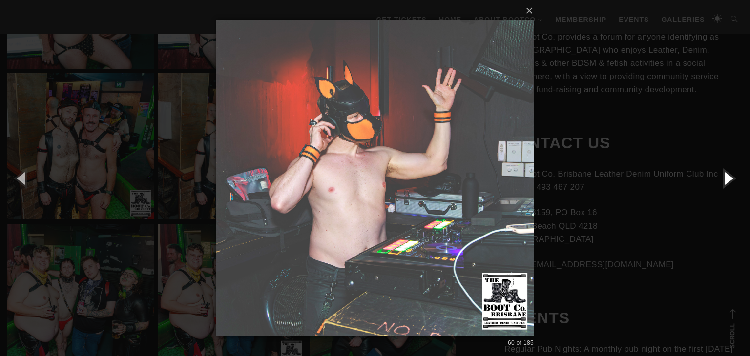
click at [730, 178] on button "button" at bounding box center [728, 178] width 44 height 54
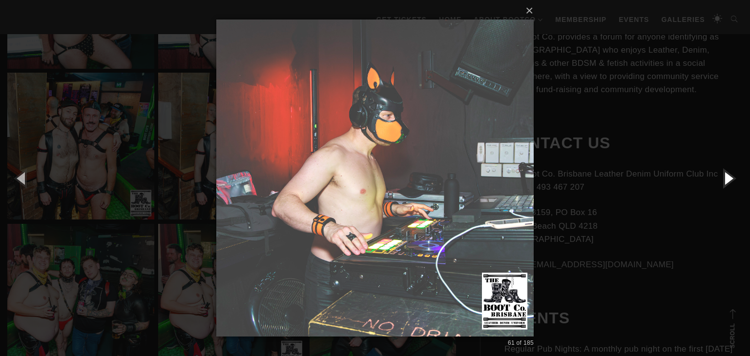
click at [730, 178] on button "button" at bounding box center [728, 178] width 44 height 54
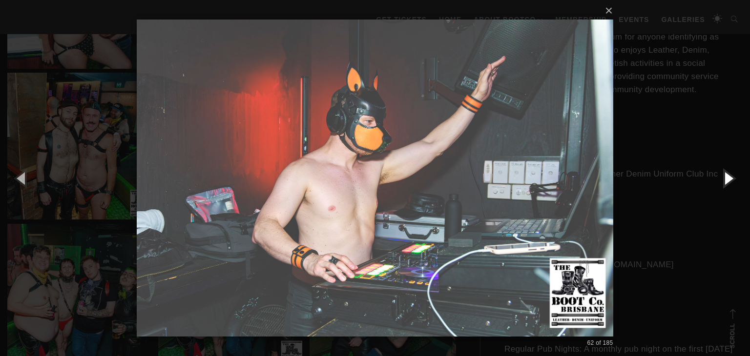
click at [730, 178] on button "button" at bounding box center [728, 178] width 44 height 54
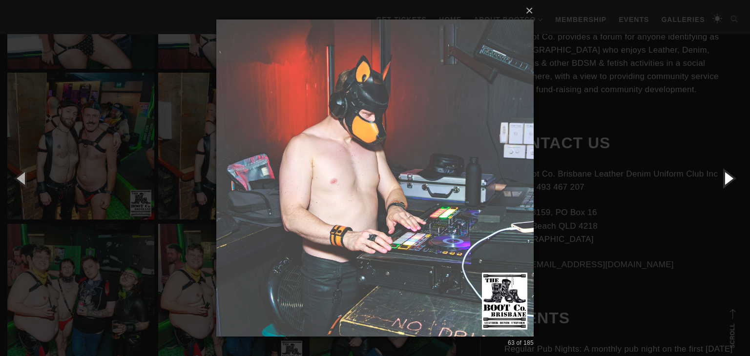
click at [730, 178] on button "button" at bounding box center [728, 178] width 44 height 54
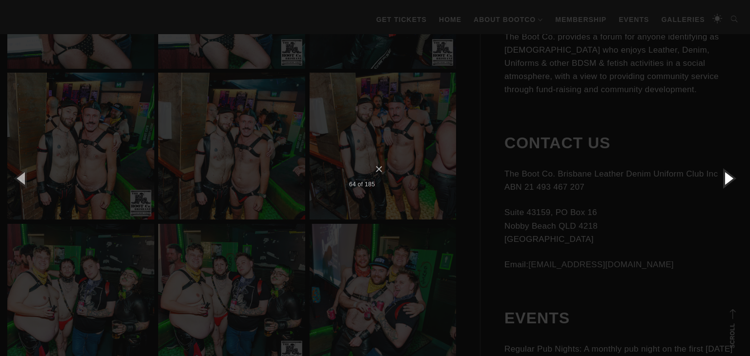
click at [730, 178] on button "button" at bounding box center [728, 178] width 44 height 54
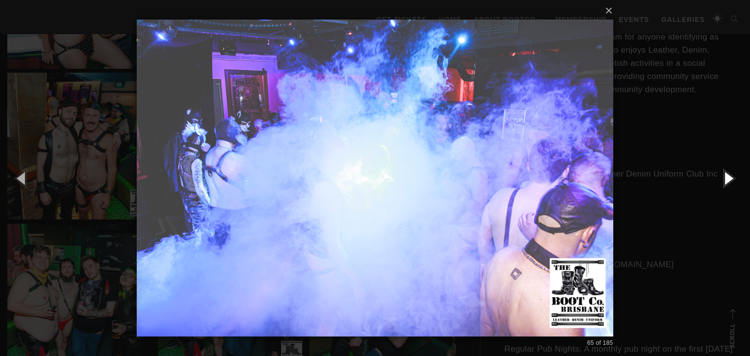
click at [730, 178] on button "button" at bounding box center [728, 178] width 44 height 54
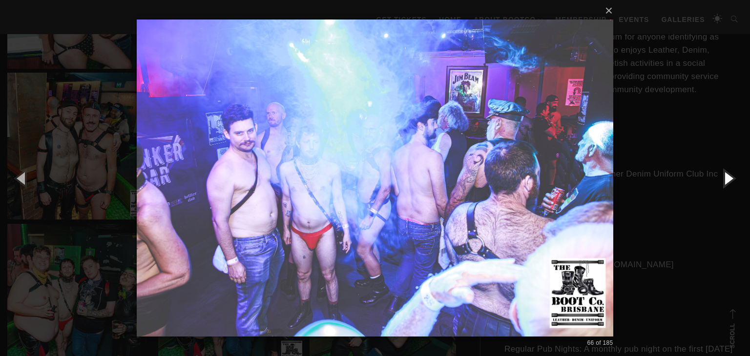
click at [730, 178] on button "button" at bounding box center [728, 178] width 44 height 54
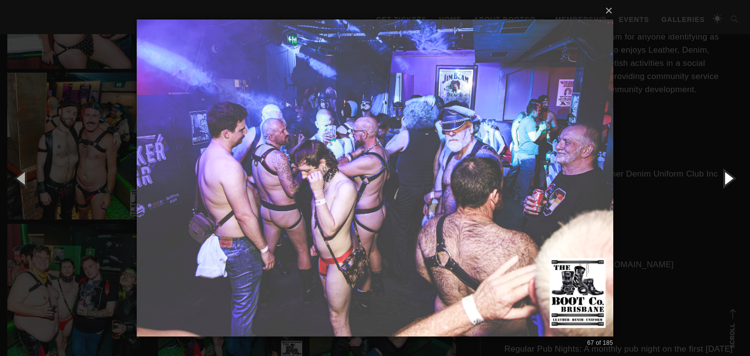
click at [730, 178] on button "button" at bounding box center [728, 178] width 44 height 54
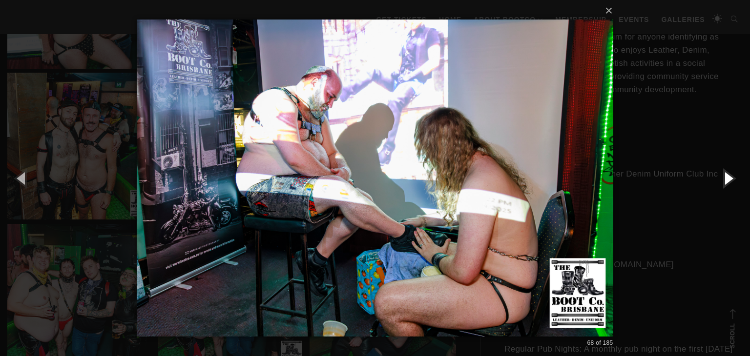
click at [730, 178] on button "button" at bounding box center [728, 178] width 44 height 54
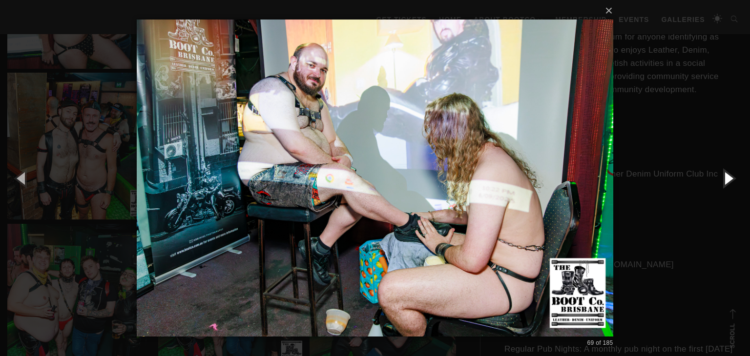
click at [730, 178] on button "button" at bounding box center [728, 178] width 44 height 54
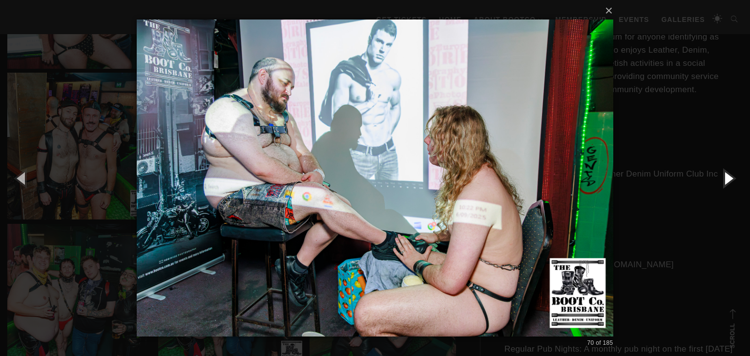
click at [730, 178] on button "button" at bounding box center [728, 178] width 44 height 54
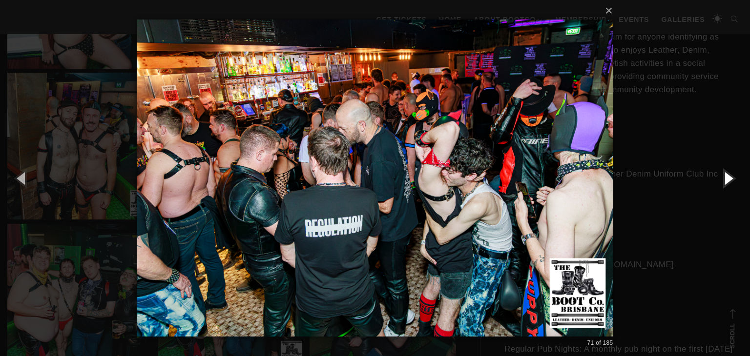
click at [730, 178] on button "button" at bounding box center [728, 178] width 44 height 54
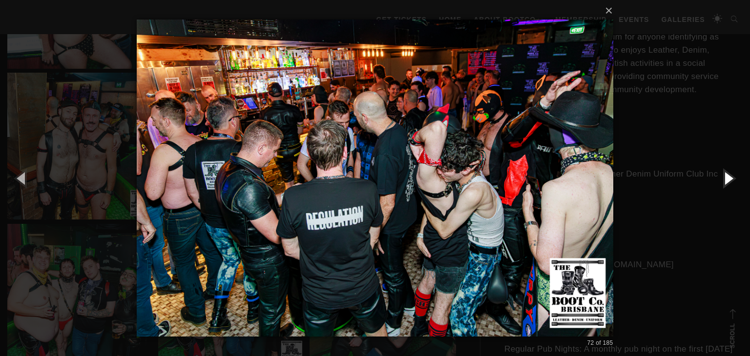
click at [730, 178] on button "button" at bounding box center [728, 178] width 44 height 54
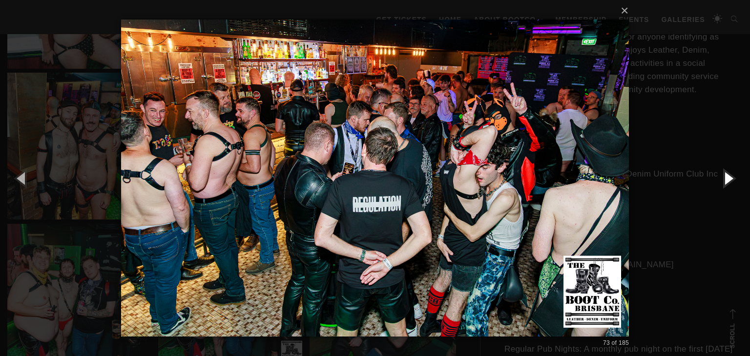
click at [730, 178] on button "button" at bounding box center [728, 178] width 44 height 54
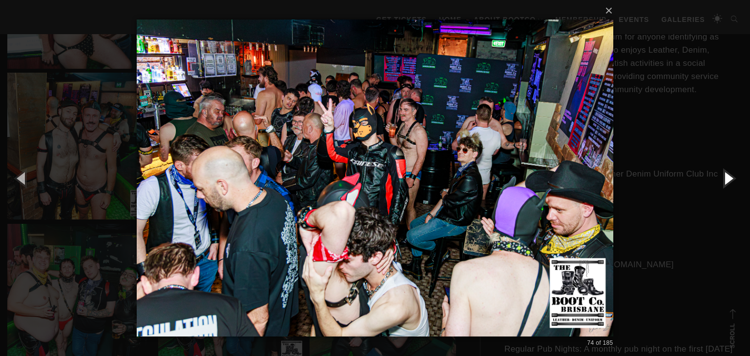
click at [730, 178] on button "button" at bounding box center [728, 178] width 44 height 54
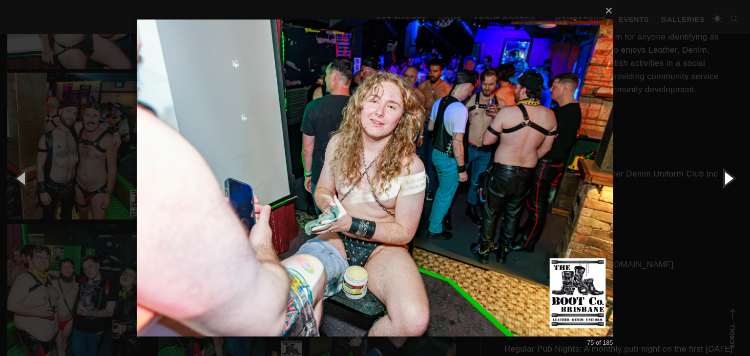
click at [730, 178] on button "button" at bounding box center [728, 178] width 44 height 54
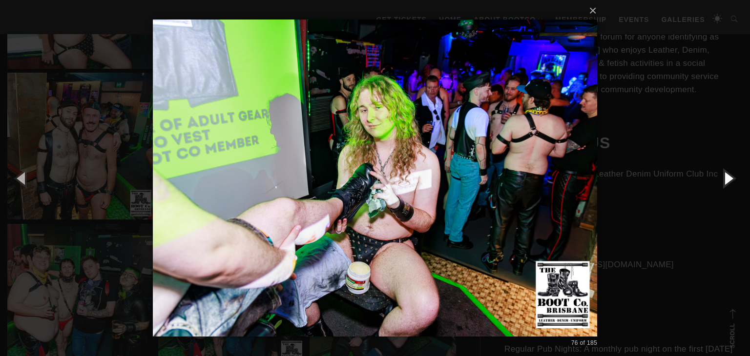
click at [730, 178] on button "button" at bounding box center [728, 178] width 44 height 54
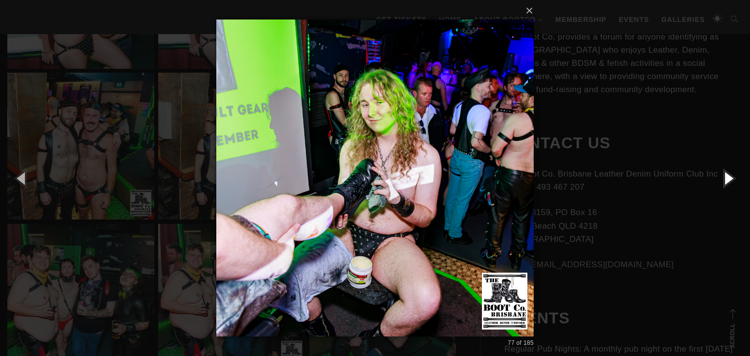
click at [730, 178] on button "button" at bounding box center [728, 178] width 44 height 54
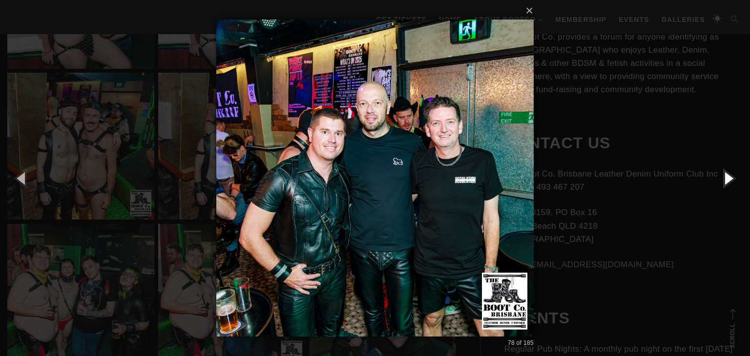
click at [730, 178] on button "button" at bounding box center [728, 178] width 44 height 54
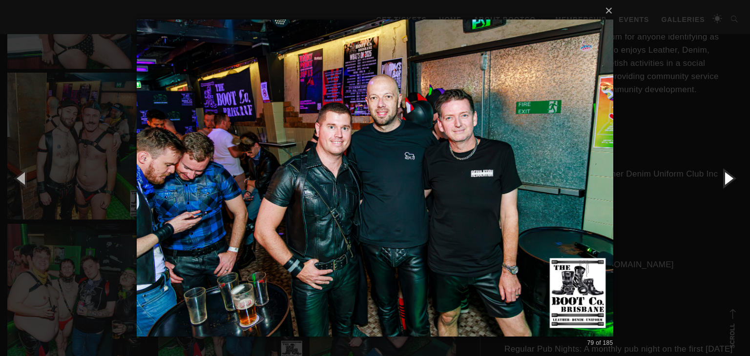
click at [730, 178] on button "button" at bounding box center [728, 178] width 44 height 54
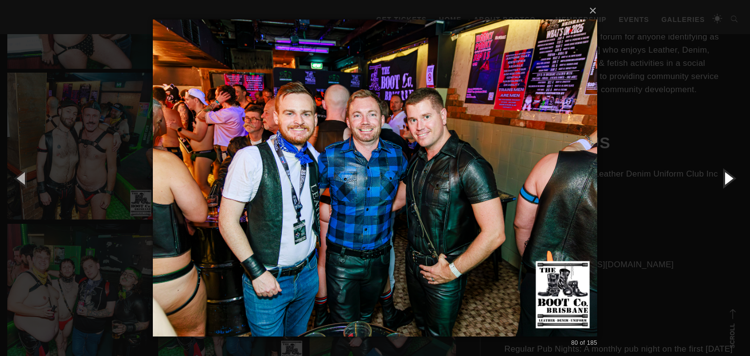
click at [730, 178] on button "button" at bounding box center [728, 178] width 44 height 54
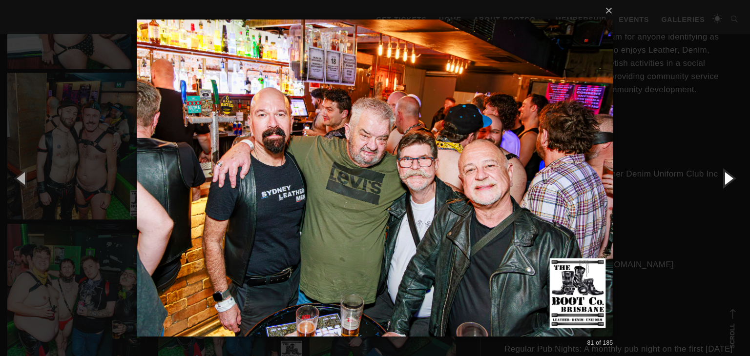
click at [730, 178] on button "button" at bounding box center [728, 178] width 44 height 54
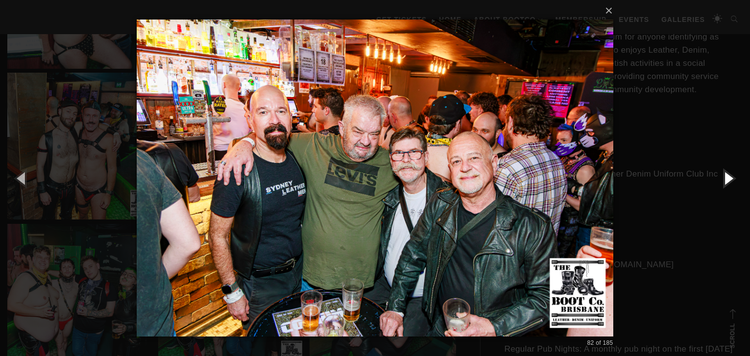
click at [730, 178] on button "button" at bounding box center [728, 178] width 44 height 54
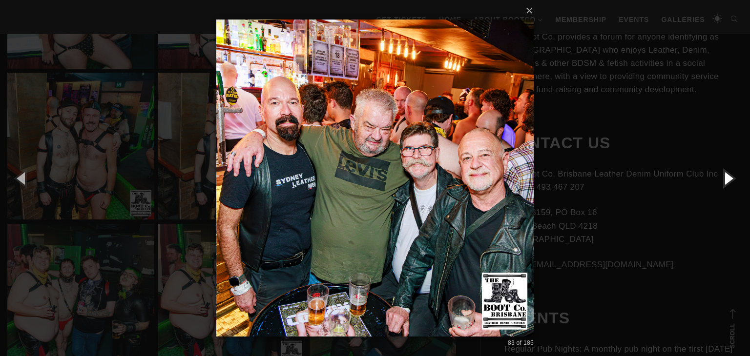
click at [730, 178] on button "button" at bounding box center [728, 178] width 44 height 54
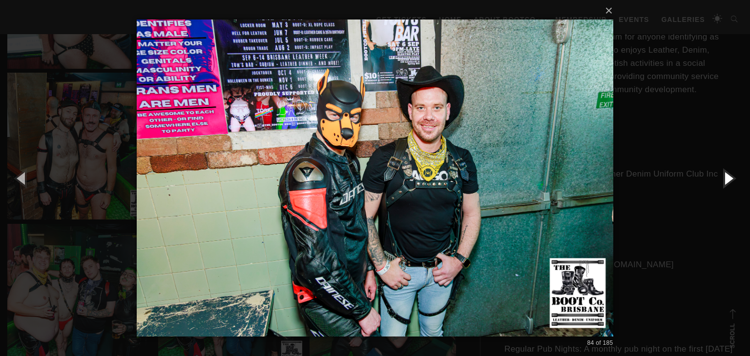
click at [730, 178] on button "button" at bounding box center [728, 178] width 44 height 54
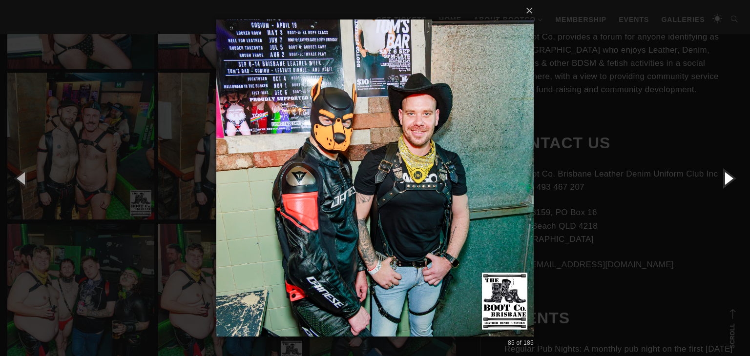
click at [730, 178] on button "button" at bounding box center [728, 178] width 44 height 54
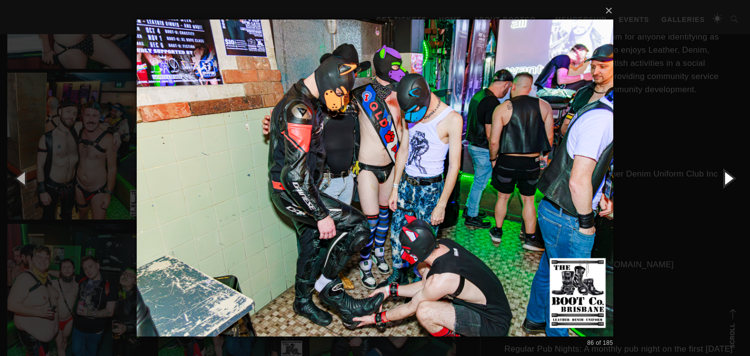
click at [730, 178] on button "button" at bounding box center [728, 178] width 44 height 54
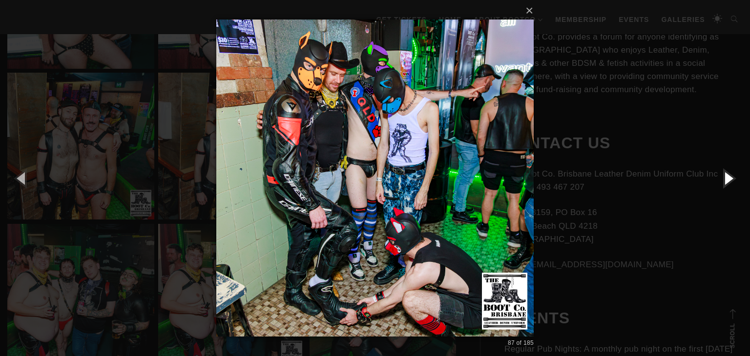
click at [730, 178] on button "button" at bounding box center [728, 178] width 44 height 54
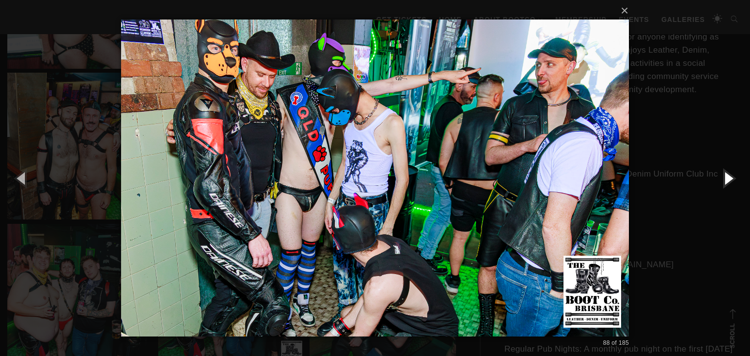
click at [730, 178] on button "button" at bounding box center [728, 178] width 44 height 54
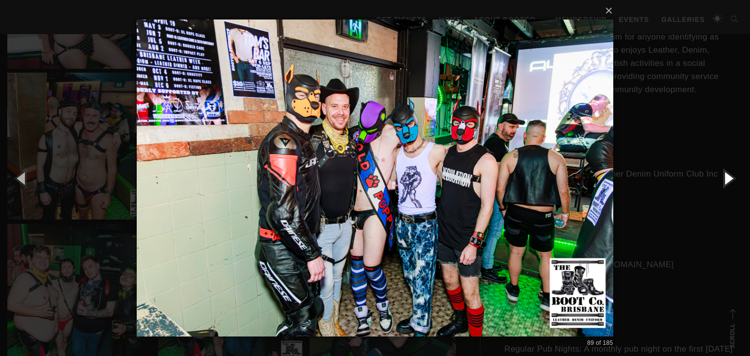
click at [730, 178] on button "button" at bounding box center [728, 178] width 44 height 54
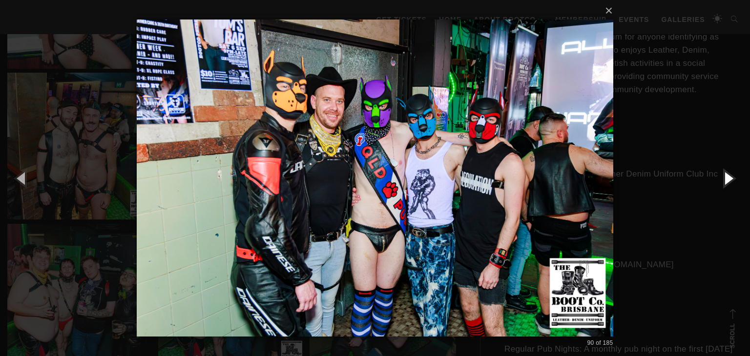
click at [730, 178] on button "button" at bounding box center [728, 178] width 44 height 54
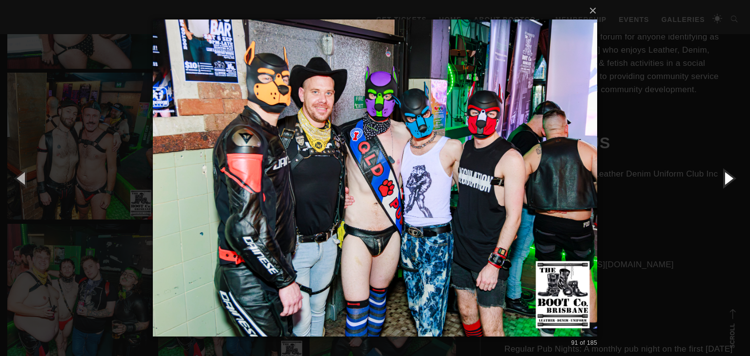
click at [730, 178] on button "button" at bounding box center [728, 178] width 44 height 54
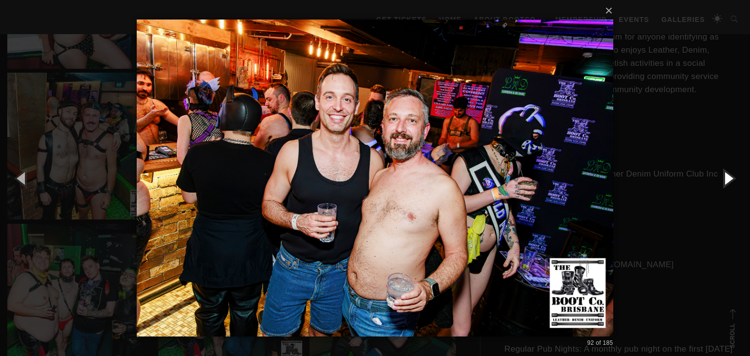
click at [730, 178] on button "button" at bounding box center [728, 178] width 44 height 54
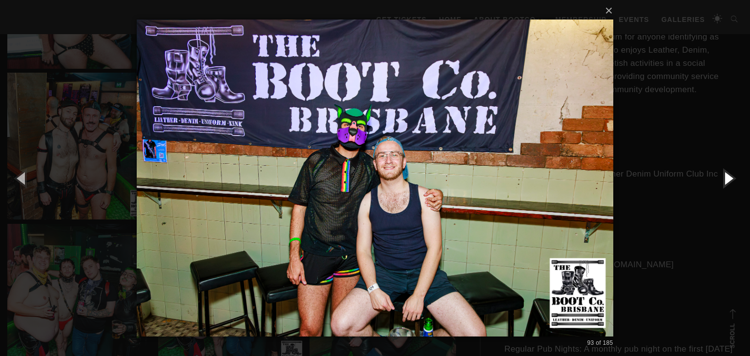
click at [730, 178] on button "button" at bounding box center [728, 178] width 44 height 54
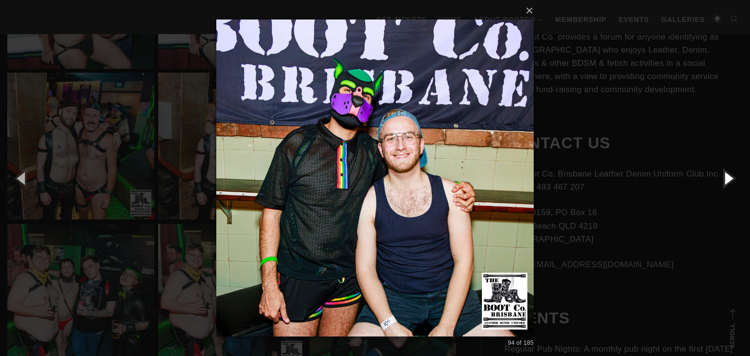
click at [730, 178] on button "button" at bounding box center [728, 178] width 44 height 54
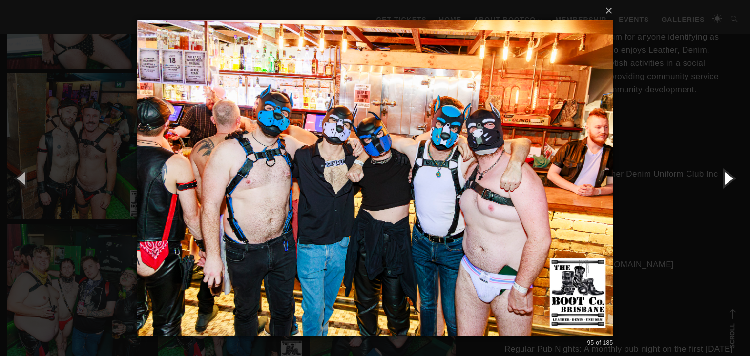
click at [730, 178] on button "button" at bounding box center [728, 178] width 44 height 54
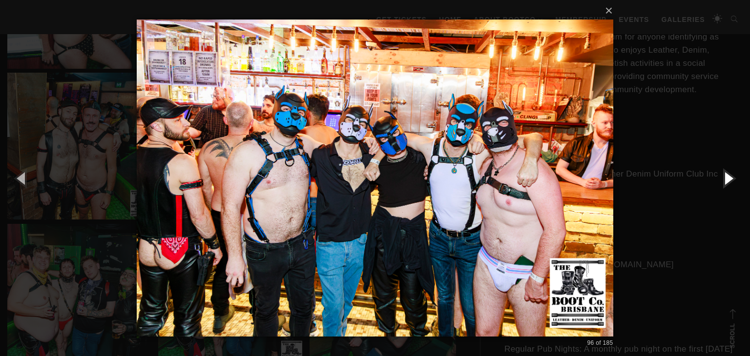
click at [730, 178] on button "button" at bounding box center [728, 178] width 44 height 54
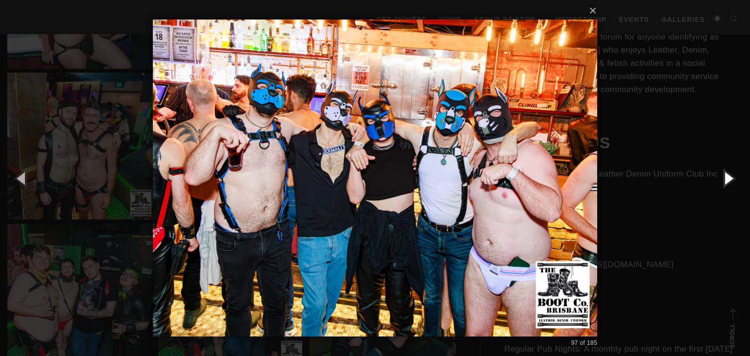
click at [730, 178] on button "button" at bounding box center [728, 178] width 44 height 54
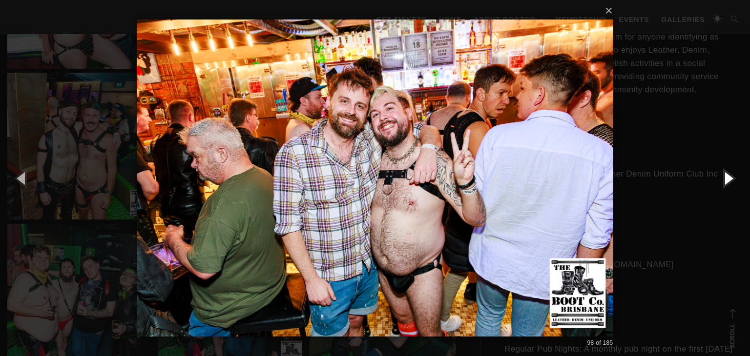
click at [730, 178] on button "button" at bounding box center [728, 178] width 44 height 54
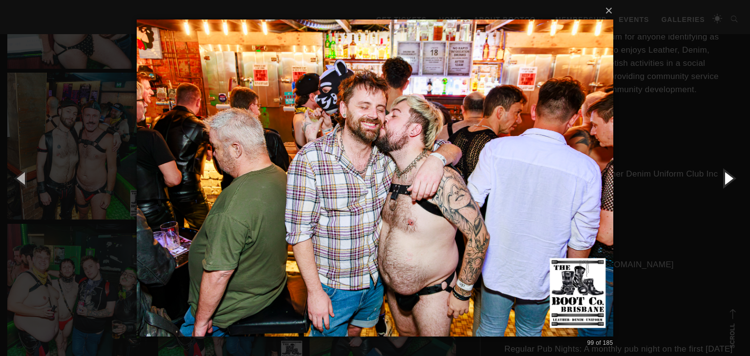
click at [730, 178] on button "button" at bounding box center [728, 178] width 44 height 54
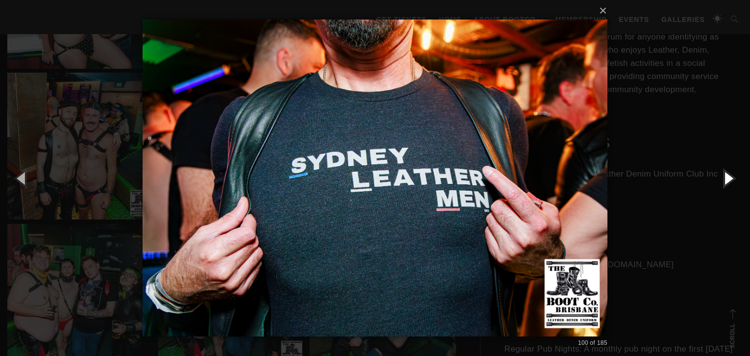
click at [730, 178] on button "button" at bounding box center [728, 178] width 44 height 54
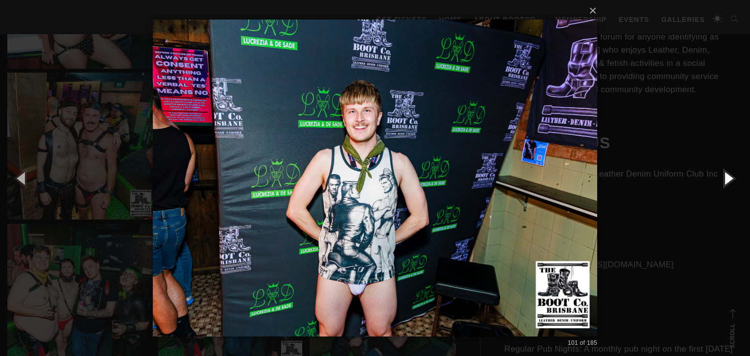
click at [730, 178] on button "button" at bounding box center [728, 178] width 44 height 54
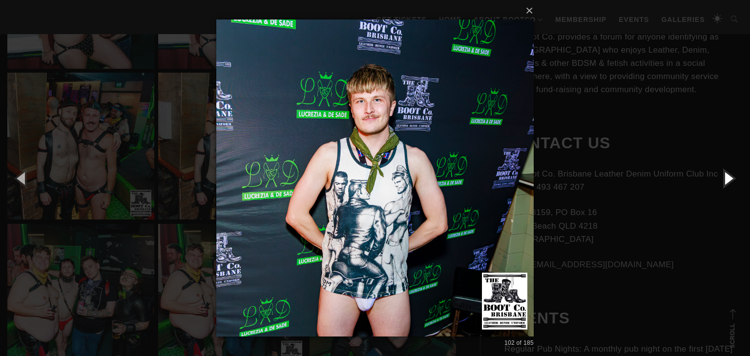
click at [730, 178] on button "button" at bounding box center [728, 178] width 44 height 54
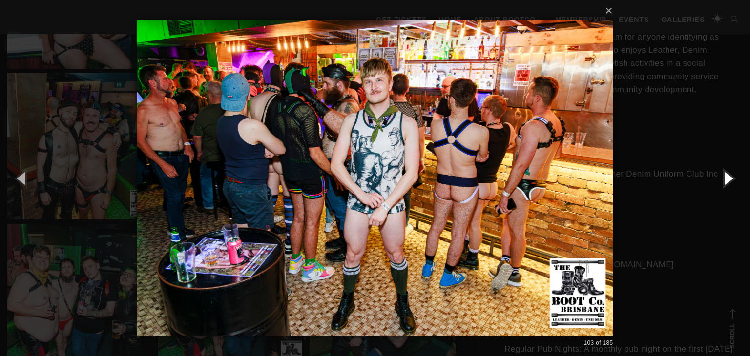
click at [730, 178] on button "button" at bounding box center [728, 178] width 44 height 54
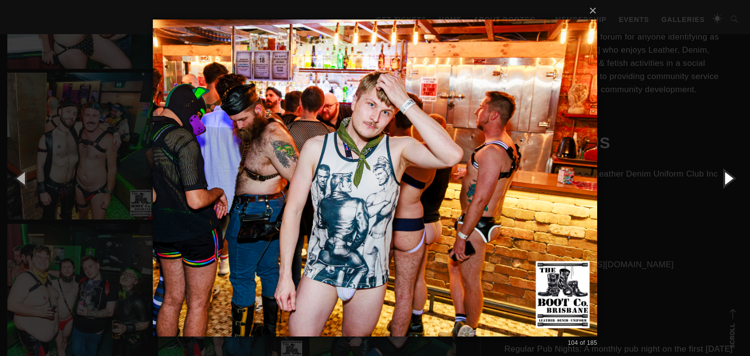
click at [730, 178] on button "button" at bounding box center [728, 178] width 44 height 54
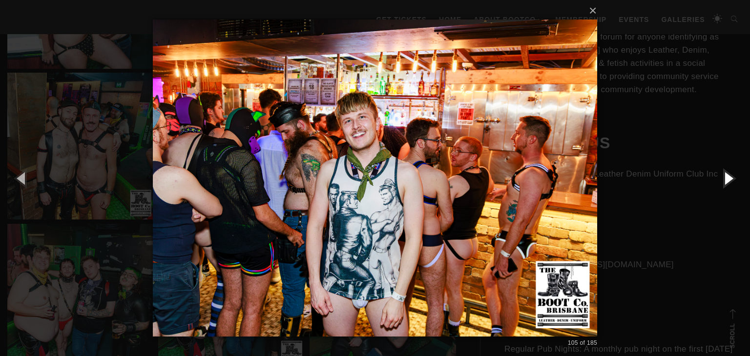
click at [730, 178] on button "button" at bounding box center [728, 178] width 44 height 54
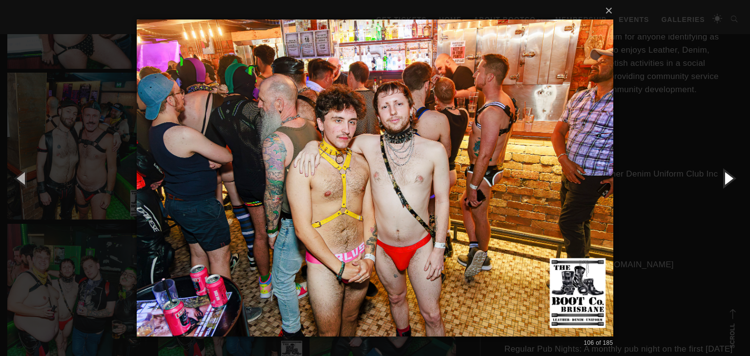
click at [730, 178] on button "button" at bounding box center [728, 178] width 44 height 54
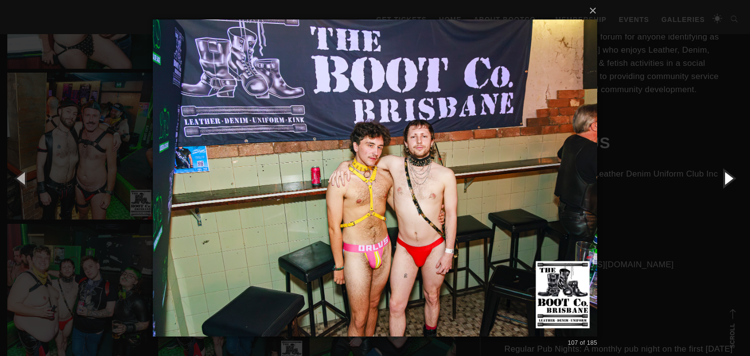
click at [730, 178] on button "button" at bounding box center [728, 178] width 44 height 54
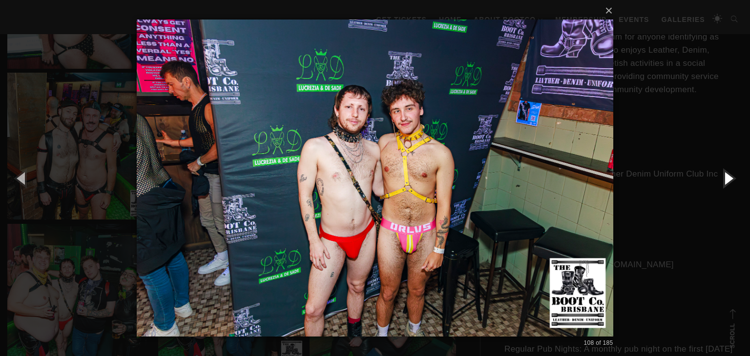
click at [730, 178] on button "button" at bounding box center [728, 178] width 44 height 54
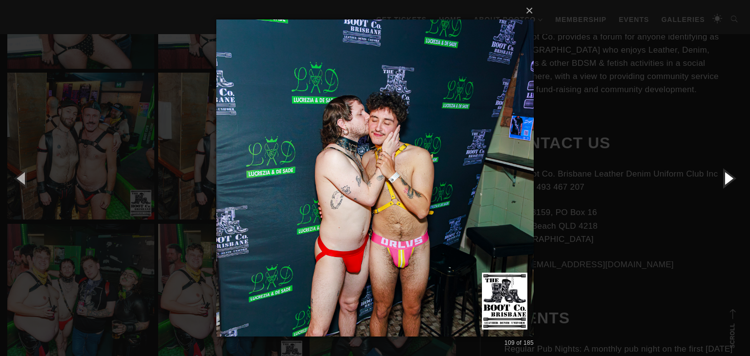
click at [730, 178] on button "button" at bounding box center [728, 178] width 44 height 54
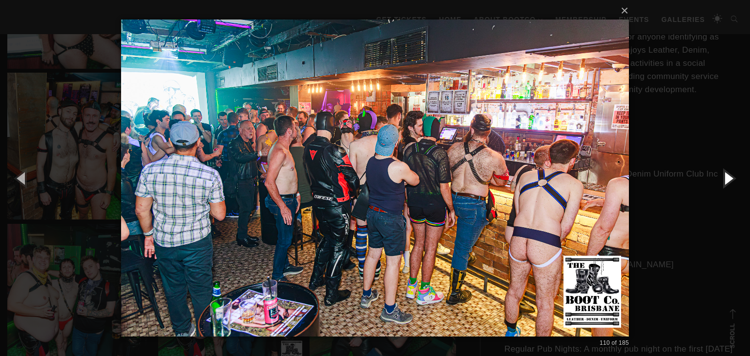
click at [730, 178] on button "button" at bounding box center [728, 178] width 44 height 54
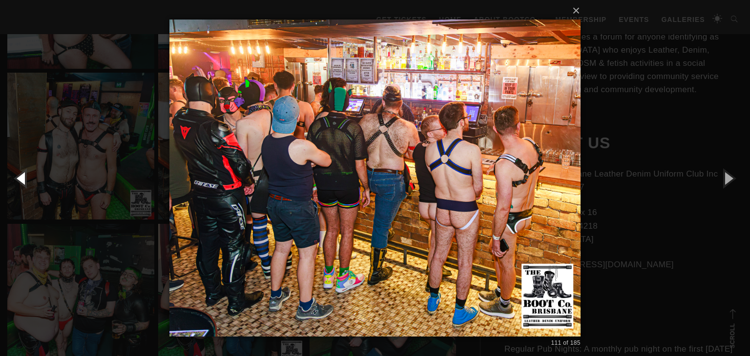
click at [23, 177] on button "button" at bounding box center [22, 178] width 44 height 54
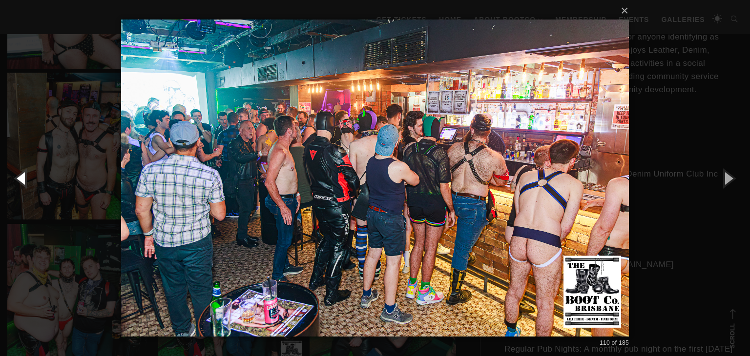
click at [23, 177] on button "button" at bounding box center [22, 178] width 44 height 54
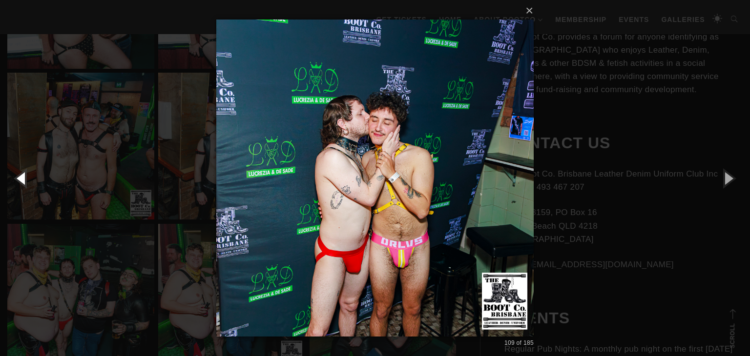
click at [23, 177] on button "button" at bounding box center [22, 178] width 44 height 54
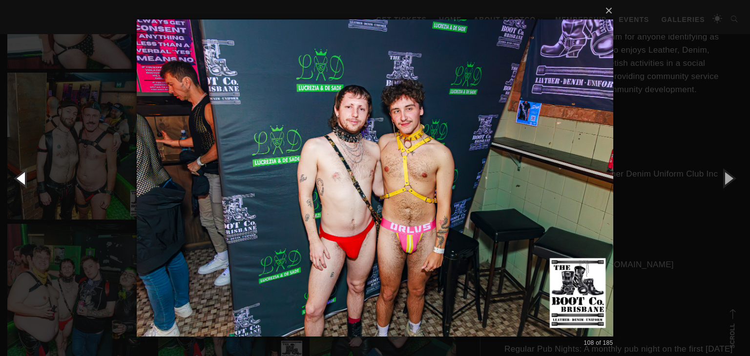
click at [23, 177] on button "button" at bounding box center [22, 178] width 44 height 54
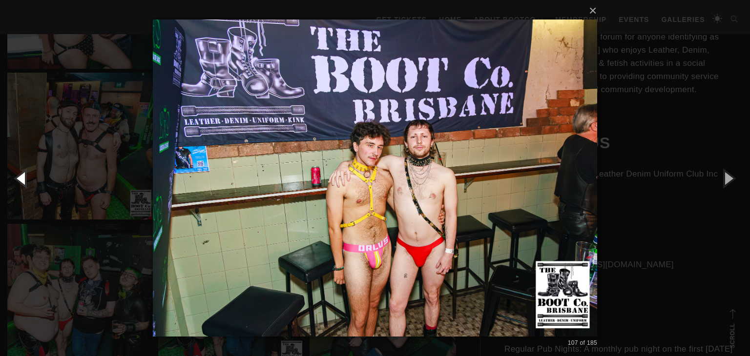
click at [23, 177] on button "button" at bounding box center [22, 178] width 44 height 54
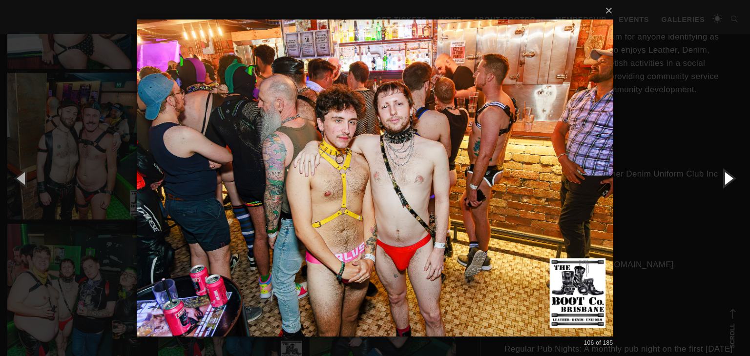
click at [728, 177] on button "button" at bounding box center [728, 178] width 44 height 54
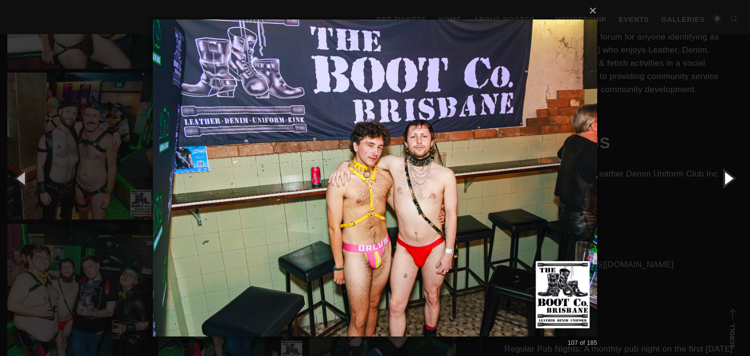
click at [728, 177] on button "button" at bounding box center [728, 178] width 44 height 54
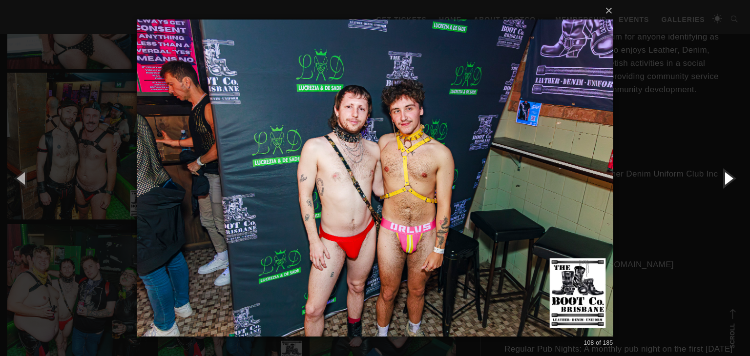
click at [728, 177] on button "button" at bounding box center [728, 178] width 44 height 54
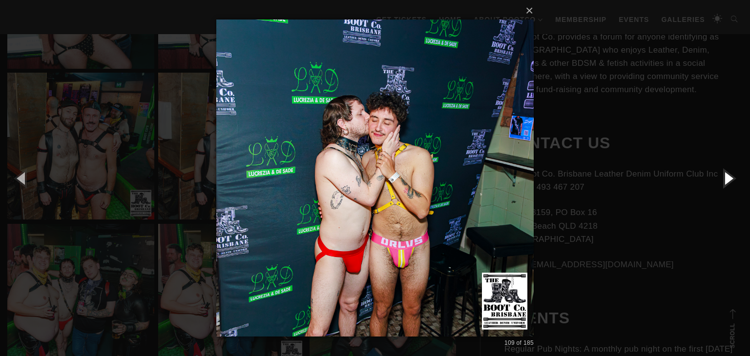
click at [728, 177] on button "button" at bounding box center [728, 178] width 44 height 54
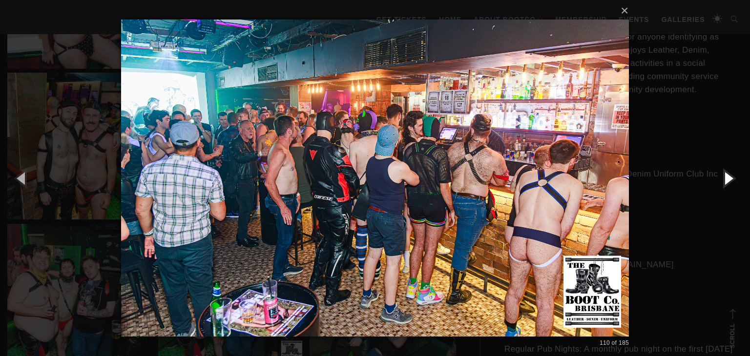
click at [728, 177] on button "button" at bounding box center [728, 178] width 44 height 54
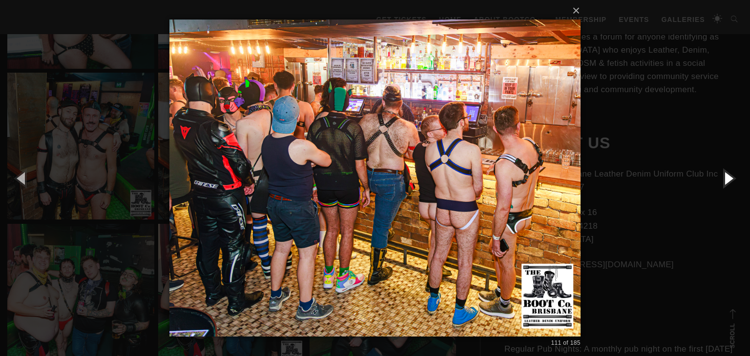
click at [728, 177] on button "button" at bounding box center [728, 178] width 44 height 54
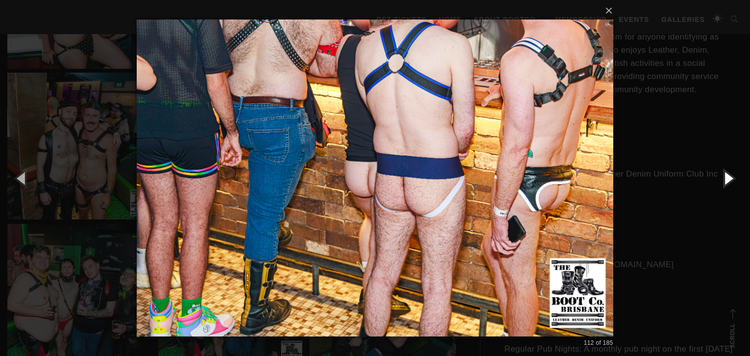
click at [728, 177] on button "button" at bounding box center [728, 178] width 44 height 54
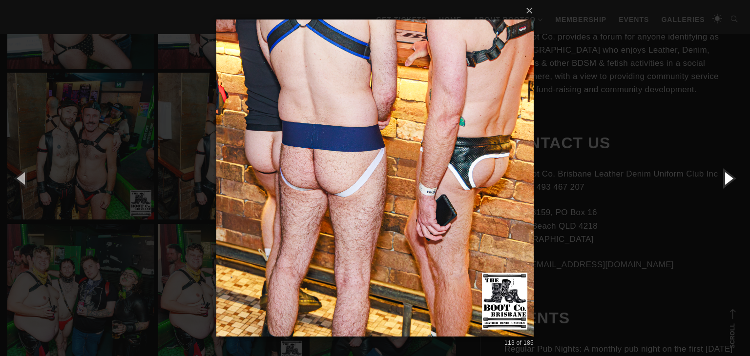
click at [728, 177] on button "button" at bounding box center [728, 178] width 44 height 54
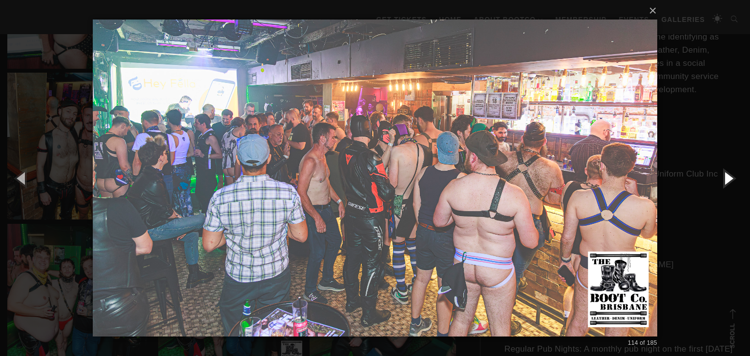
click at [728, 177] on button "button" at bounding box center [728, 178] width 44 height 54
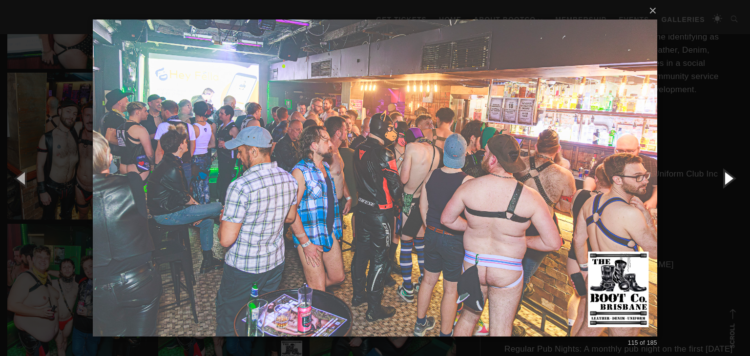
click at [728, 177] on button "button" at bounding box center [728, 178] width 44 height 54
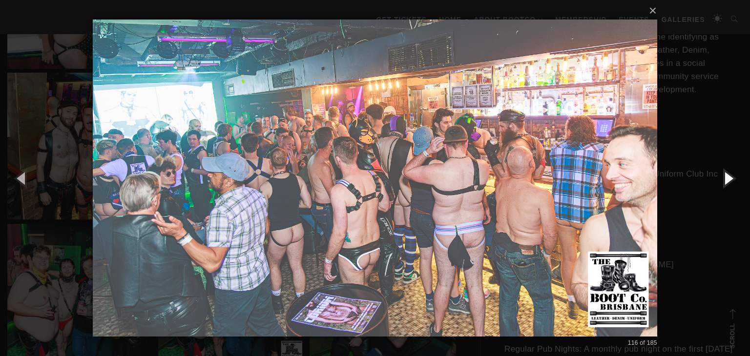
click at [728, 177] on button "button" at bounding box center [728, 178] width 44 height 54
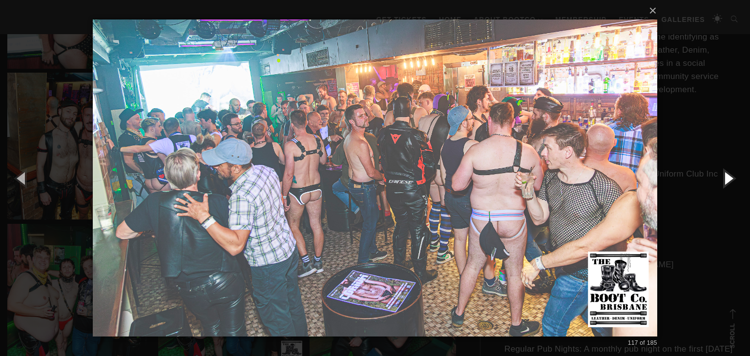
click at [728, 177] on button "button" at bounding box center [728, 178] width 44 height 54
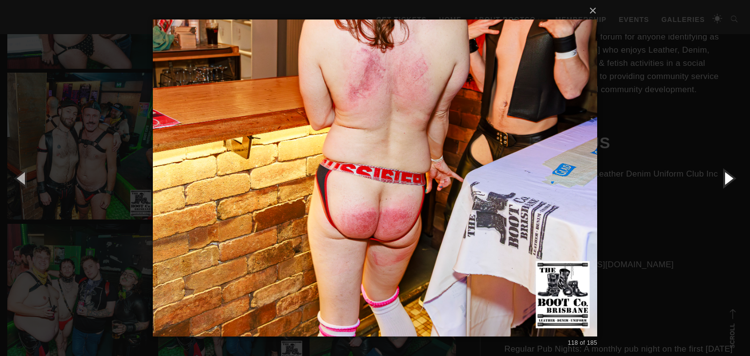
click at [728, 177] on button "button" at bounding box center [728, 178] width 44 height 54
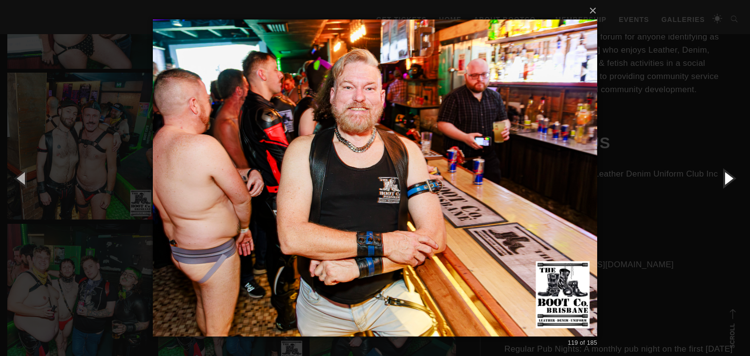
click at [728, 177] on button "button" at bounding box center [728, 178] width 44 height 54
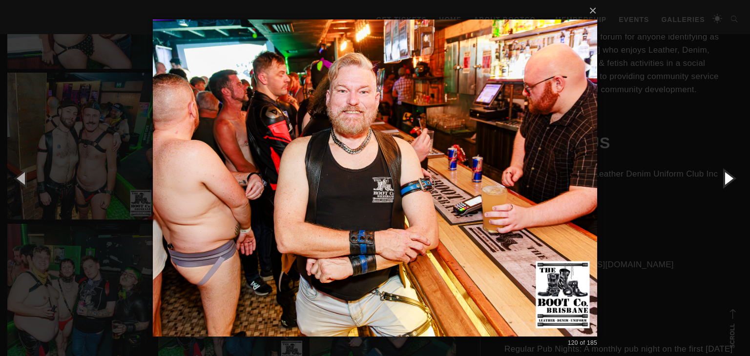
click at [728, 177] on button "button" at bounding box center [728, 178] width 44 height 54
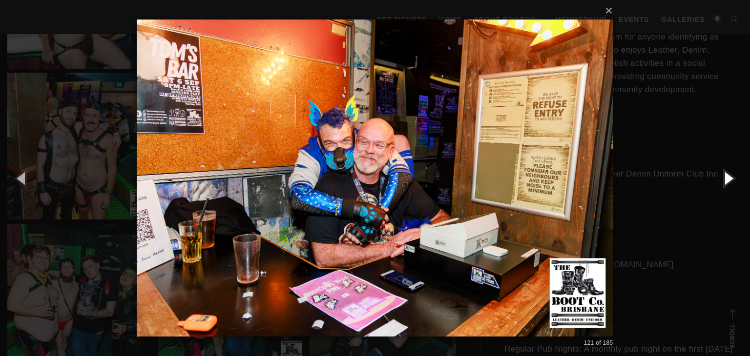
click at [728, 177] on button "button" at bounding box center [728, 178] width 44 height 54
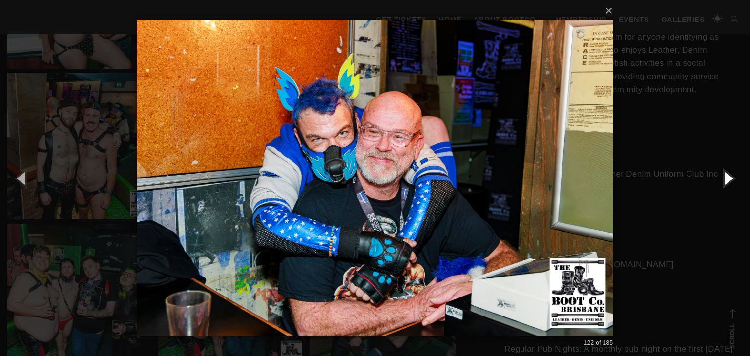
click at [728, 177] on button "button" at bounding box center [728, 178] width 44 height 54
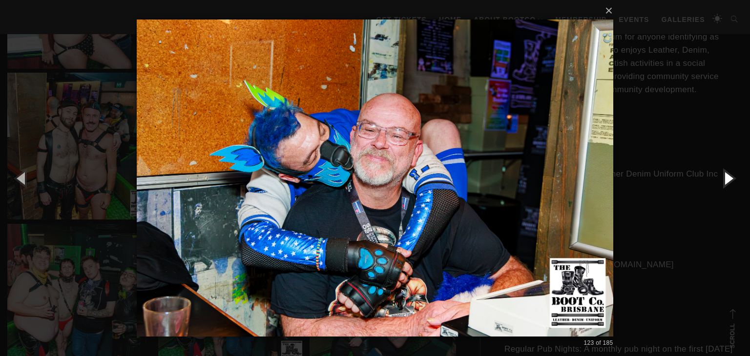
click at [728, 177] on button "button" at bounding box center [728, 178] width 44 height 54
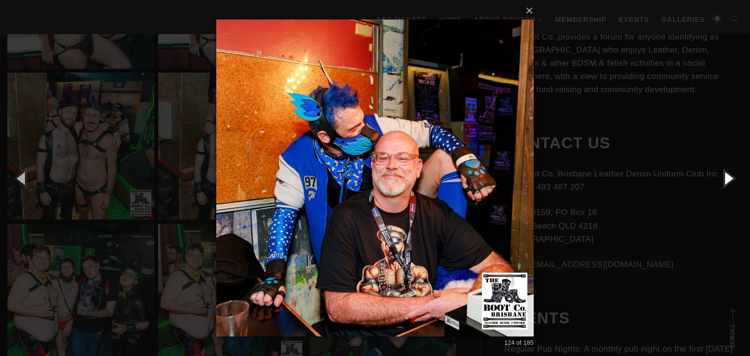
click at [728, 177] on button "button" at bounding box center [728, 178] width 44 height 54
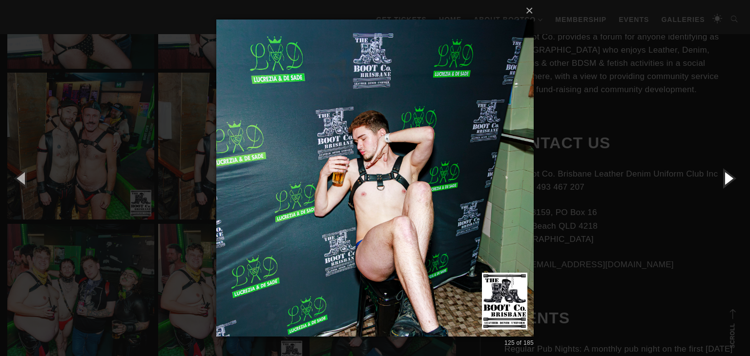
click at [728, 177] on button "button" at bounding box center [728, 178] width 44 height 54
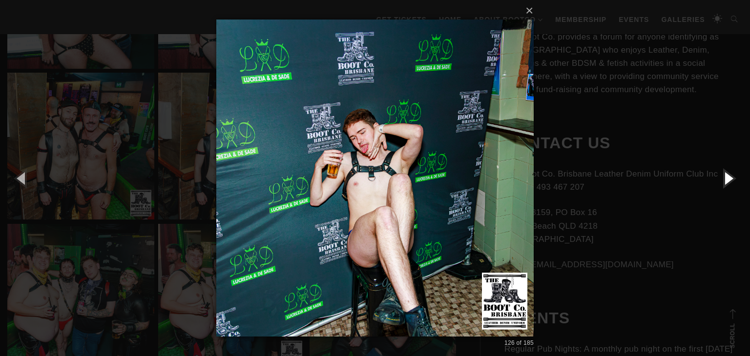
click at [728, 177] on button "button" at bounding box center [728, 178] width 44 height 54
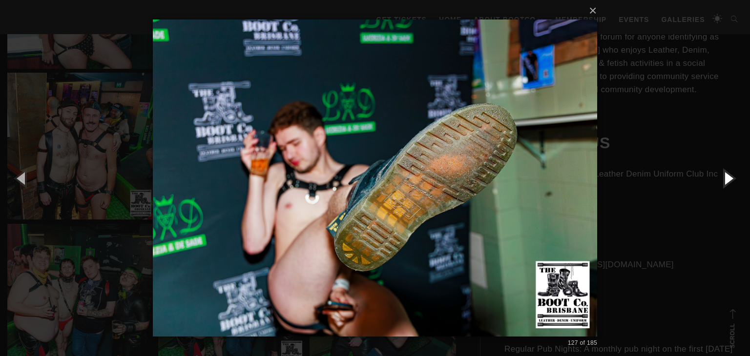
click at [728, 177] on button "button" at bounding box center [728, 178] width 44 height 54
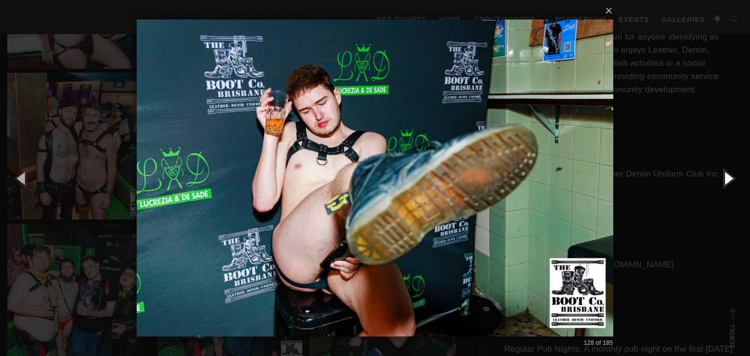
click at [728, 177] on button "button" at bounding box center [728, 178] width 44 height 54
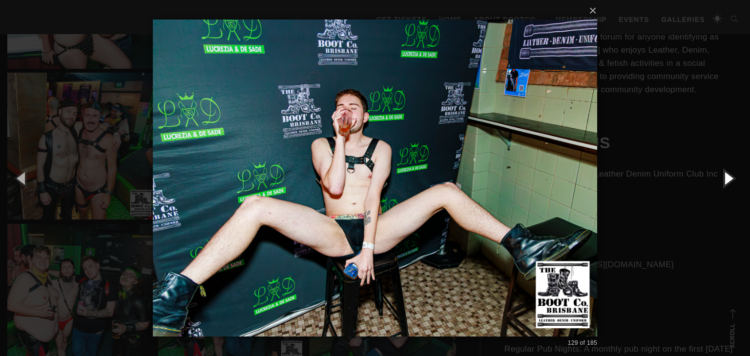
click at [728, 177] on button "button" at bounding box center [728, 178] width 44 height 54
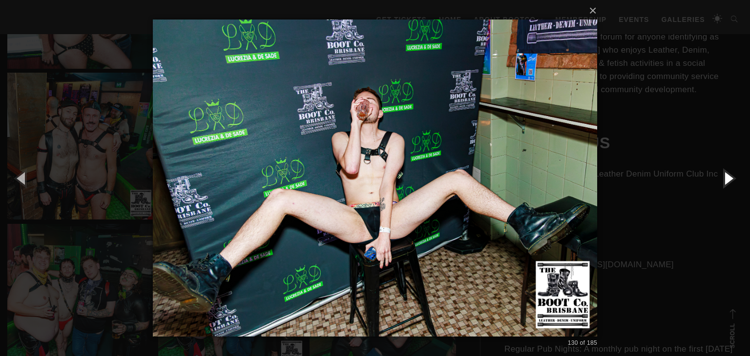
click at [728, 177] on button "button" at bounding box center [728, 178] width 44 height 54
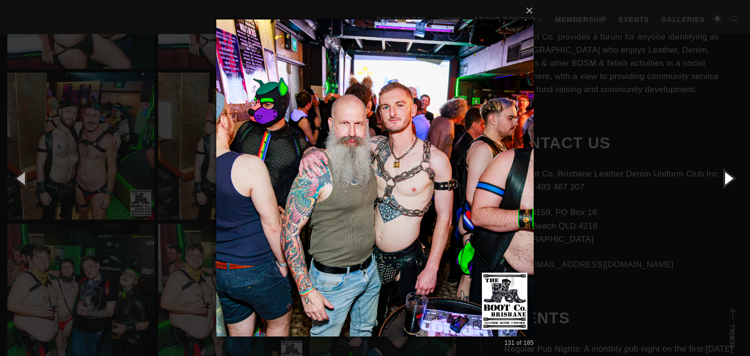
click at [728, 177] on button "button" at bounding box center [728, 178] width 44 height 54
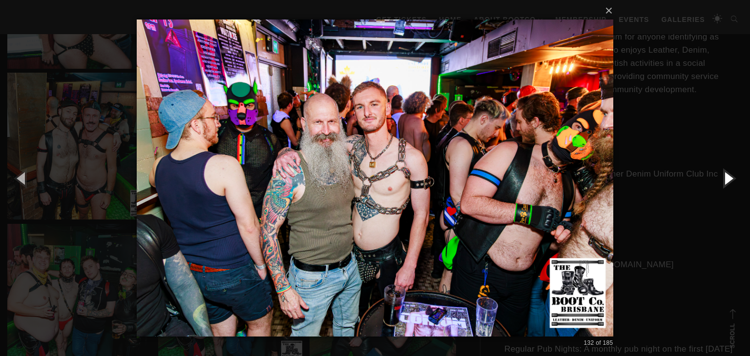
click at [728, 177] on button "button" at bounding box center [728, 178] width 44 height 54
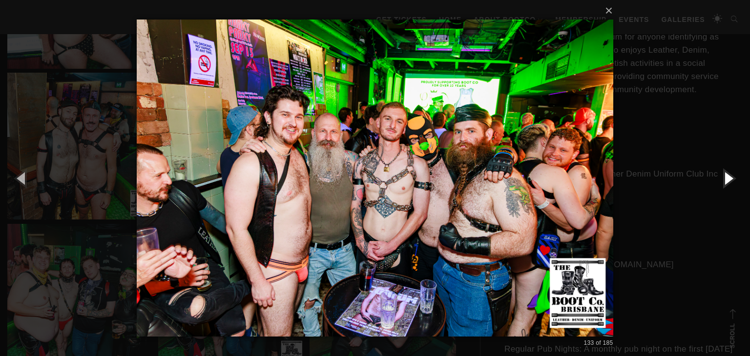
click at [728, 177] on button "button" at bounding box center [728, 178] width 44 height 54
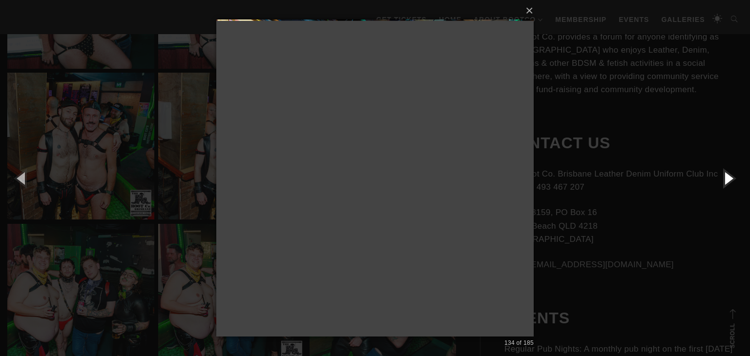
click at [728, 177] on button "button" at bounding box center [728, 178] width 44 height 54
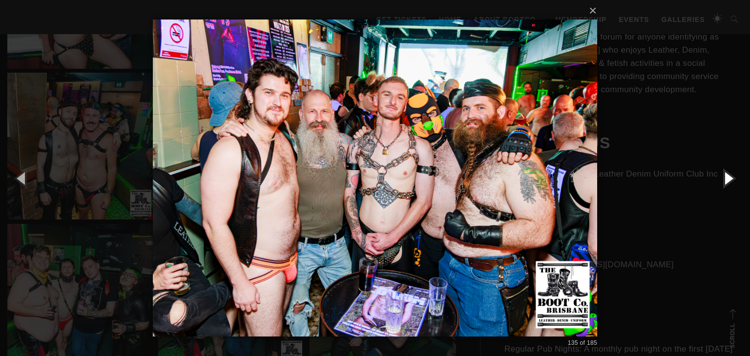
click at [728, 177] on button "button" at bounding box center [728, 178] width 44 height 54
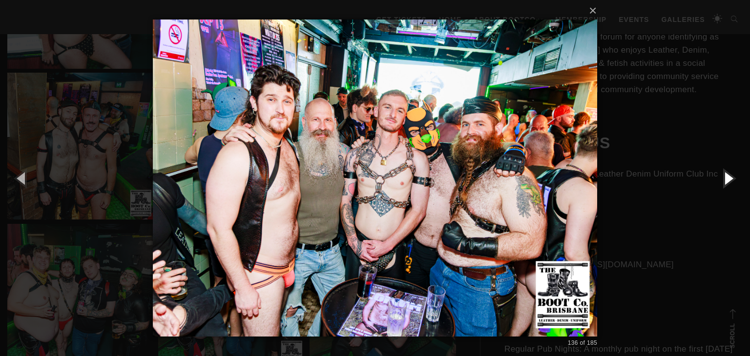
click at [728, 177] on button "button" at bounding box center [728, 178] width 44 height 54
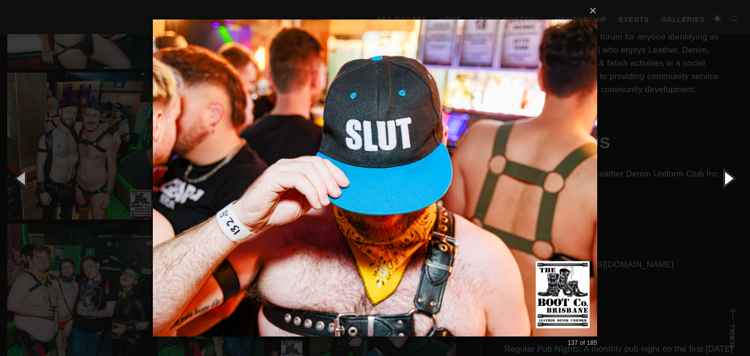
click at [728, 177] on button "button" at bounding box center [728, 178] width 44 height 54
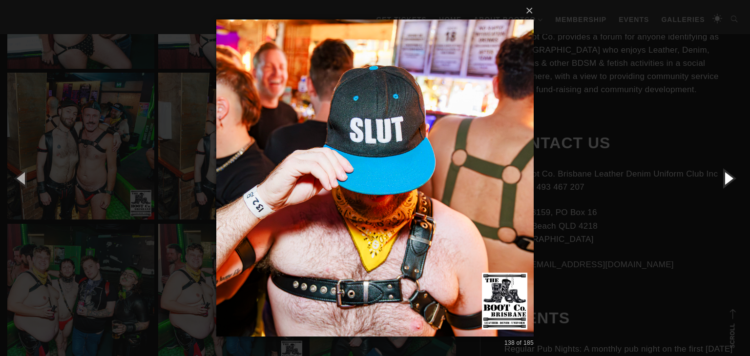
click at [728, 177] on button "button" at bounding box center [728, 178] width 44 height 54
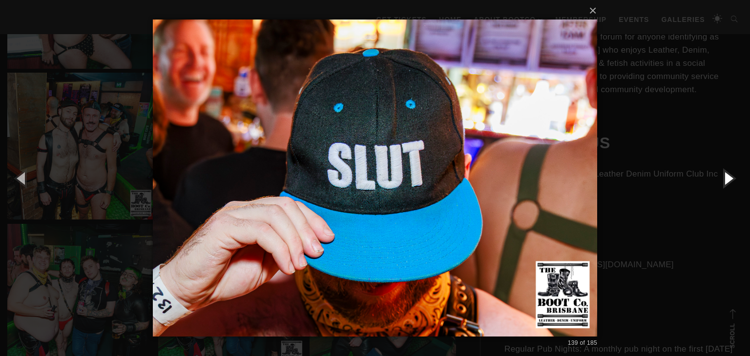
click at [728, 177] on button "button" at bounding box center [728, 178] width 44 height 54
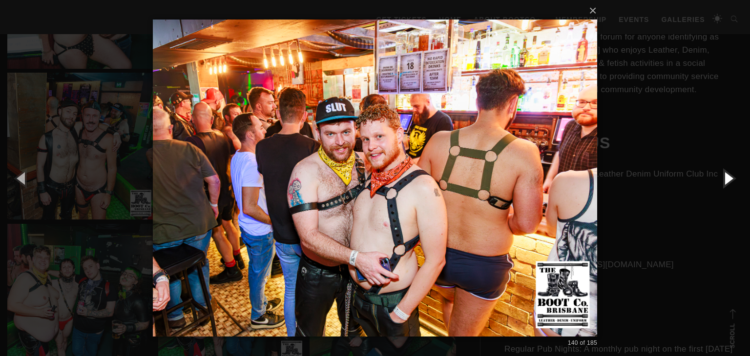
click at [728, 177] on button "button" at bounding box center [728, 178] width 44 height 54
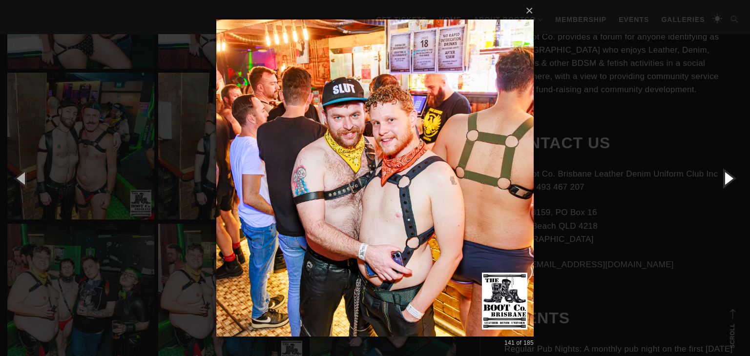
click at [728, 177] on button "button" at bounding box center [728, 178] width 44 height 54
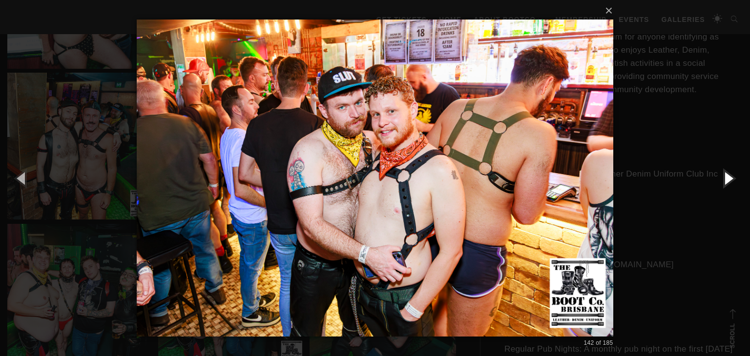
click at [728, 177] on button "button" at bounding box center [728, 178] width 44 height 54
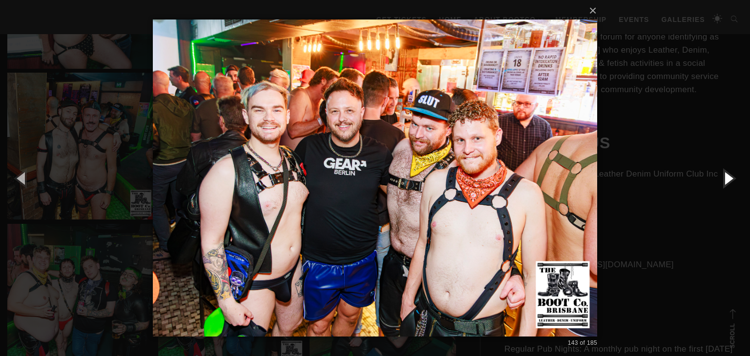
click at [728, 177] on button "button" at bounding box center [728, 178] width 44 height 54
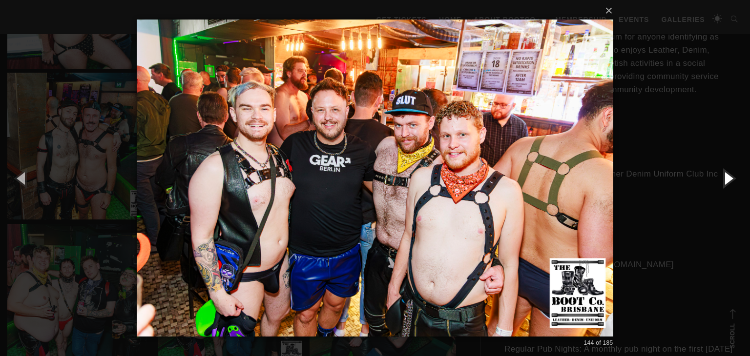
click at [728, 177] on button "button" at bounding box center [728, 178] width 44 height 54
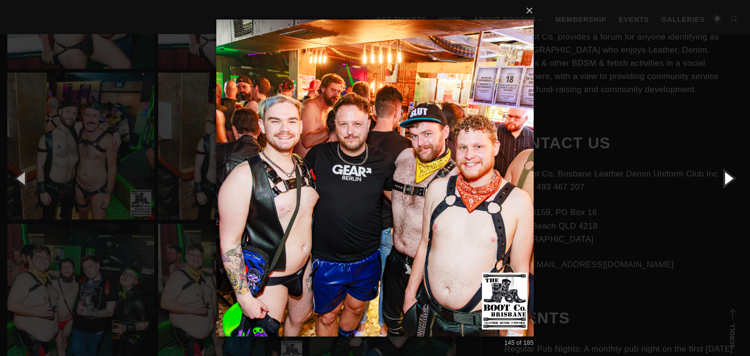
click at [728, 177] on button "button" at bounding box center [728, 178] width 44 height 54
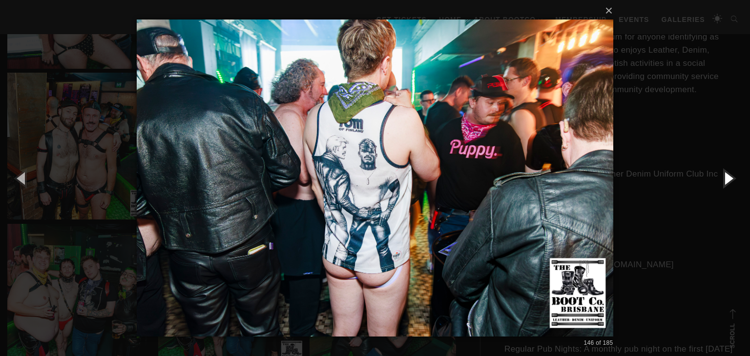
click at [728, 177] on button "button" at bounding box center [728, 178] width 44 height 54
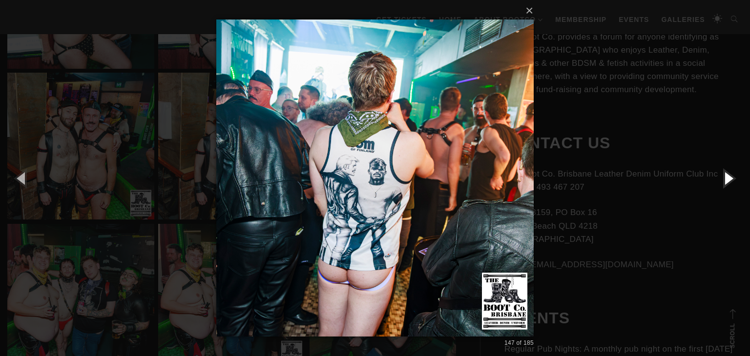
click at [728, 177] on button "button" at bounding box center [728, 178] width 44 height 54
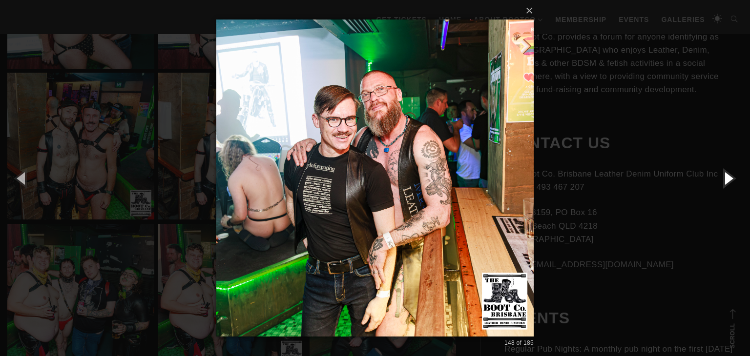
click at [728, 177] on button "button" at bounding box center [728, 178] width 44 height 54
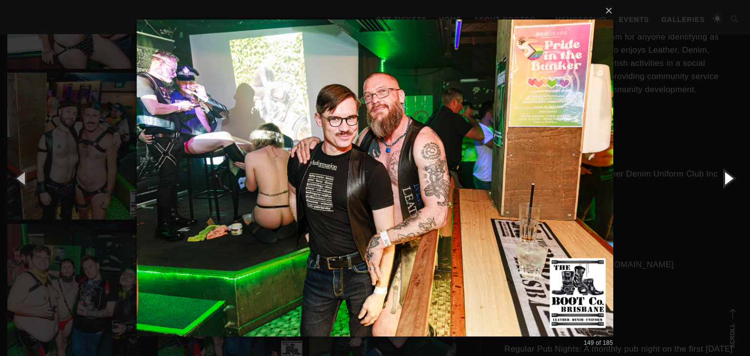
click at [728, 177] on button "button" at bounding box center [728, 178] width 44 height 54
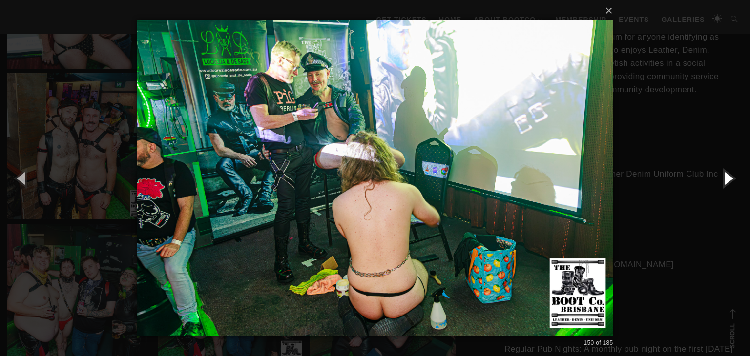
click at [728, 177] on button "button" at bounding box center [728, 178] width 44 height 54
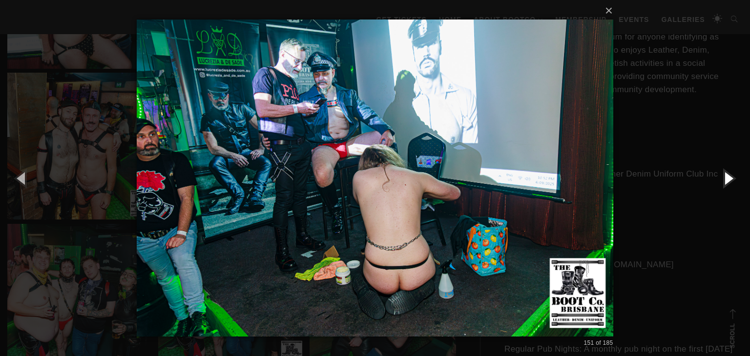
click at [728, 177] on button "button" at bounding box center [728, 178] width 44 height 54
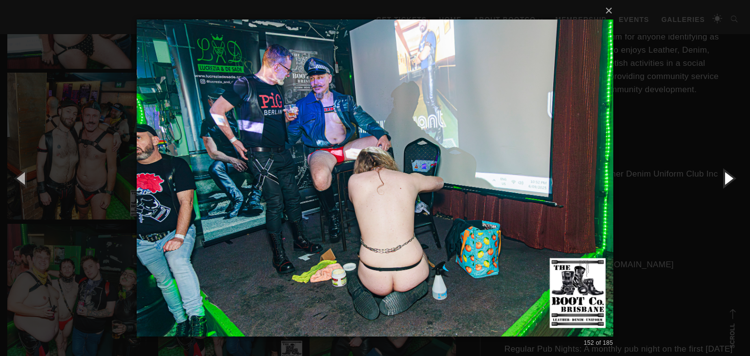
click at [728, 177] on button "button" at bounding box center [728, 178] width 44 height 54
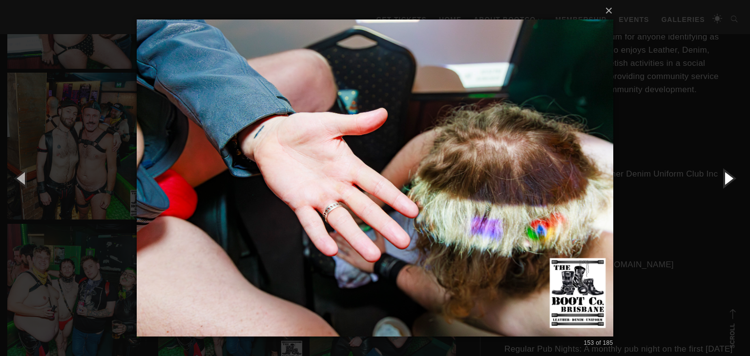
click at [728, 177] on button "button" at bounding box center [728, 178] width 44 height 54
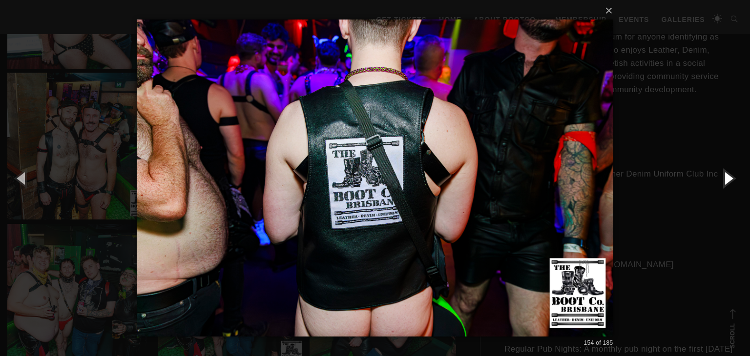
click at [728, 177] on button "button" at bounding box center [728, 178] width 44 height 54
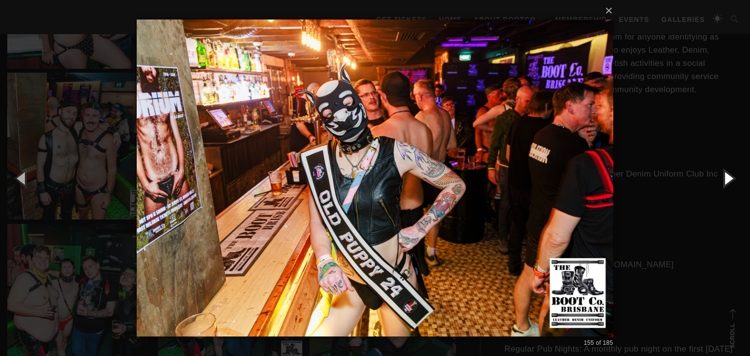
click at [728, 177] on button "button" at bounding box center [728, 178] width 44 height 54
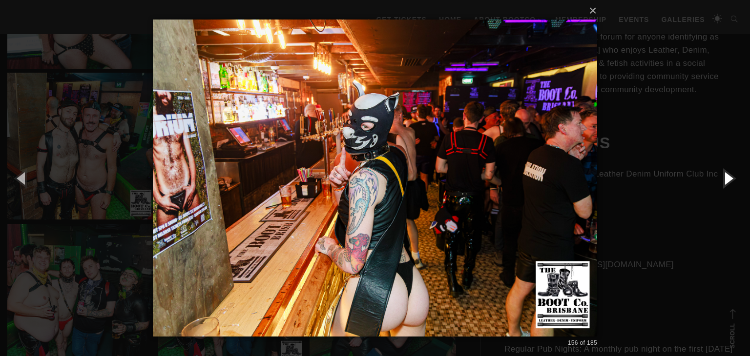
click at [728, 177] on button "button" at bounding box center [728, 178] width 44 height 54
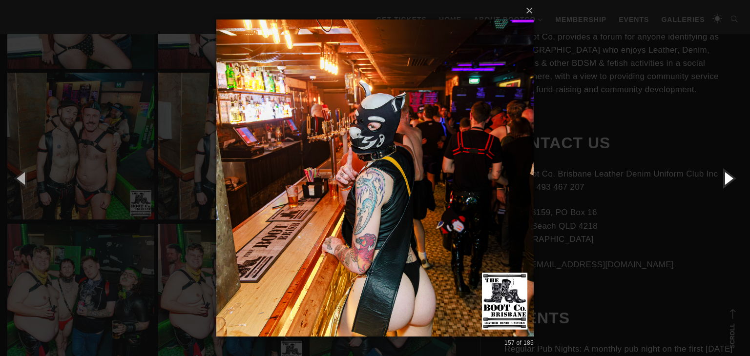
click at [728, 177] on button "button" at bounding box center [728, 178] width 44 height 54
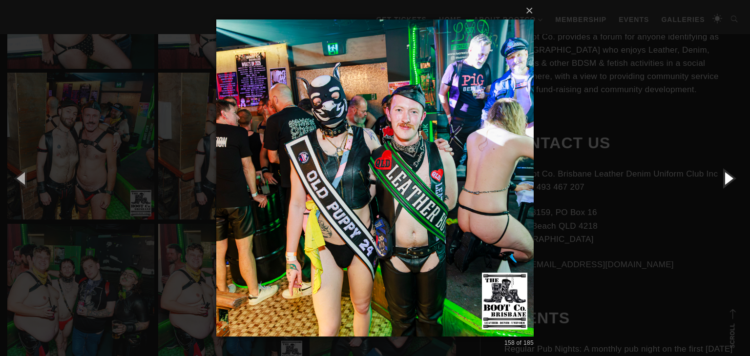
click at [728, 177] on button "button" at bounding box center [728, 178] width 44 height 54
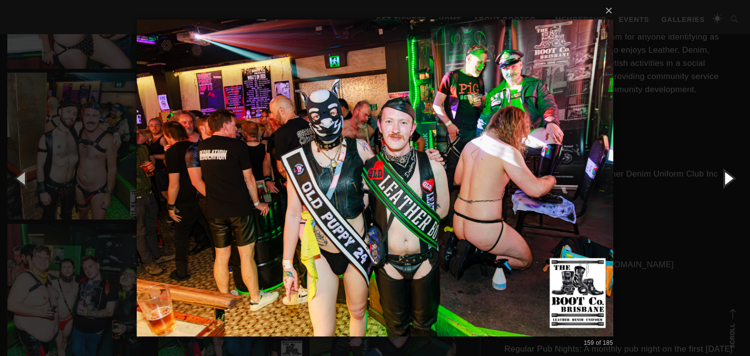
click at [728, 177] on button "button" at bounding box center [728, 178] width 44 height 54
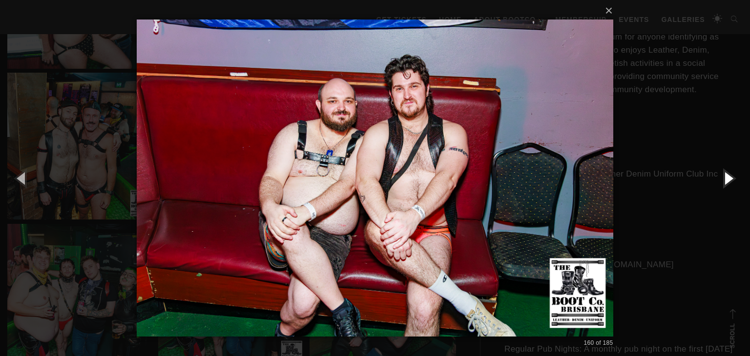
click at [728, 177] on button "button" at bounding box center [728, 178] width 44 height 54
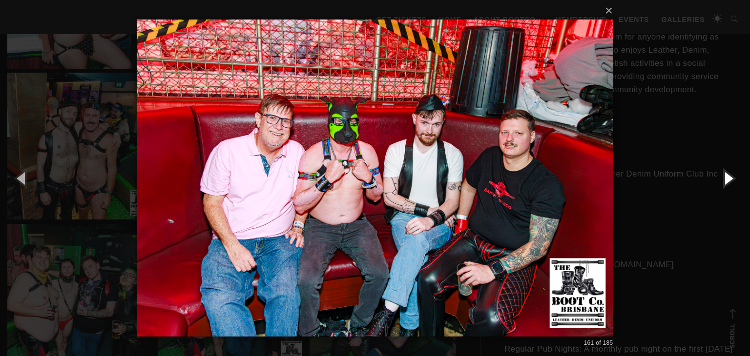
click at [728, 177] on button "button" at bounding box center [728, 178] width 44 height 54
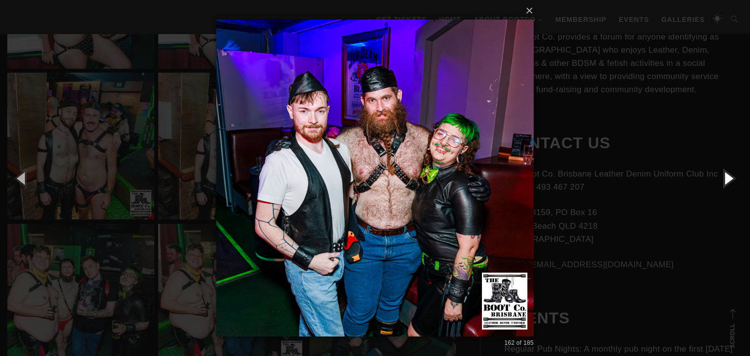
click at [728, 177] on button "button" at bounding box center [728, 178] width 44 height 54
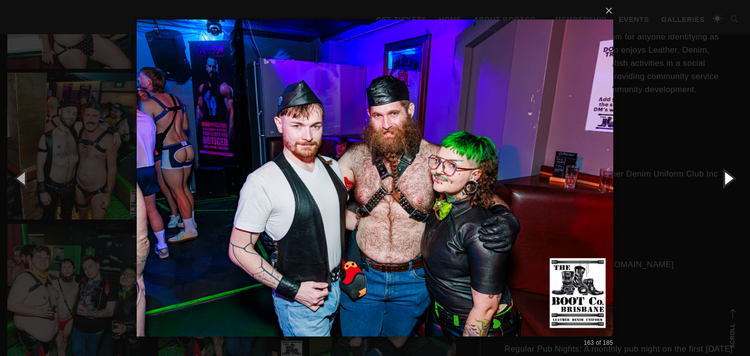
click at [728, 177] on button "button" at bounding box center [728, 178] width 44 height 54
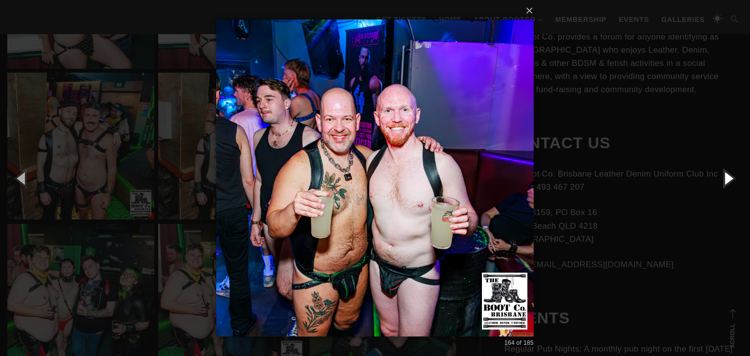
click at [728, 177] on button "button" at bounding box center [728, 178] width 44 height 54
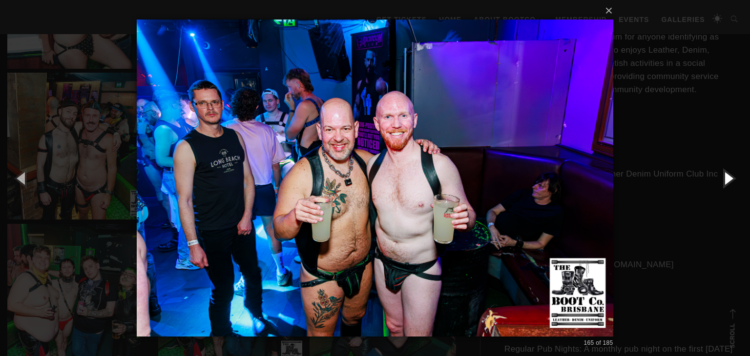
click at [728, 177] on button "button" at bounding box center [728, 178] width 44 height 54
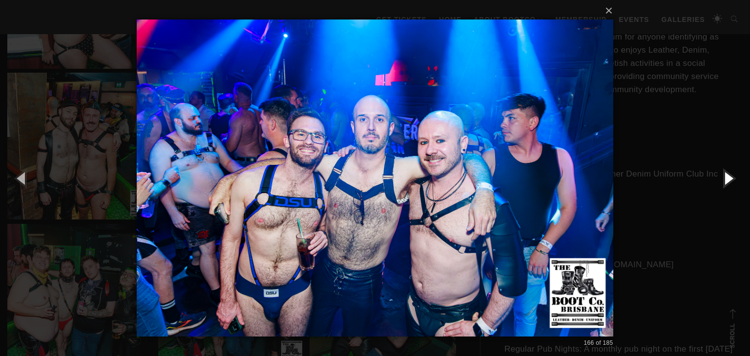
click at [728, 177] on button "button" at bounding box center [728, 178] width 44 height 54
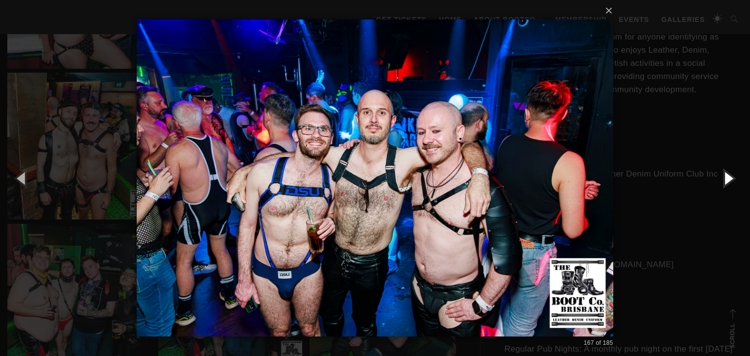
click at [728, 177] on button "button" at bounding box center [728, 178] width 44 height 54
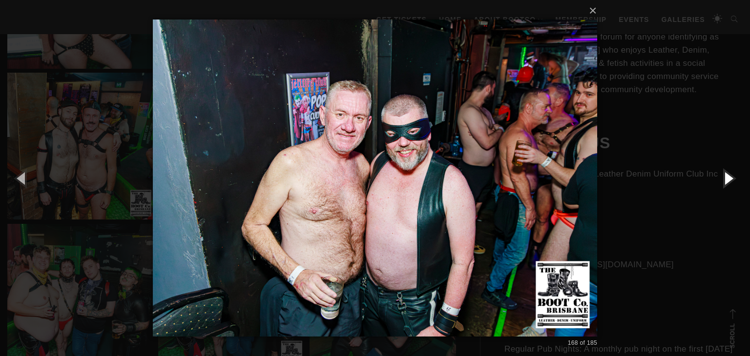
click at [728, 177] on button "button" at bounding box center [728, 178] width 44 height 54
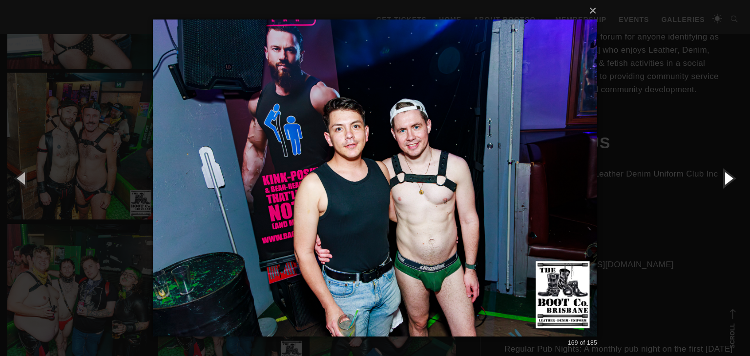
click at [728, 177] on button "button" at bounding box center [728, 178] width 44 height 54
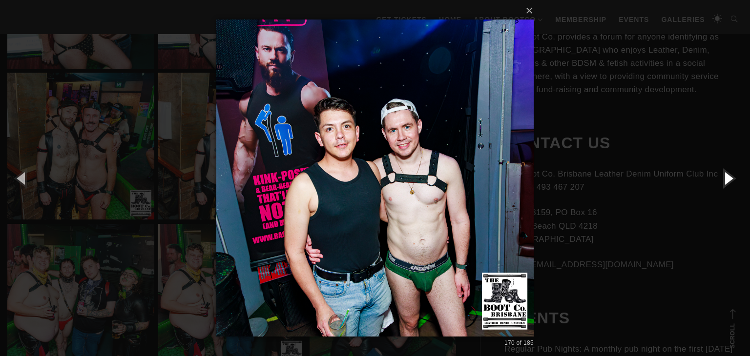
click at [728, 177] on button "button" at bounding box center [728, 178] width 44 height 54
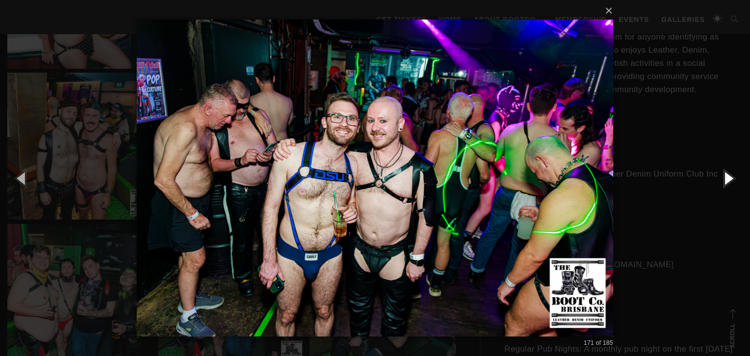
click at [728, 177] on button "button" at bounding box center [728, 178] width 44 height 54
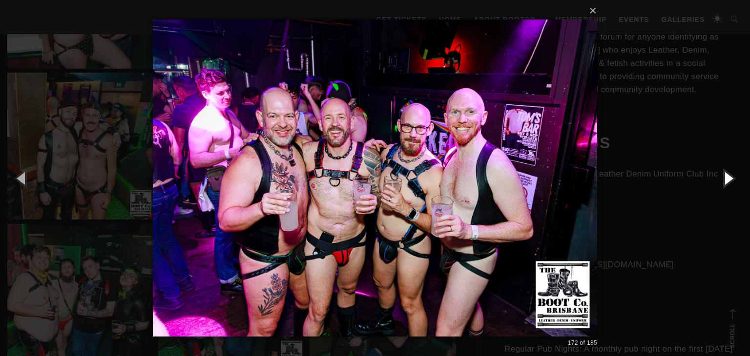
click at [728, 177] on button "button" at bounding box center [728, 178] width 44 height 54
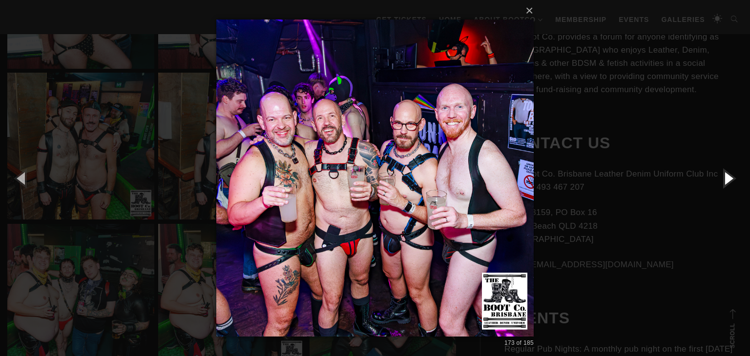
click at [728, 177] on button "button" at bounding box center [728, 178] width 44 height 54
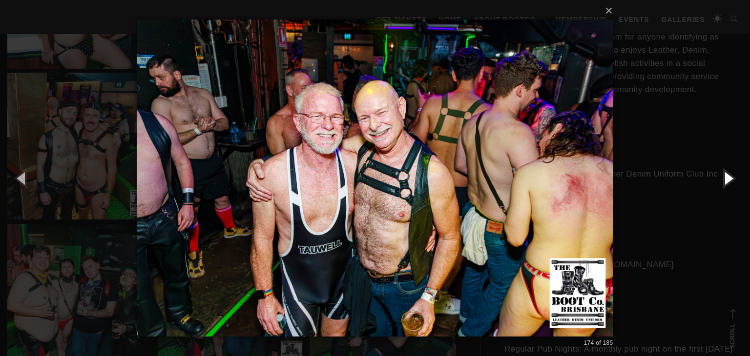
click at [728, 177] on button "button" at bounding box center [728, 178] width 44 height 54
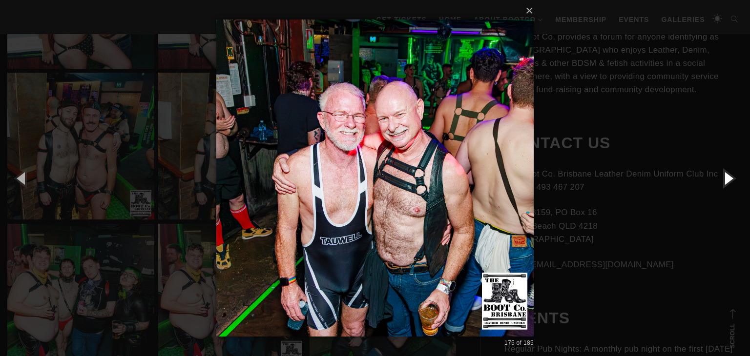
click at [728, 177] on button "button" at bounding box center [728, 178] width 44 height 54
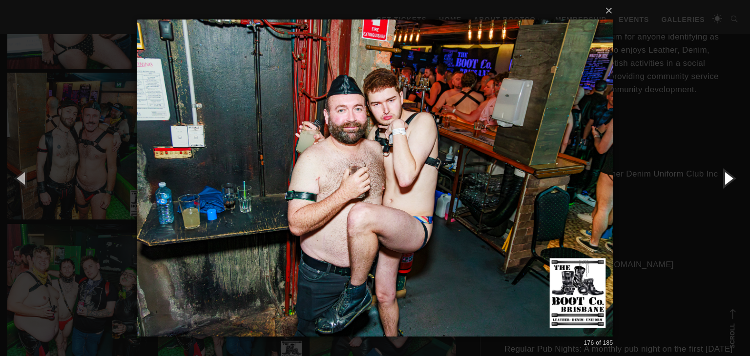
click at [728, 177] on button "button" at bounding box center [728, 178] width 44 height 54
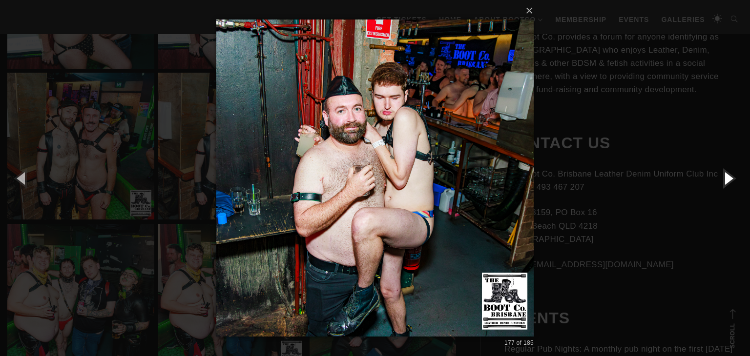
click at [728, 177] on button "button" at bounding box center [728, 178] width 44 height 54
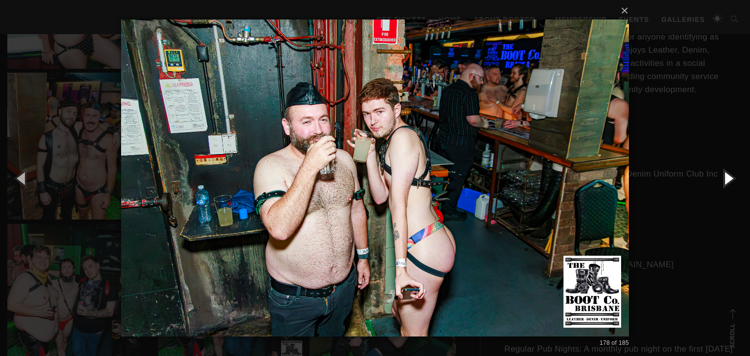
click at [728, 177] on button "button" at bounding box center [728, 178] width 44 height 54
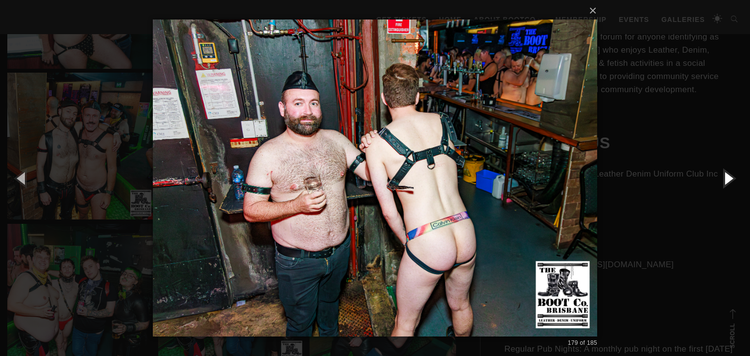
click at [728, 177] on button "button" at bounding box center [728, 178] width 44 height 54
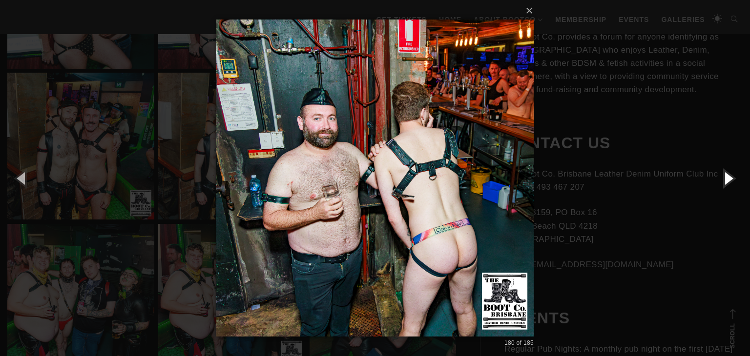
click at [728, 177] on button "button" at bounding box center [728, 178] width 44 height 54
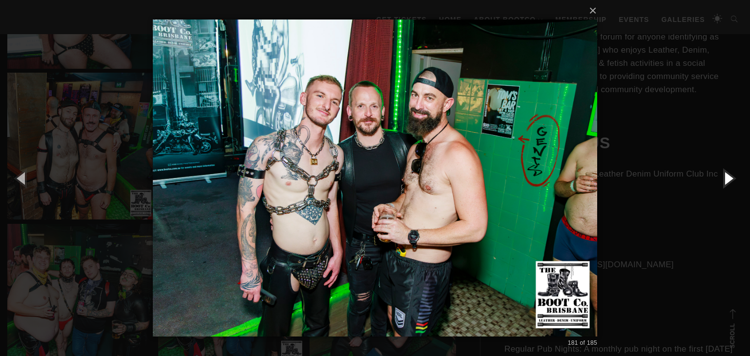
click at [728, 177] on button "button" at bounding box center [728, 178] width 44 height 54
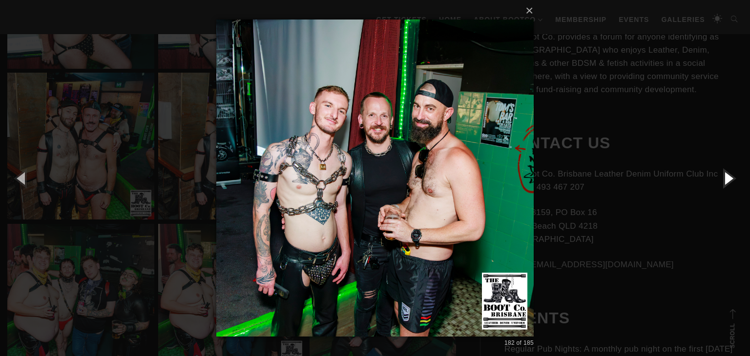
click at [728, 177] on button "button" at bounding box center [728, 178] width 44 height 54
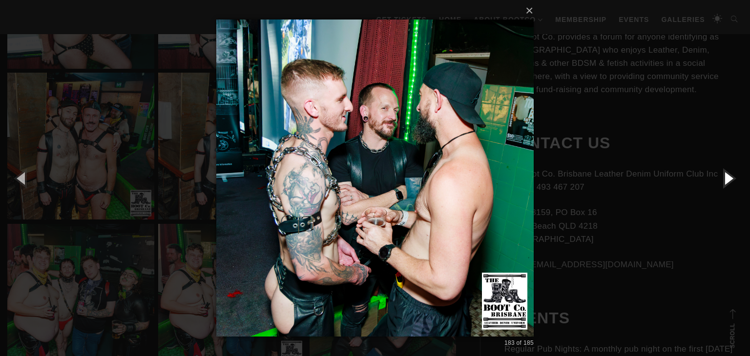
click at [728, 177] on button "button" at bounding box center [728, 178] width 44 height 54
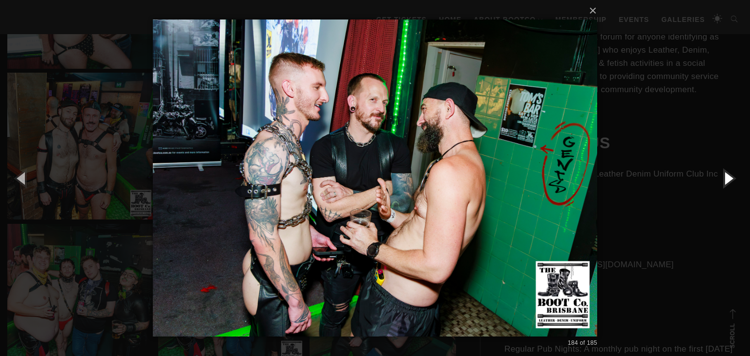
click at [728, 177] on button "button" at bounding box center [728, 178] width 44 height 54
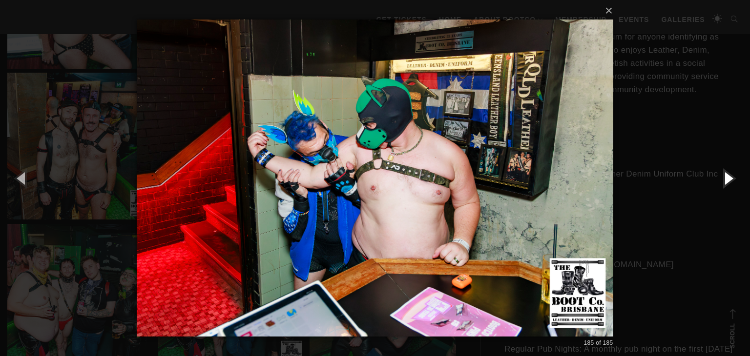
click at [728, 177] on button "button" at bounding box center [728, 178] width 44 height 54
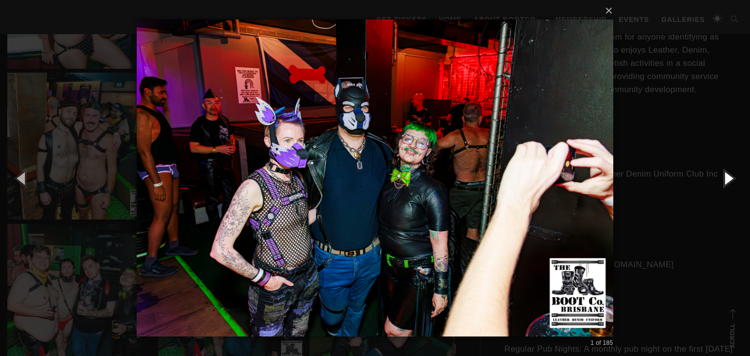
click at [728, 177] on button "button" at bounding box center [728, 178] width 44 height 54
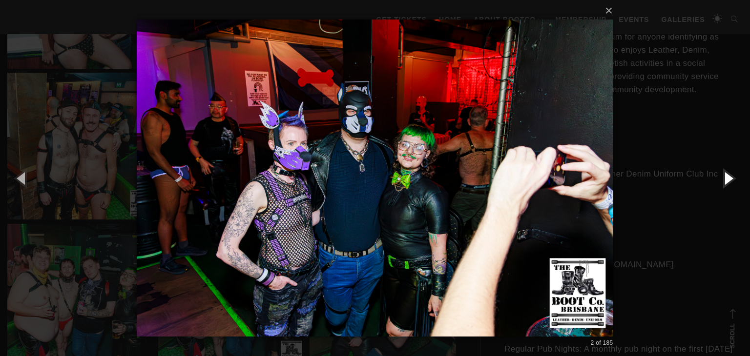
click at [728, 177] on button "button" at bounding box center [728, 178] width 44 height 54
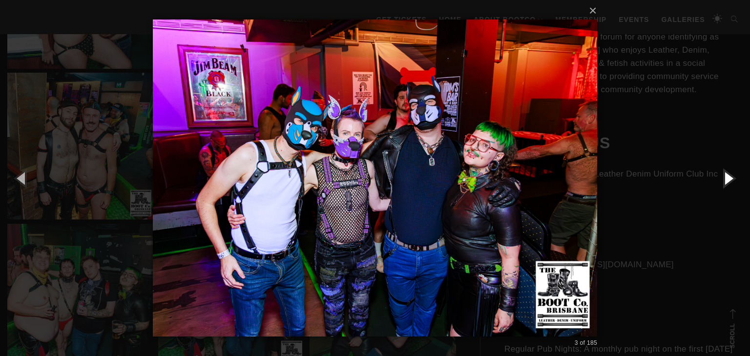
click at [728, 177] on button "button" at bounding box center [728, 178] width 44 height 54
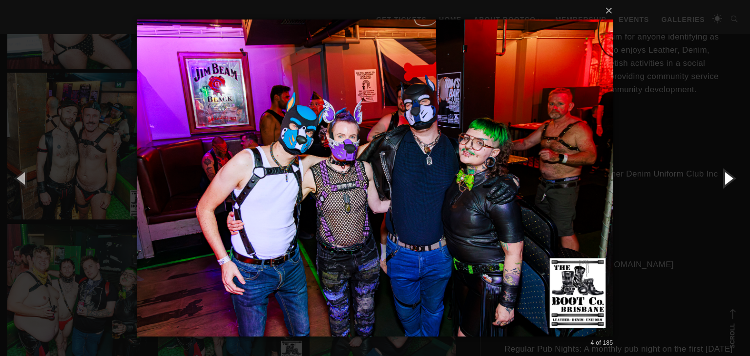
click at [728, 177] on button "button" at bounding box center [728, 178] width 44 height 54
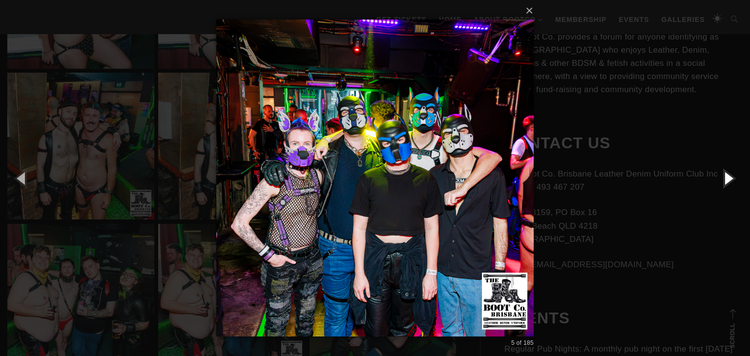
click at [728, 177] on button "button" at bounding box center [728, 178] width 44 height 54
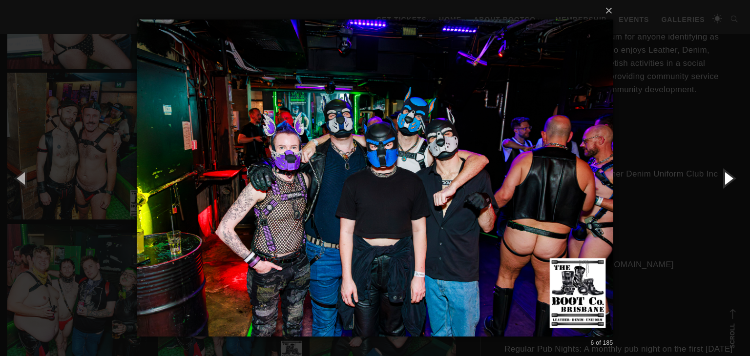
click at [728, 177] on button "button" at bounding box center [728, 178] width 44 height 54
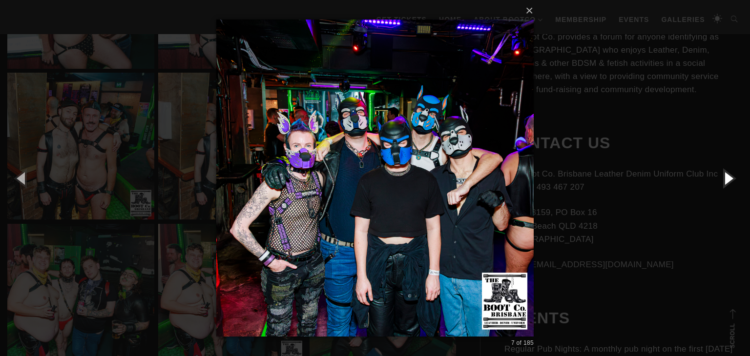
click at [728, 177] on button "button" at bounding box center [728, 178] width 44 height 54
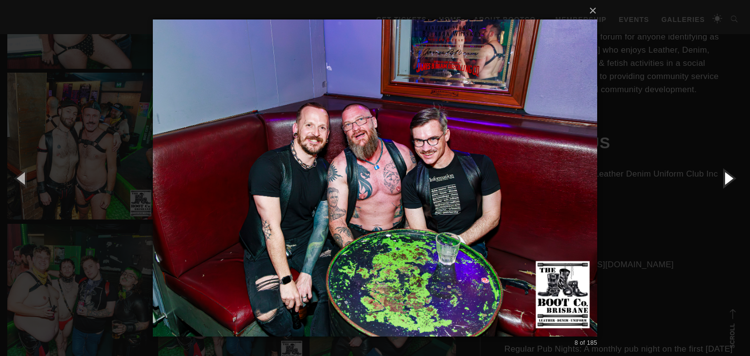
click at [731, 177] on button "button" at bounding box center [728, 178] width 44 height 54
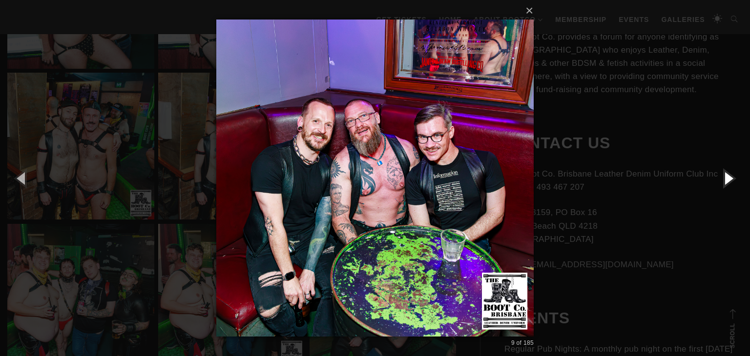
click at [731, 177] on button "button" at bounding box center [728, 178] width 44 height 54
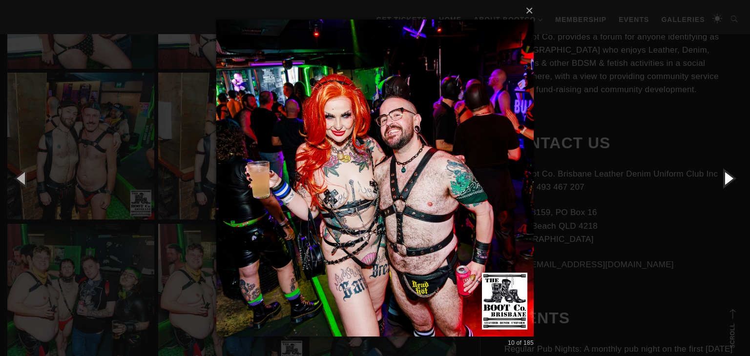
click at [731, 177] on button "button" at bounding box center [728, 178] width 44 height 54
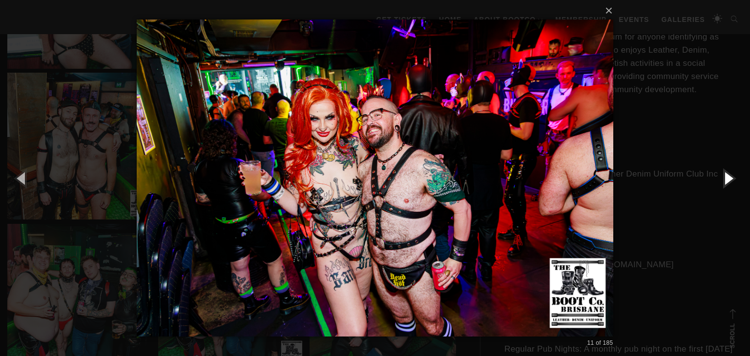
click at [731, 177] on button "button" at bounding box center [728, 178] width 44 height 54
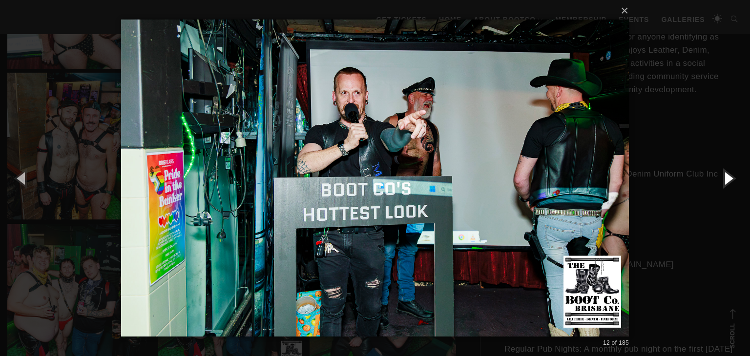
click at [731, 177] on button "button" at bounding box center [728, 178] width 44 height 54
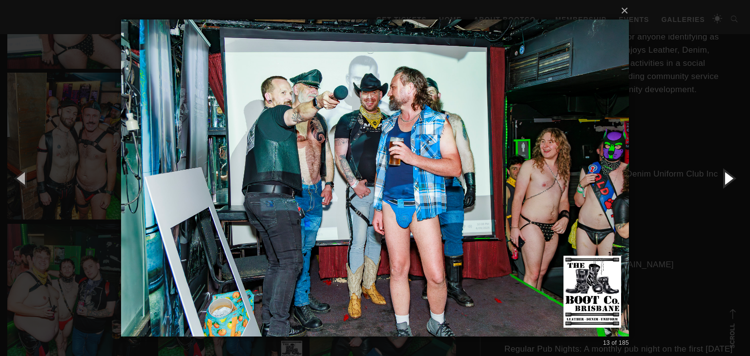
click at [731, 177] on button "button" at bounding box center [728, 178] width 44 height 54
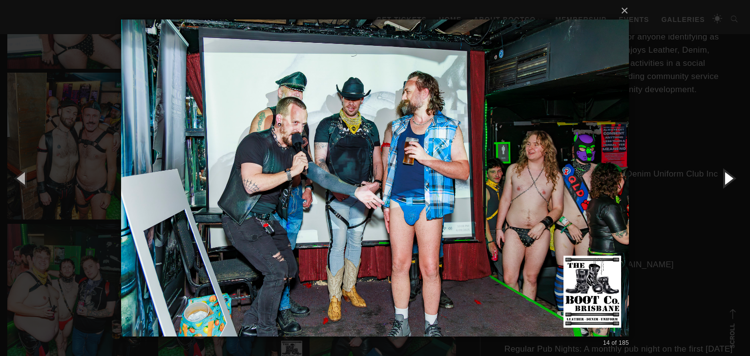
click at [731, 177] on button "button" at bounding box center [728, 178] width 44 height 54
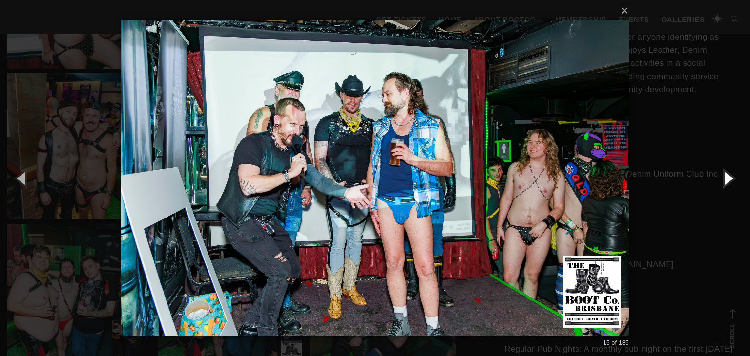
click at [731, 177] on button "button" at bounding box center [728, 178] width 44 height 54
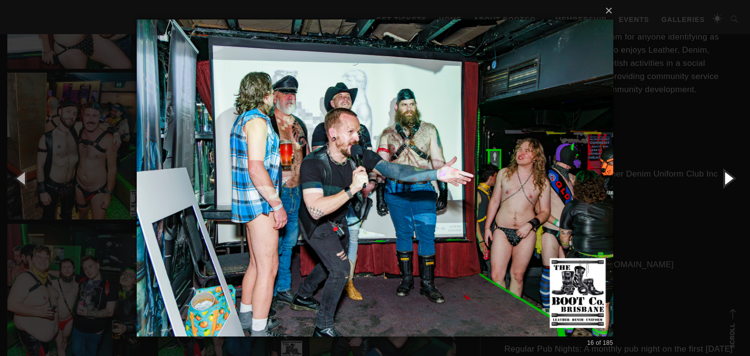
click at [731, 177] on button "button" at bounding box center [728, 178] width 44 height 54
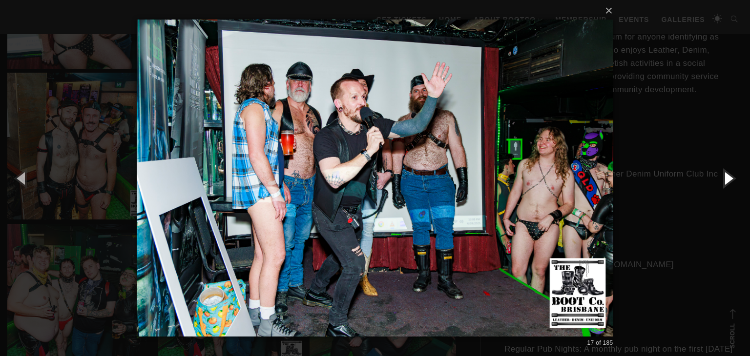
click at [731, 177] on button "button" at bounding box center [728, 178] width 44 height 54
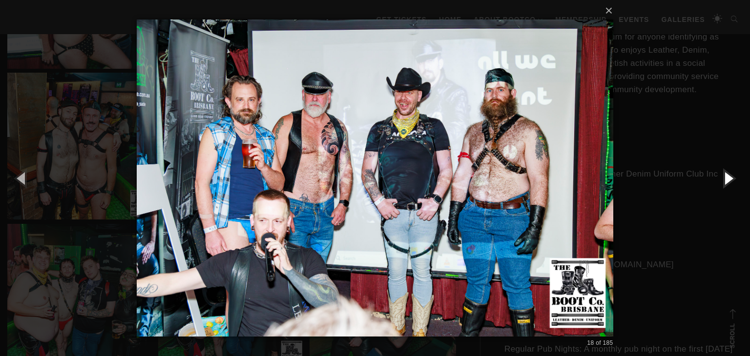
click at [731, 177] on button "button" at bounding box center [728, 178] width 44 height 54
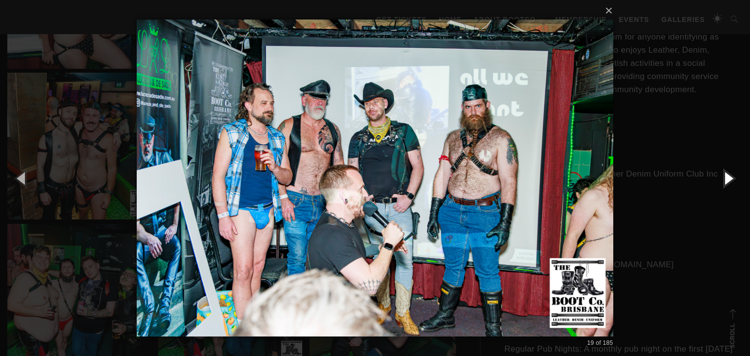
click at [731, 177] on button "button" at bounding box center [728, 178] width 44 height 54
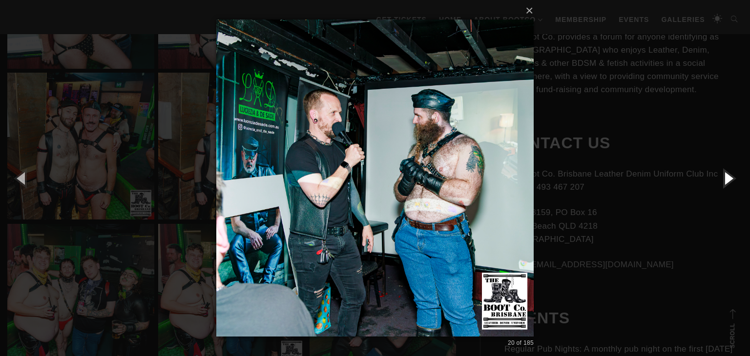
click at [731, 177] on button "button" at bounding box center [728, 178] width 44 height 54
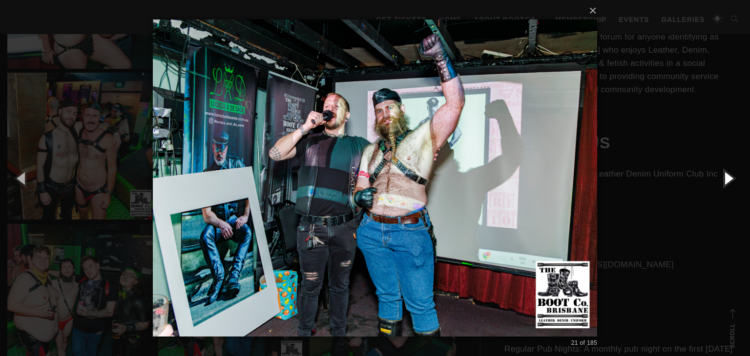
click at [731, 177] on button "button" at bounding box center [728, 178] width 44 height 54
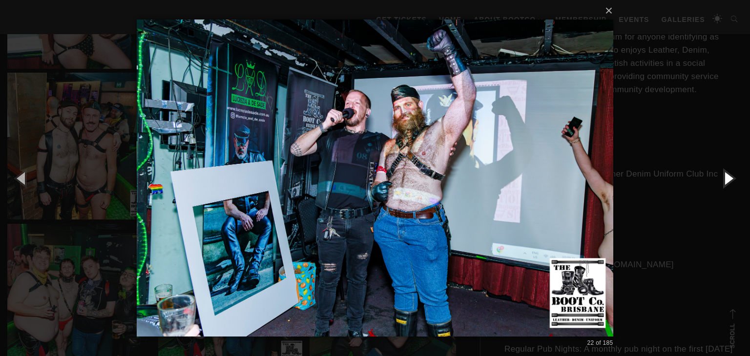
click at [731, 177] on button "button" at bounding box center [728, 178] width 44 height 54
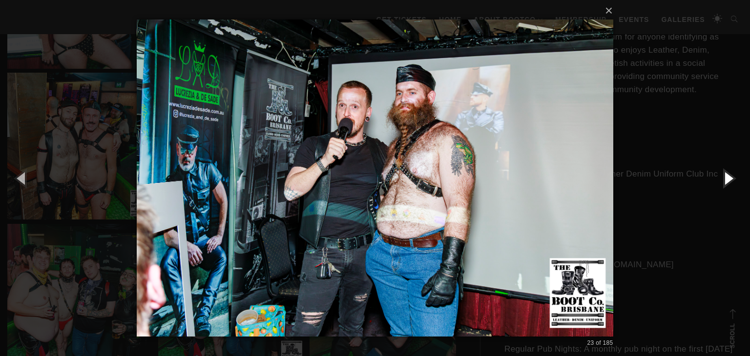
click at [731, 177] on button "button" at bounding box center [728, 178] width 44 height 54
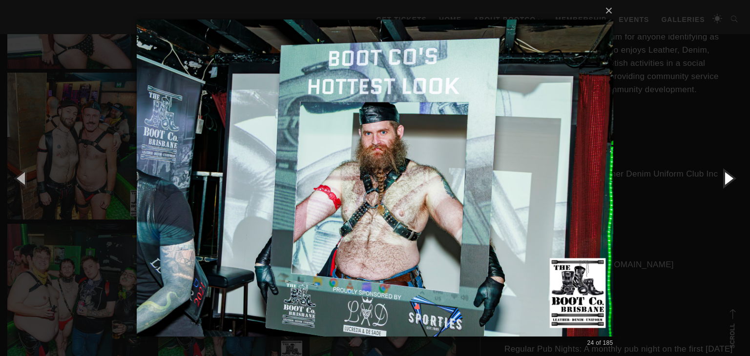
click at [731, 177] on button "button" at bounding box center [728, 178] width 44 height 54
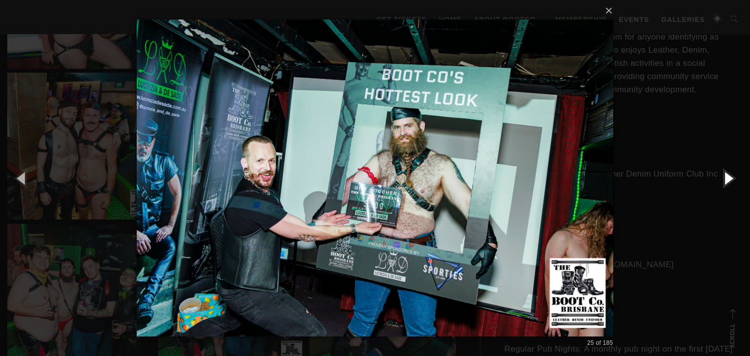
click at [731, 177] on button "button" at bounding box center [728, 178] width 44 height 54
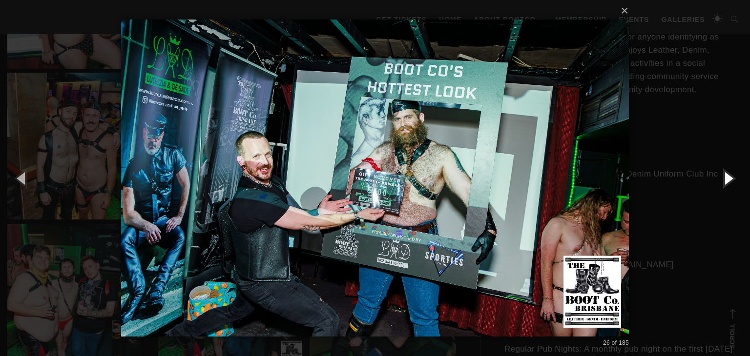
click at [731, 177] on button "button" at bounding box center [728, 178] width 44 height 54
